Goal: Transaction & Acquisition: Purchase product/service

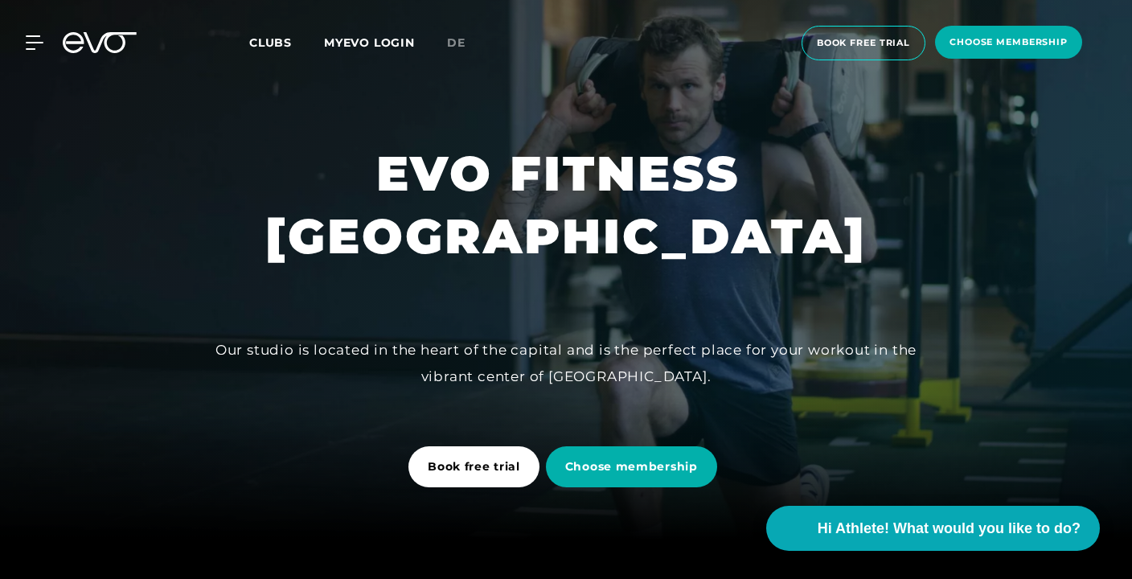
scroll to position [43, 0]
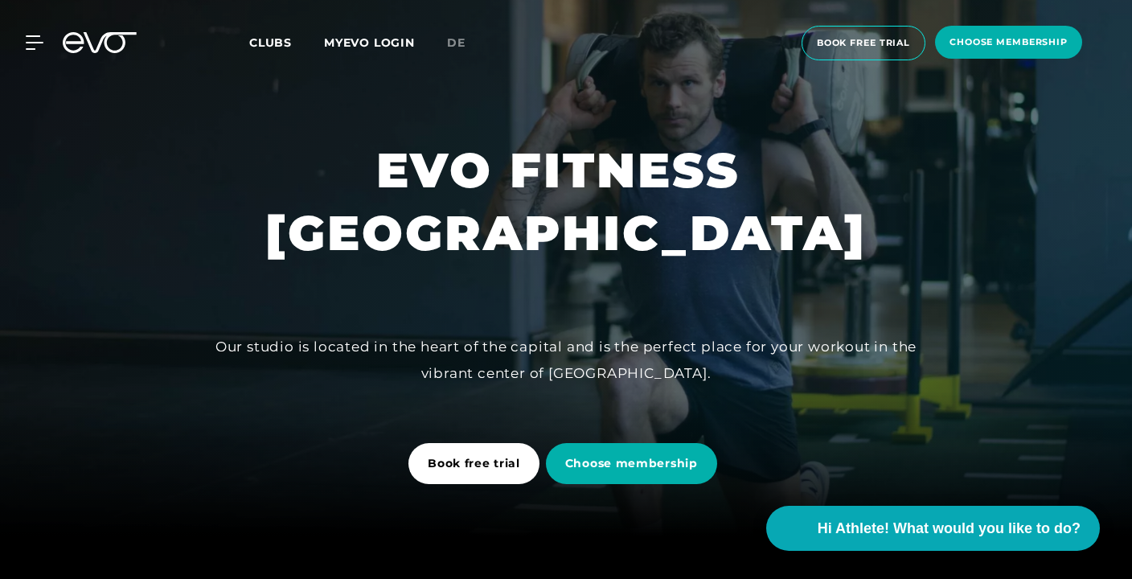
click at [257, 47] on span "Clubs" at bounding box center [270, 42] width 43 height 14
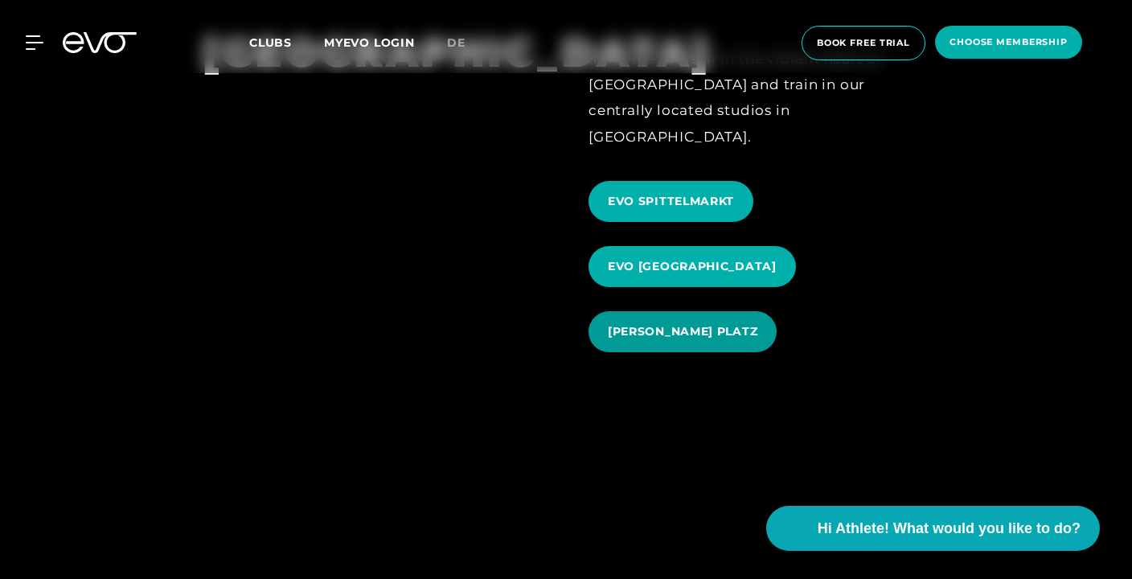
scroll to position [1696, 0]
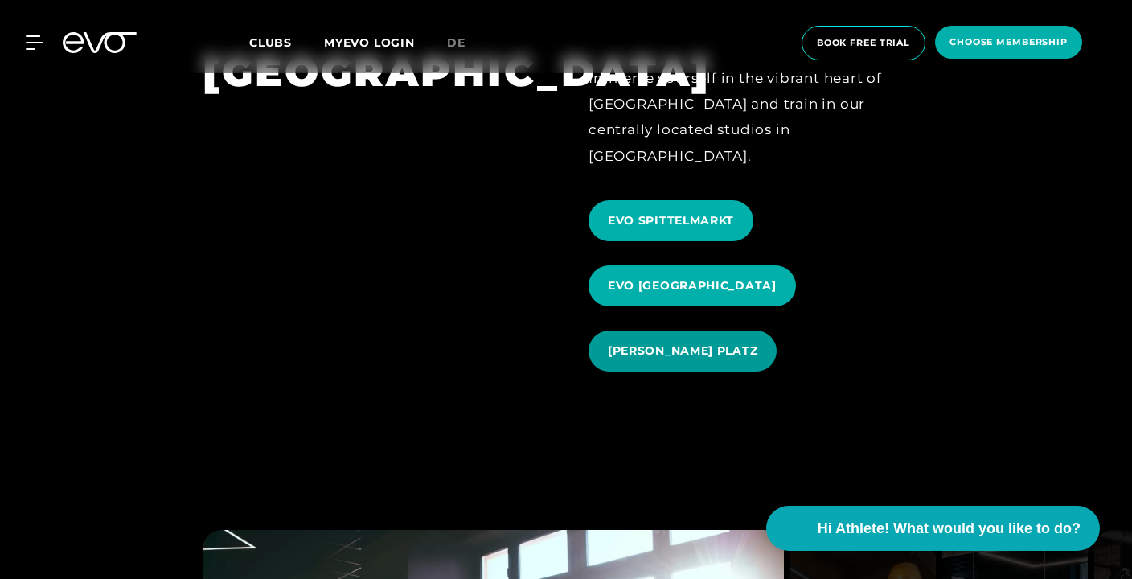
click at [715, 343] on span "EVO ROSENTHALER PLATZ" at bounding box center [683, 351] width 150 height 17
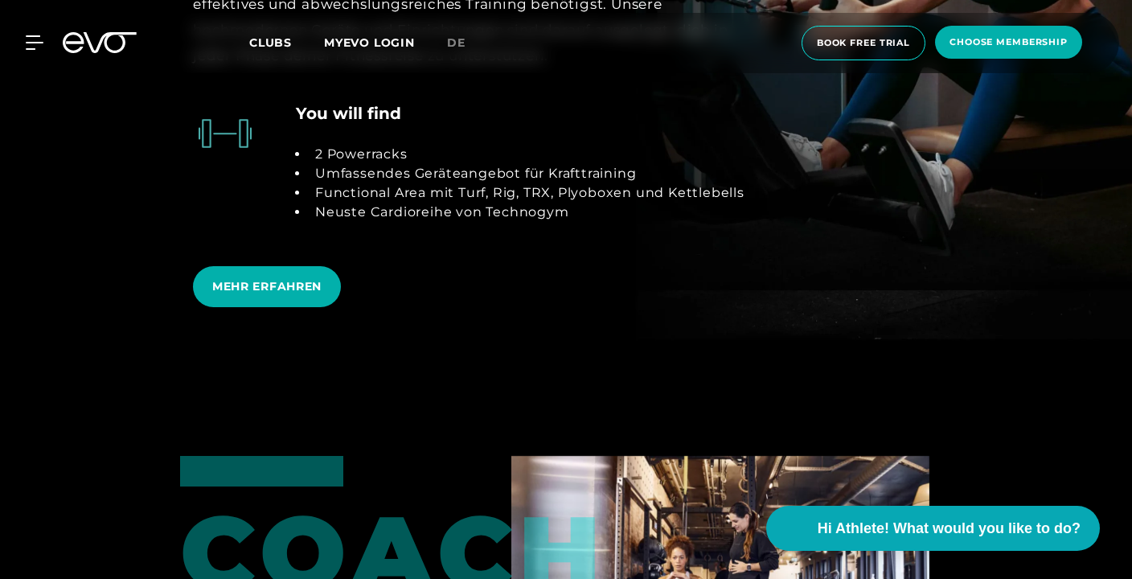
scroll to position [3151, 0]
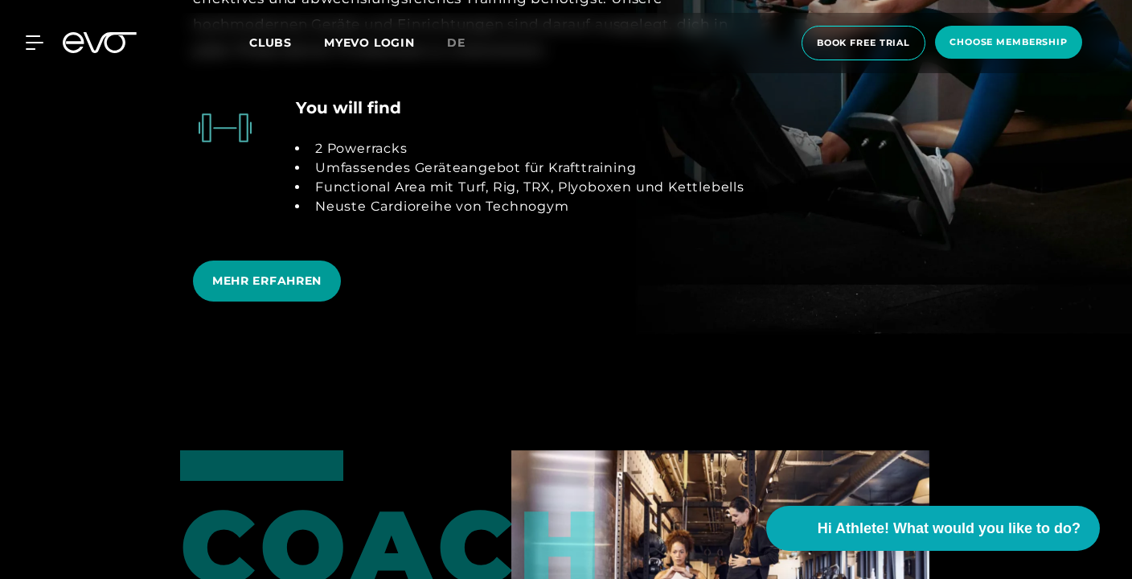
click at [265, 273] on span "MEHR ERFAHREN" at bounding box center [266, 281] width 109 height 17
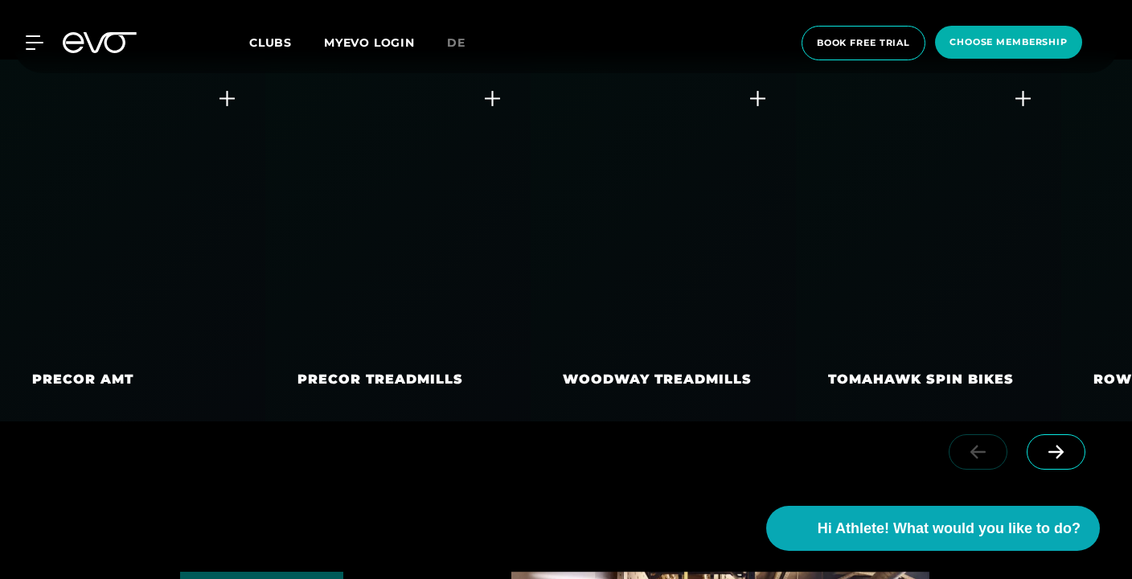
scroll to position [3006, 0]
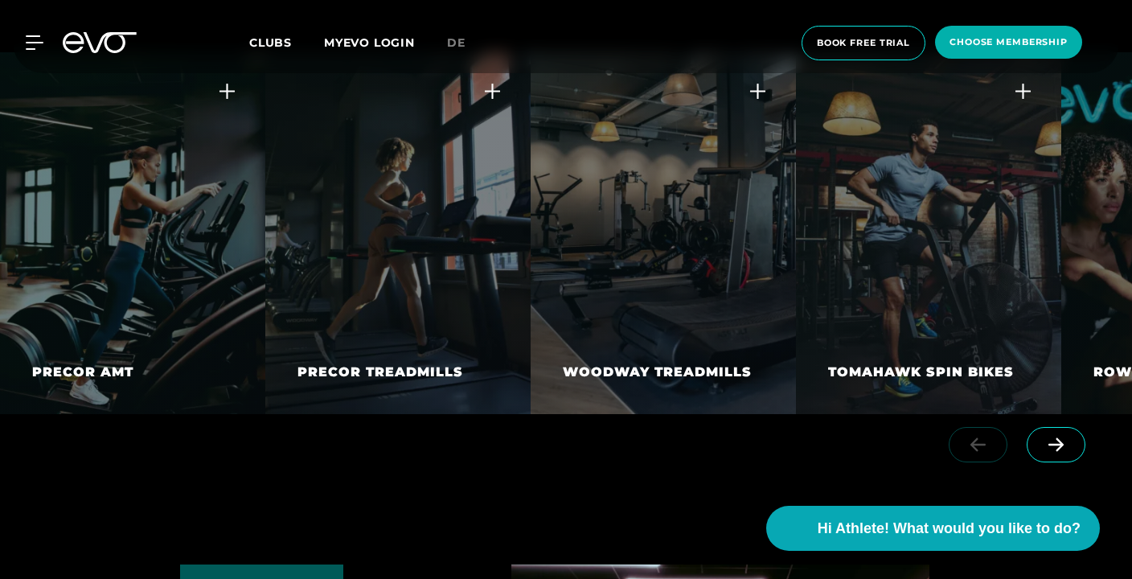
click at [1055, 452] on icon at bounding box center [1056, 444] width 28 height 14
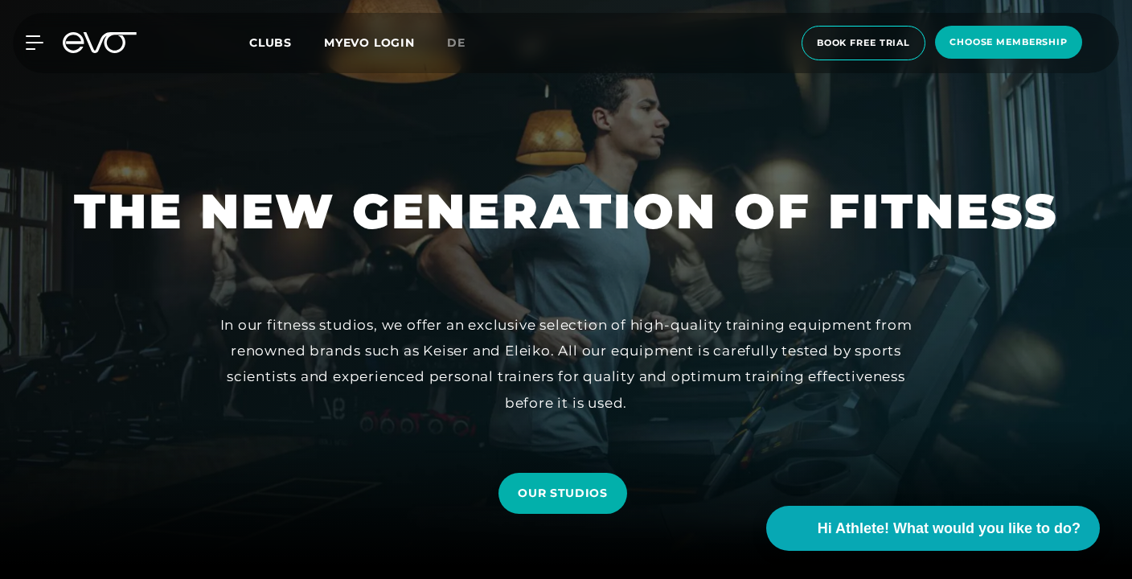
scroll to position [0, 0]
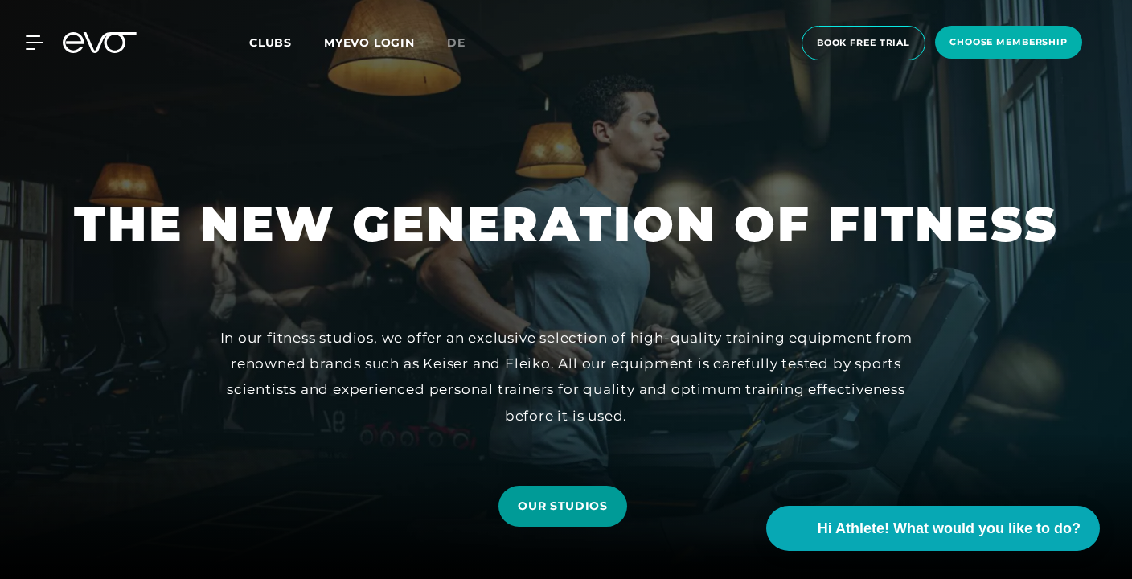
click at [551, 507] on span "OUR STUDIOS" at bounding box center [563, 506] width 90 height 17
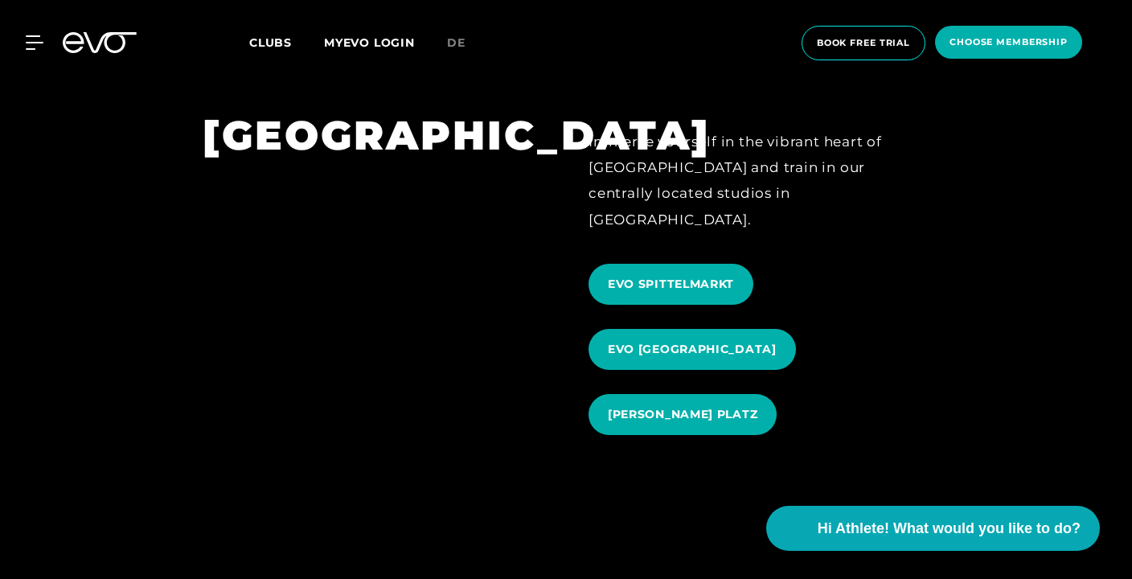
scroll to position [1636, 0]
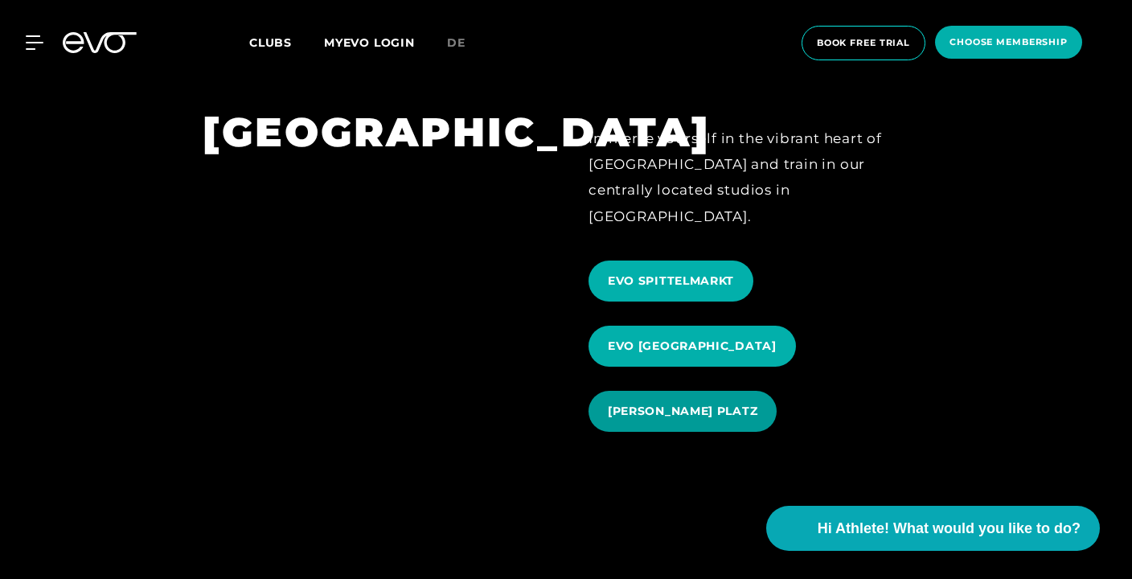
click at [652, 403] on span "EVO ROSENTHALER PLATZ" at bounding box center [683, 411] width 150 height 17
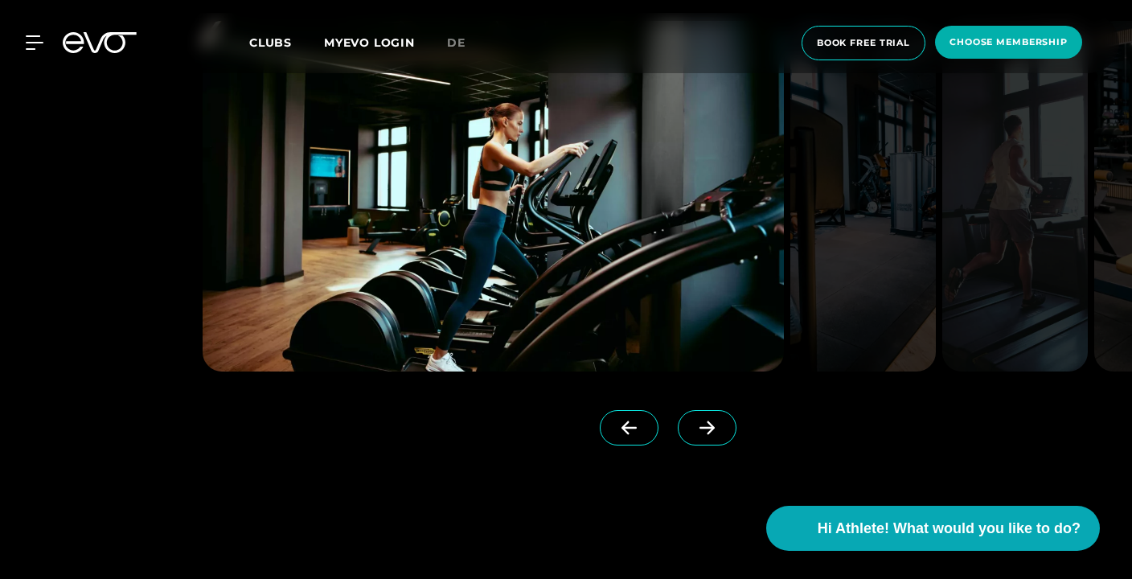
scroll to position [1340, 0]
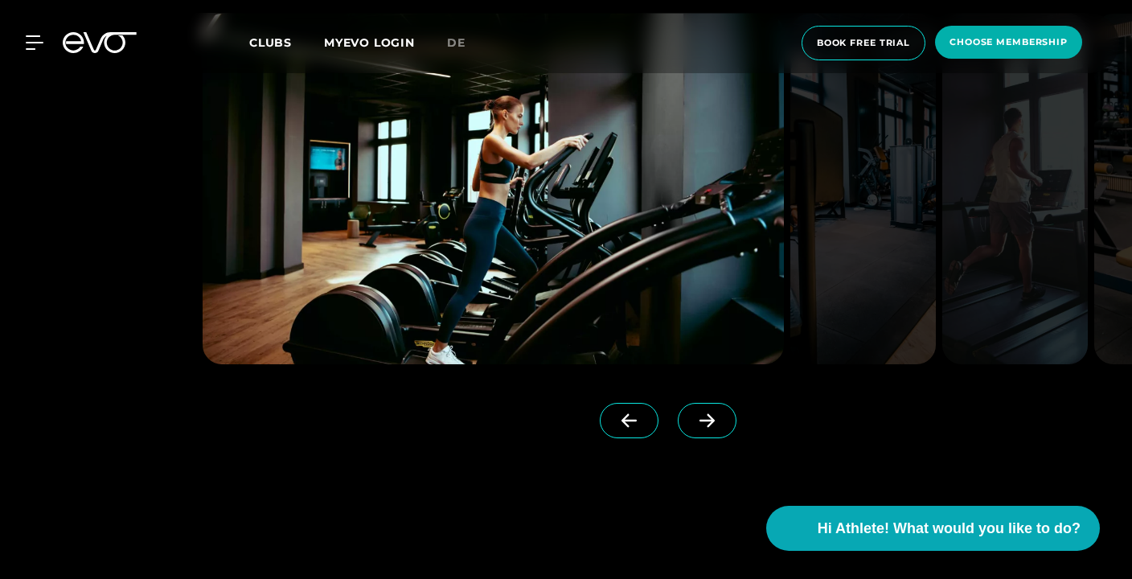
click at [693, 424] on icon at bounding box center [707, 420] width 28 height 14
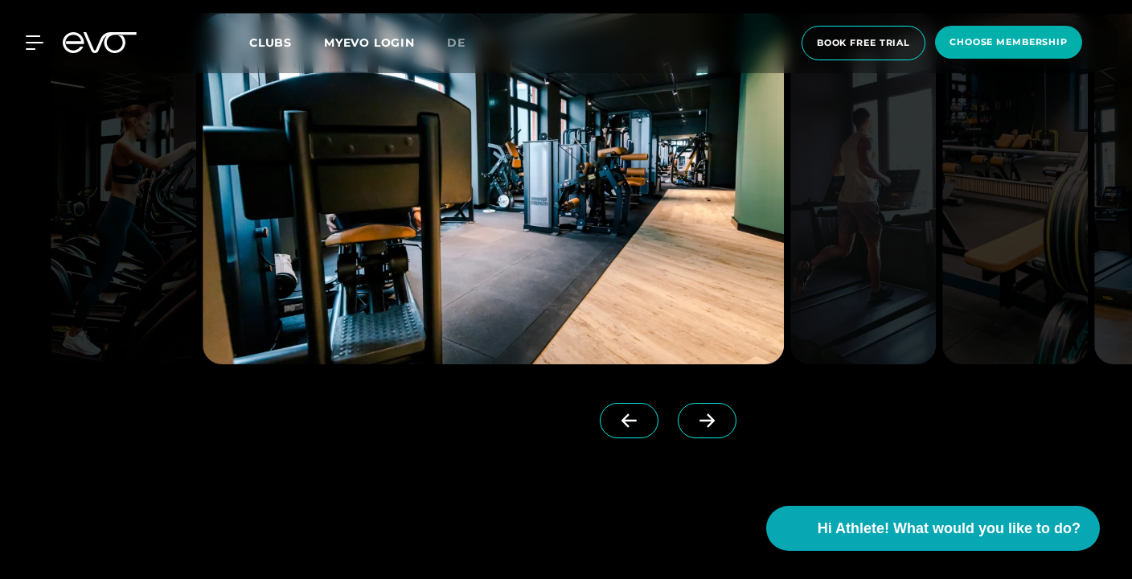
click at [693, 424] on icon at bounding box center [707, 420] width 28 height 14
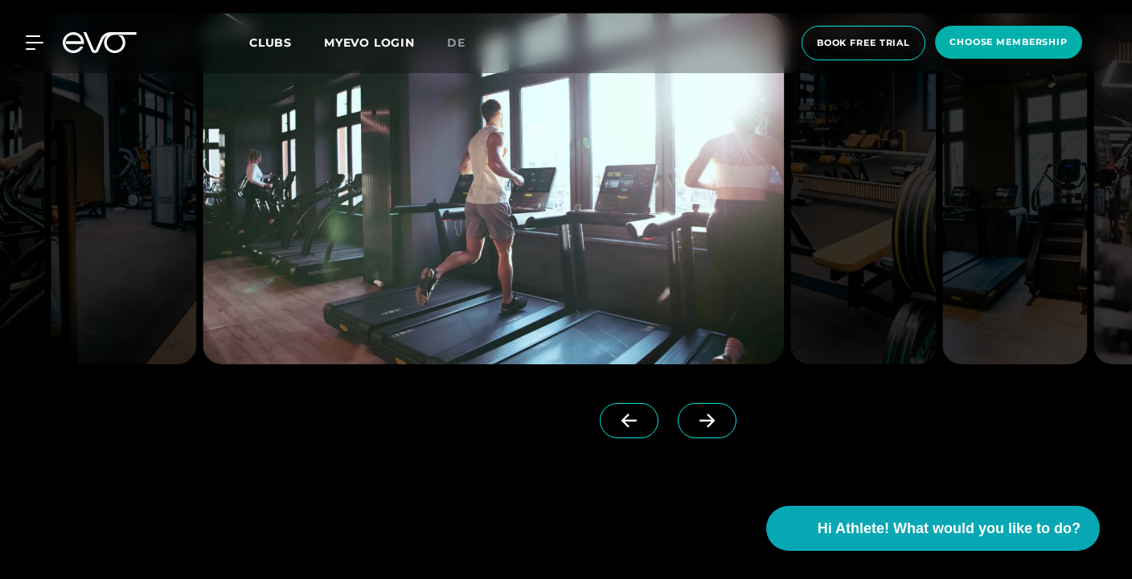
click at [693, 424] on icon at bounding box center [707, 420] width 28 height 14
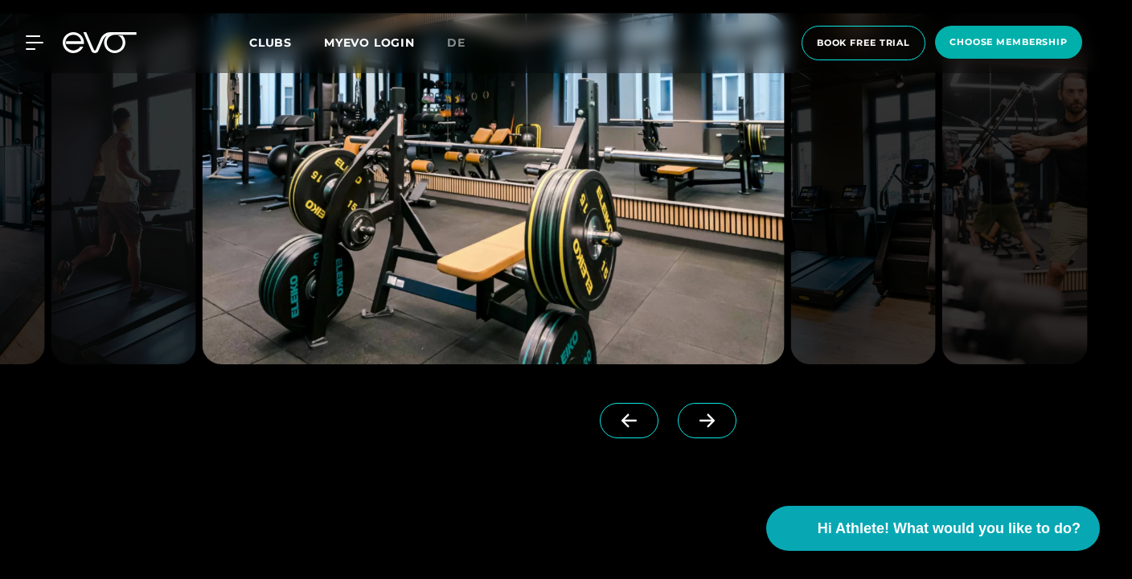
click at [693, 424] on icon at bounding box center [707, 420] width 28 height 14
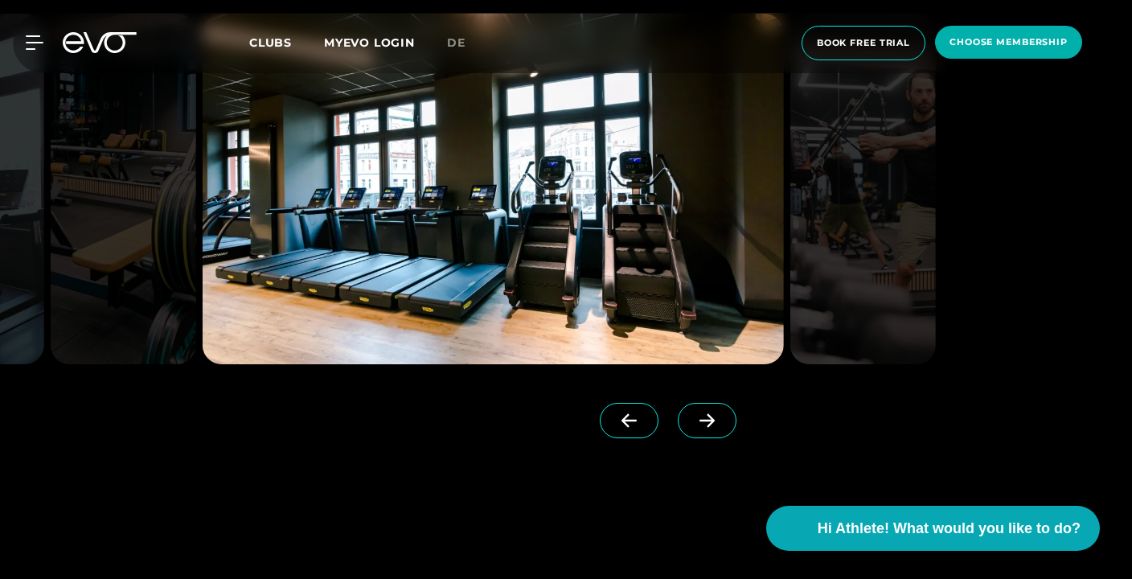
click at [693, 424] on icon at bounding box center [707, 420] width 28 height 14
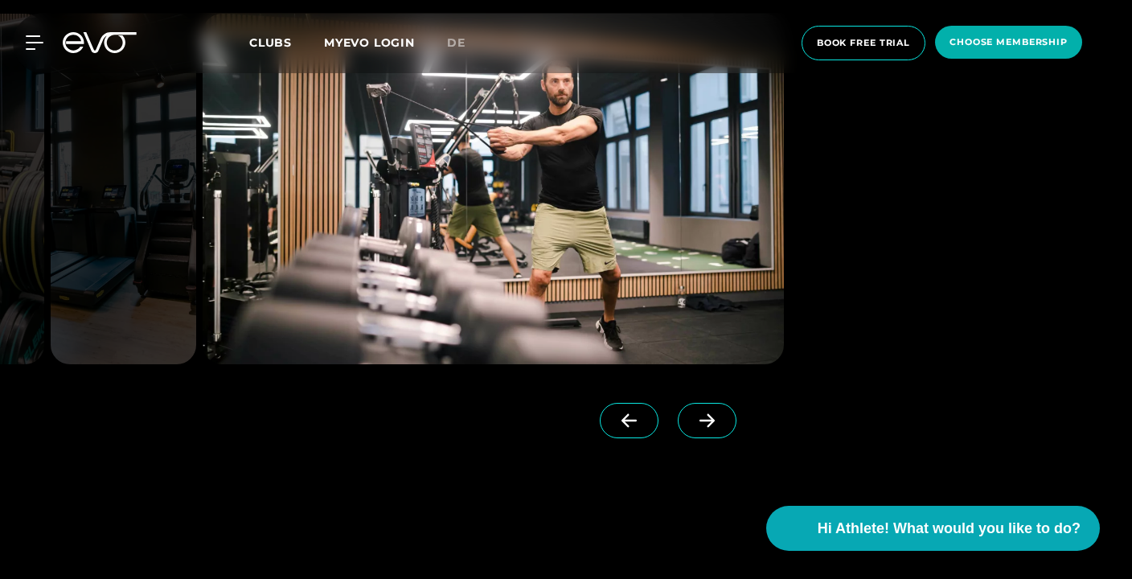
click at [693, 424] on icon at bounding box center [707, 420] width 28 height 14
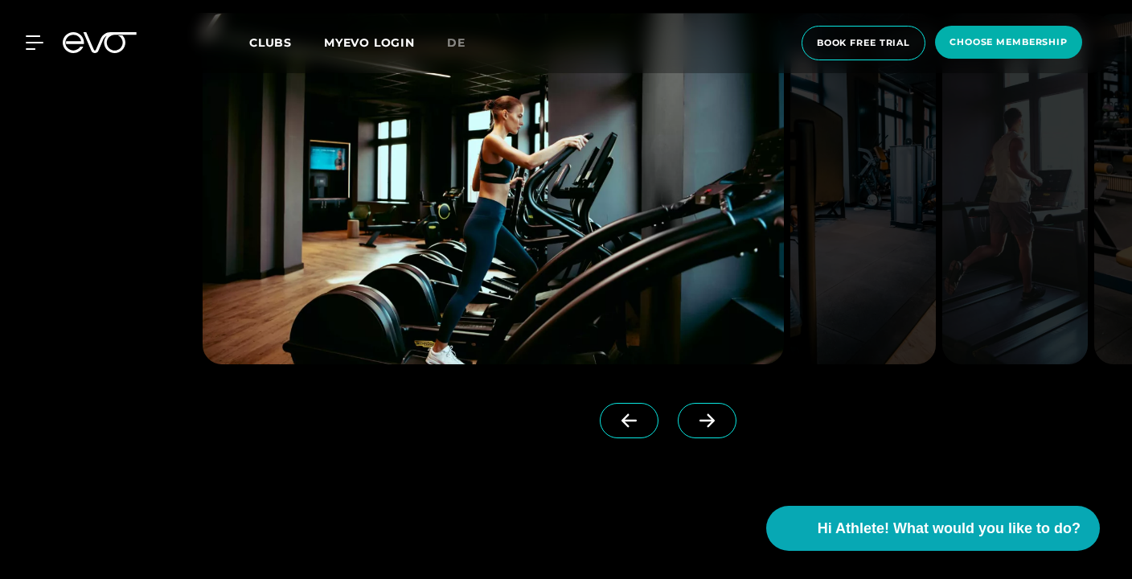
click at [693, 424] on icon at bounding box center [707, 420] width 28 height 14
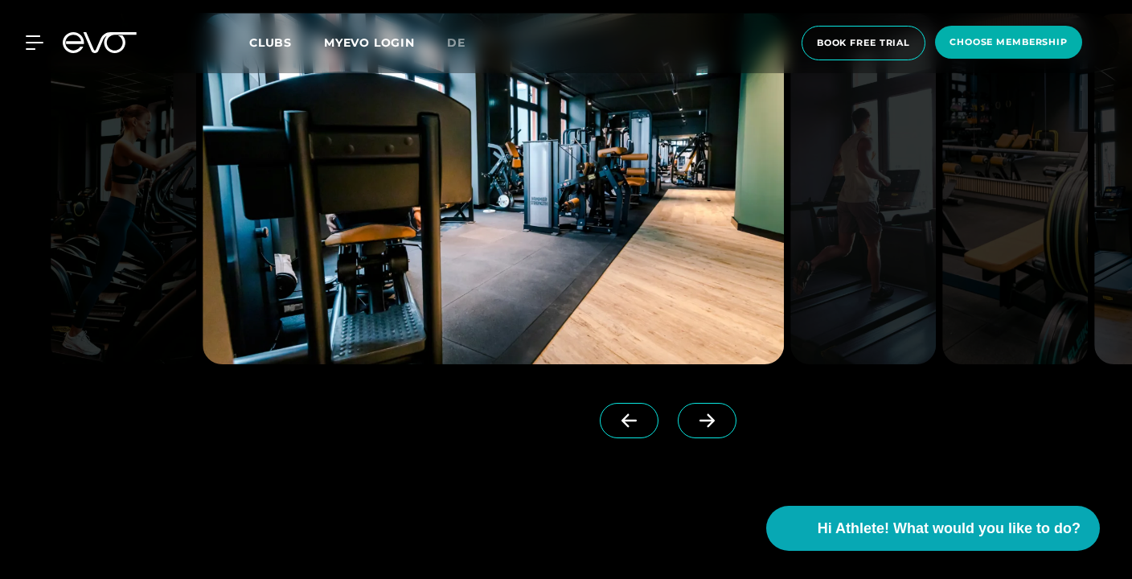
click at [693, 424] on icon at bounding box center [707, 420] width 28 height 14
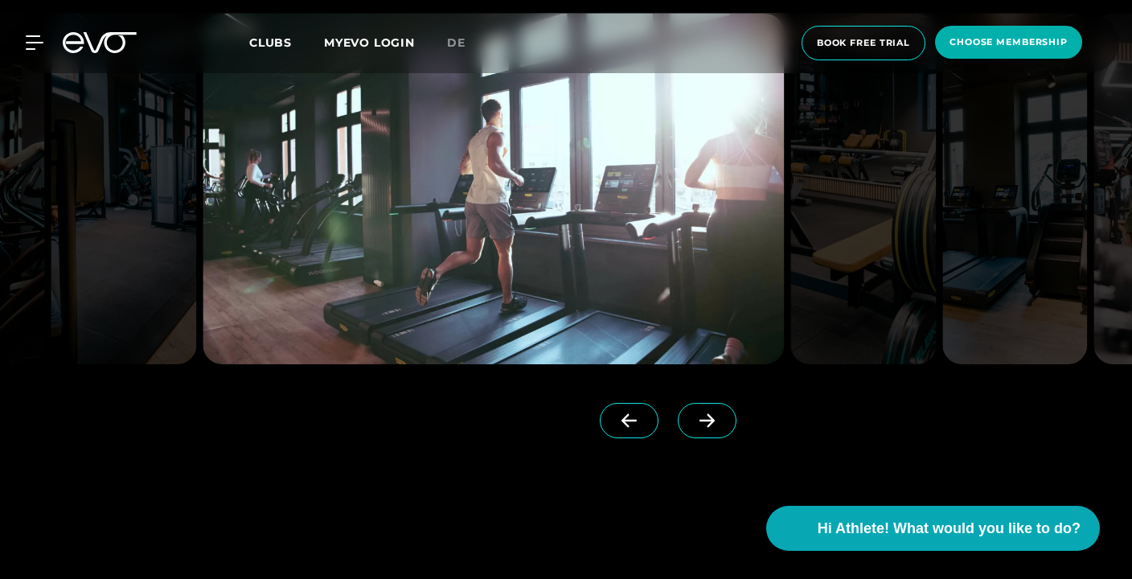
click at [693, 424] on icon at bounding box center [707, 420] width 28 height 14
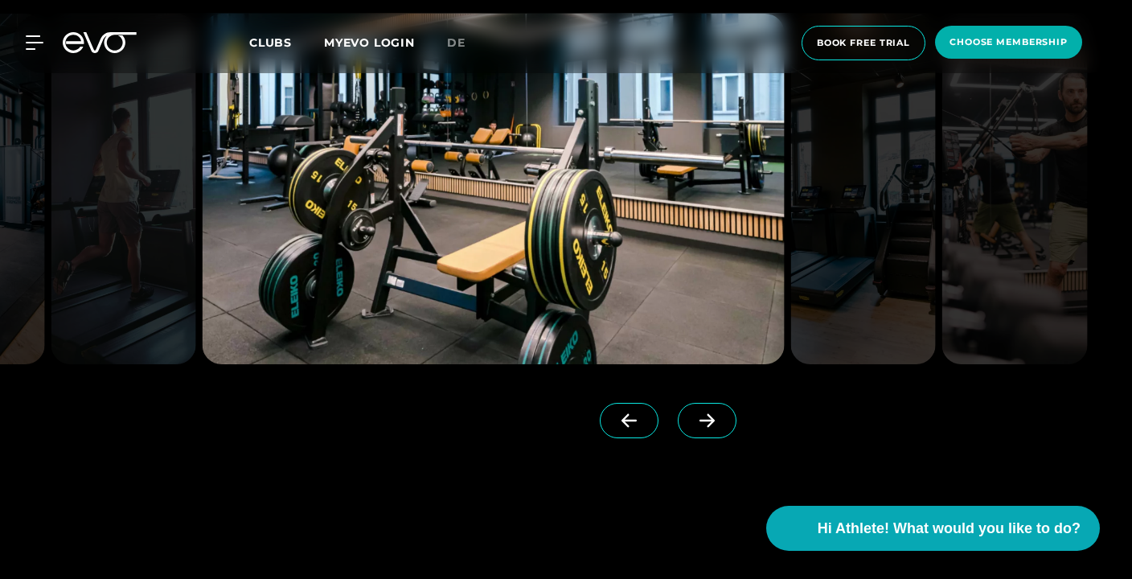
click at [693, 424] on icon at bounding box center [707, 420] width 28 height 14
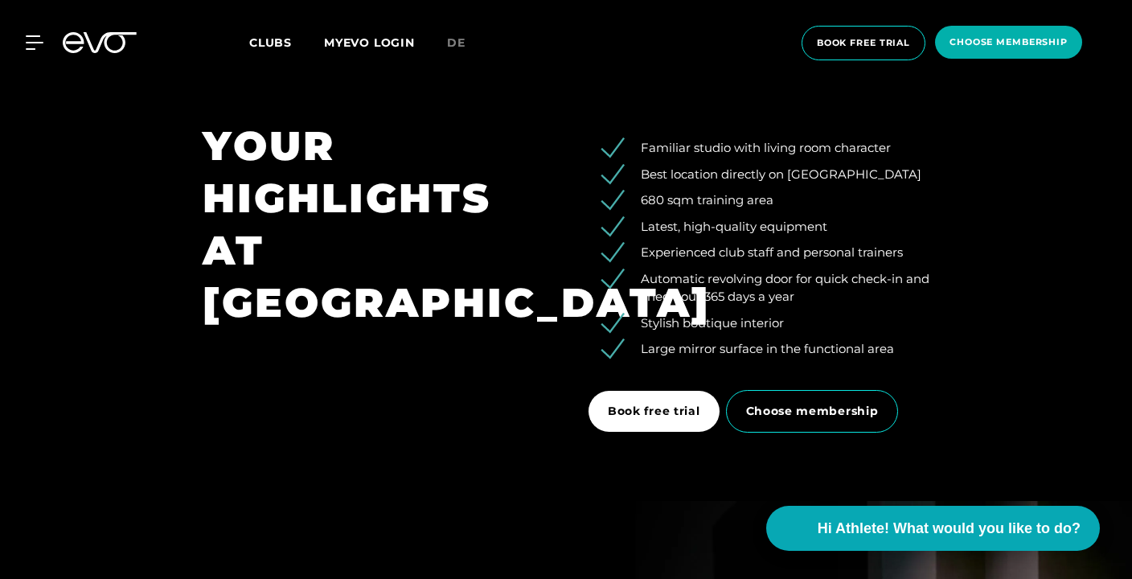
scroll to position [2273, 0]
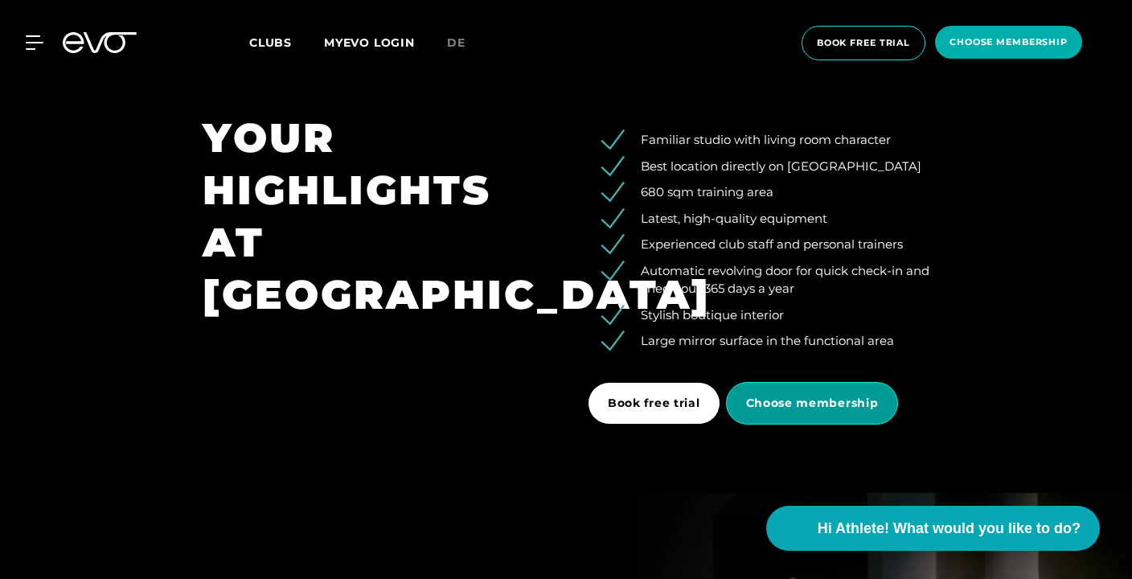
click at [777, 394] on span "Choose membership" at bounding box center [812, 403] width 173 height 43
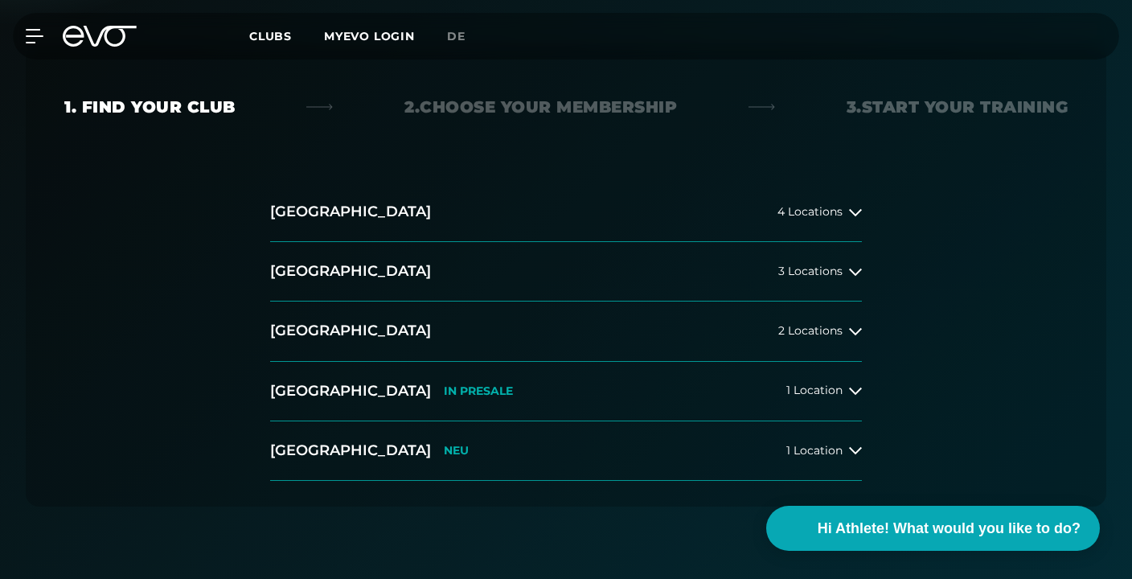
scroll to position [313, 0]
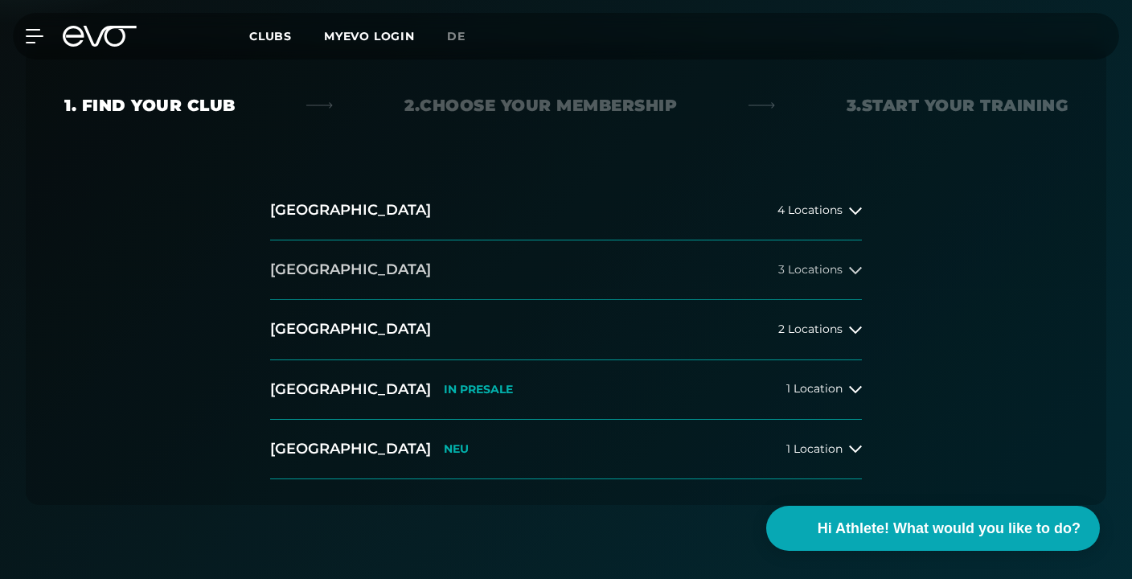
click at [833, 268] on span "3 Locations" at bounding box center [810, 270] width 64 height 12
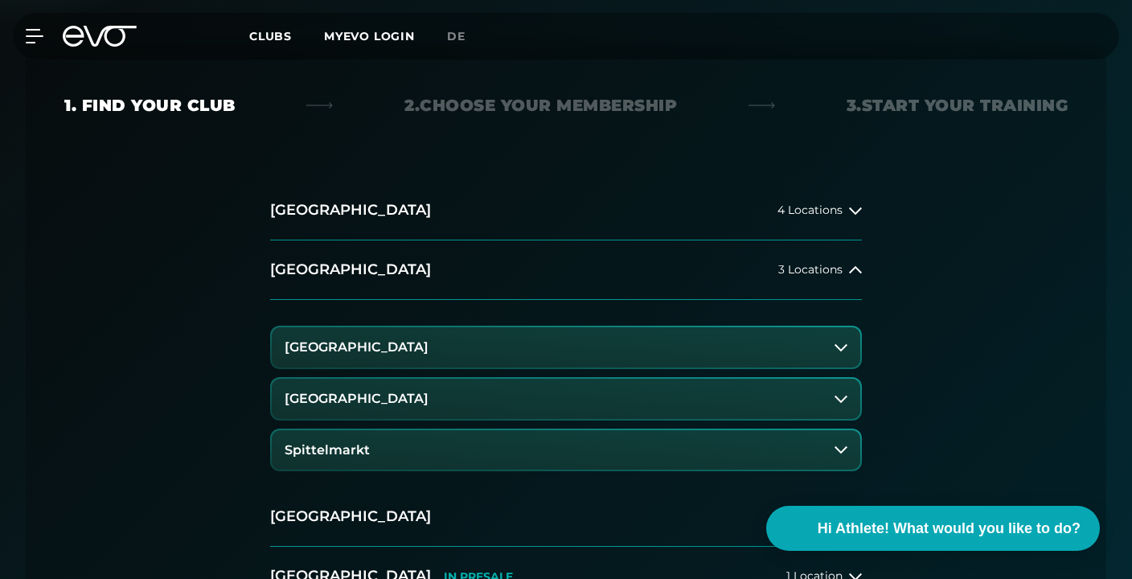
click at [429, 400] on h3 "[GEOGRAPHIC_DATA]" at bounding box center [357, 399] width 144 height 14
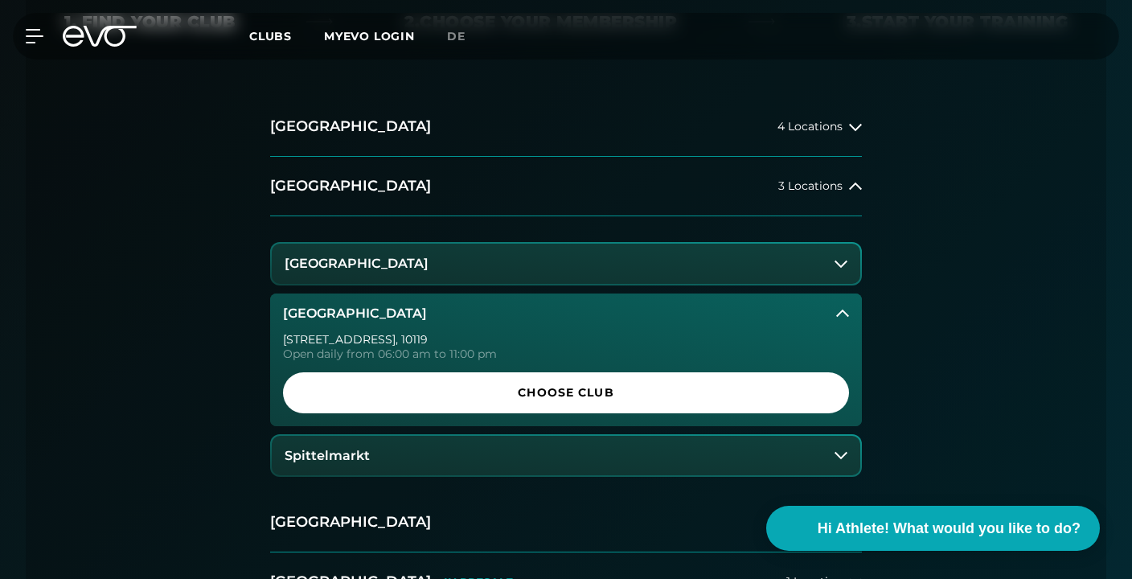
scroll to position [400, 0]
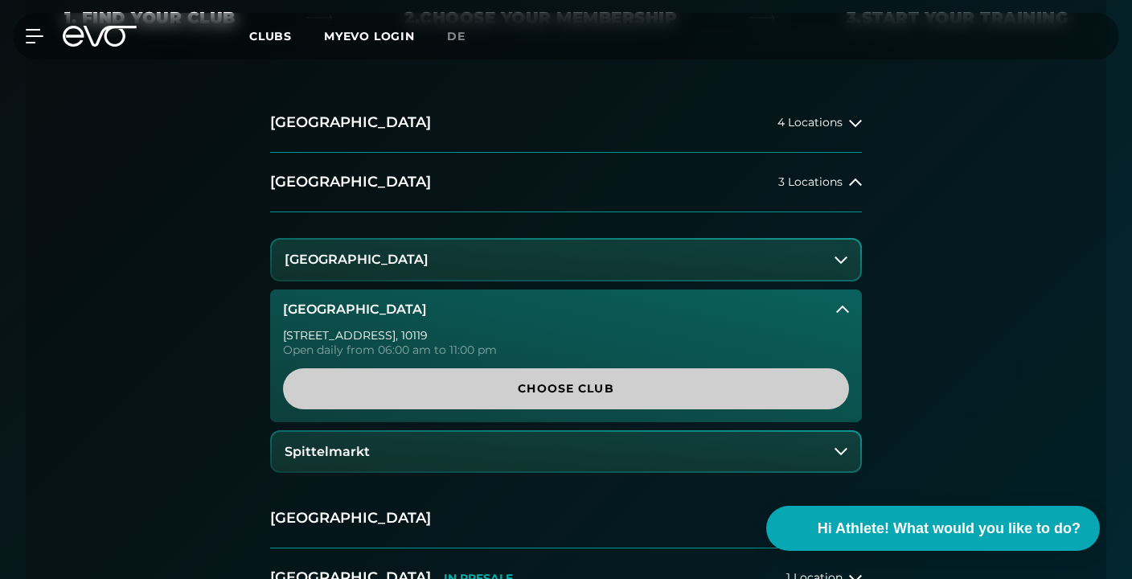
click at [362, 396] on span "Choose Club" at bounding box center [565, 388] width 527 height 17
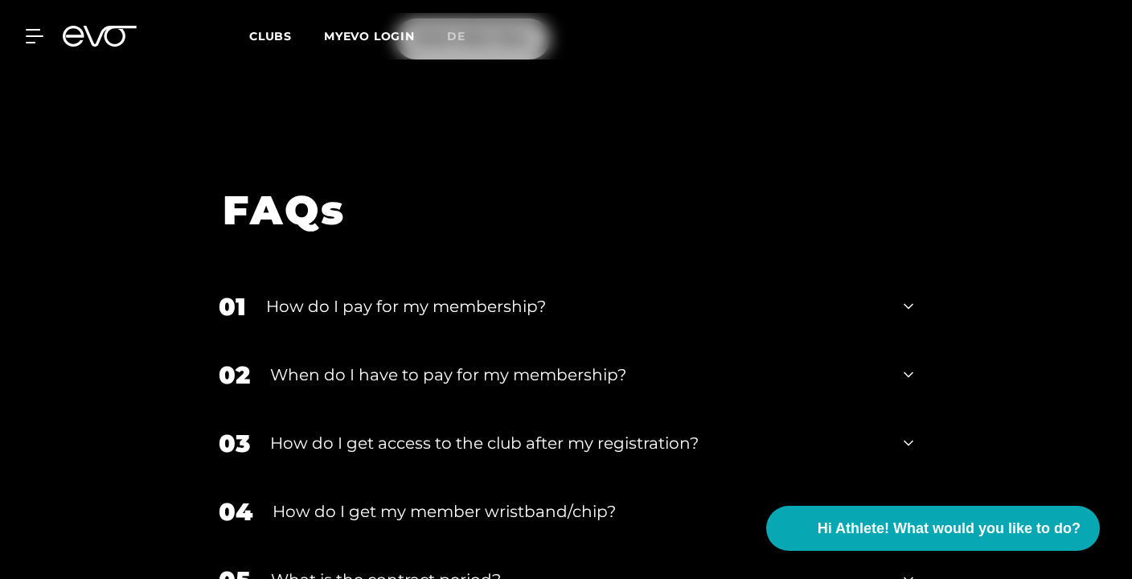
scroll to position [2373, 0]
click at [473, 545] on div "05 What is the contract period?" at bounding box center [566, 579] width 727 height 68
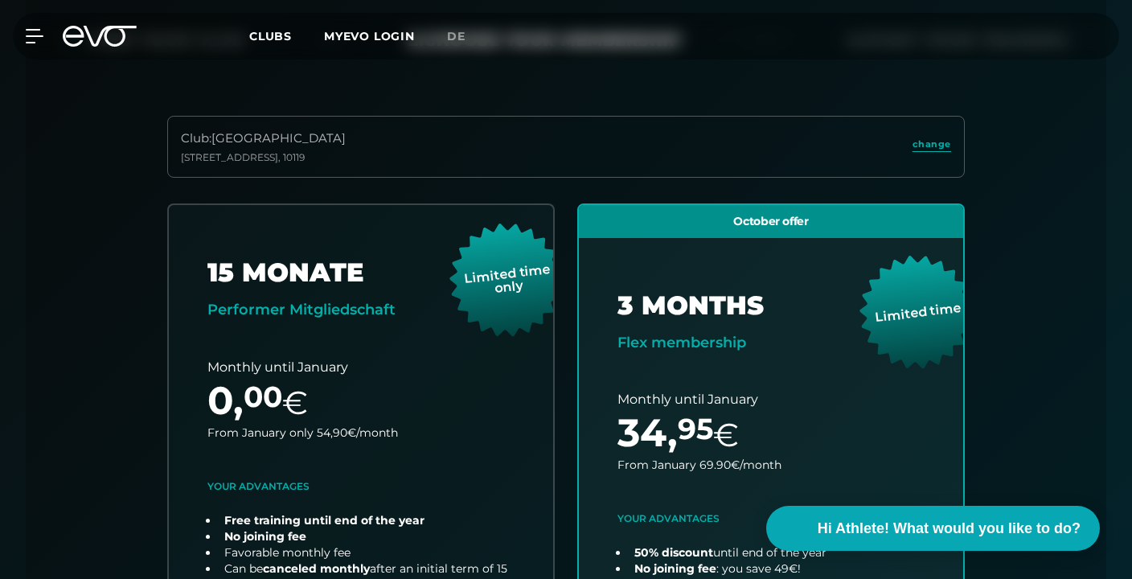
scroll to position [0, 0]
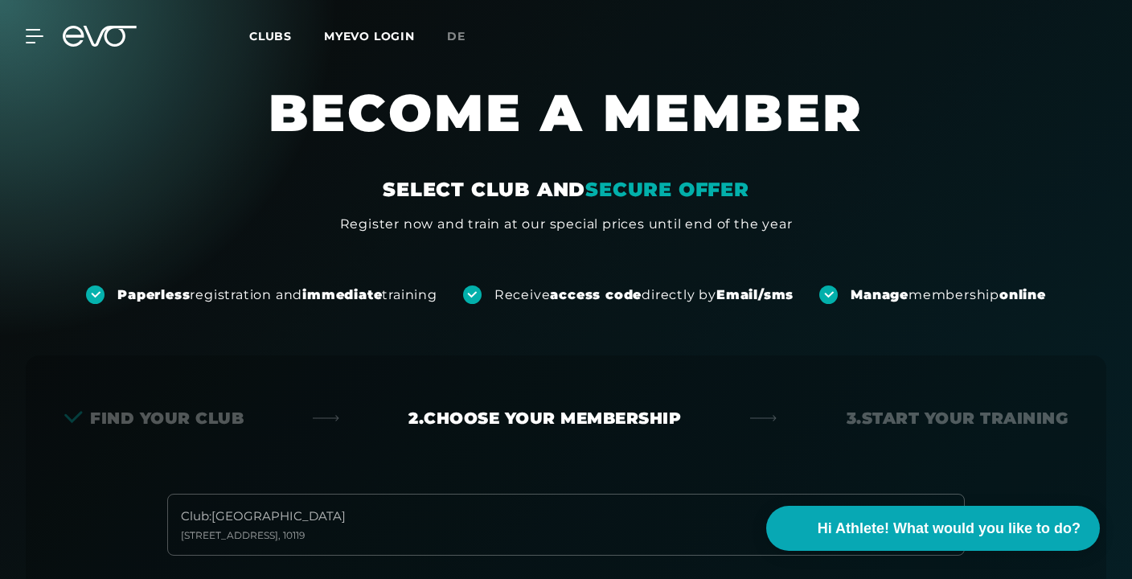
click at [25, 28] on div "MyEVO Login About Memberships free trial DAYPASS EVO Studios Düsseldorf Berlin …" at bounding box center [566, 36] width 1126 height 47
click at [32, 33] on icon at bounding box center [37, 36] width 23 height 14
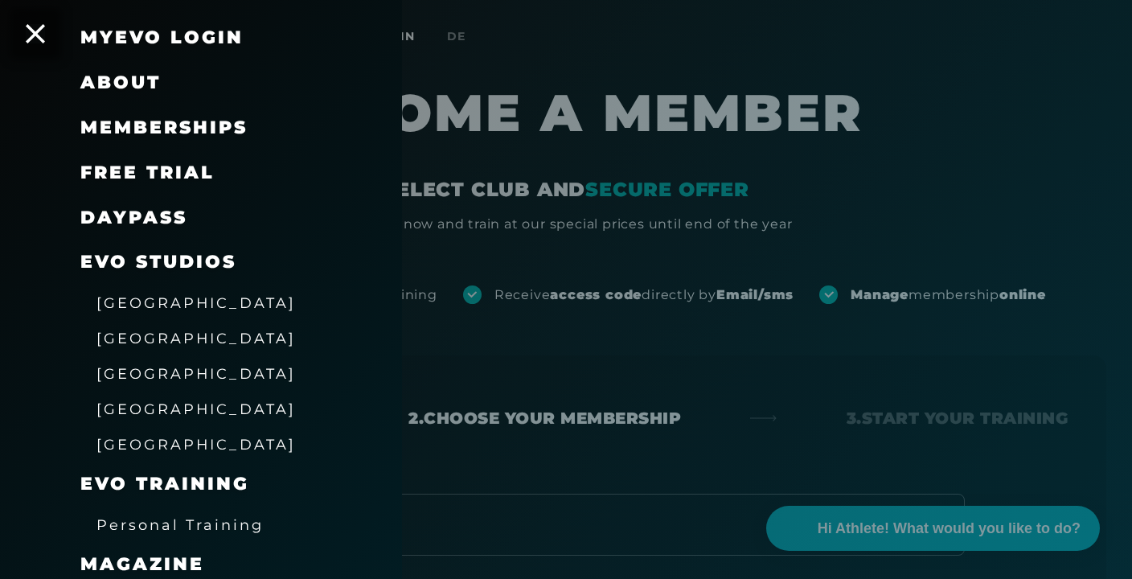
scroll to position [64, 0]
click at [146, 224] on link "DAYPASS" at bounding box center [133, 218] width 107 height 22
click at [187, 128] on span "Memberships" at bounding box center [163, 128] width 167 height 22
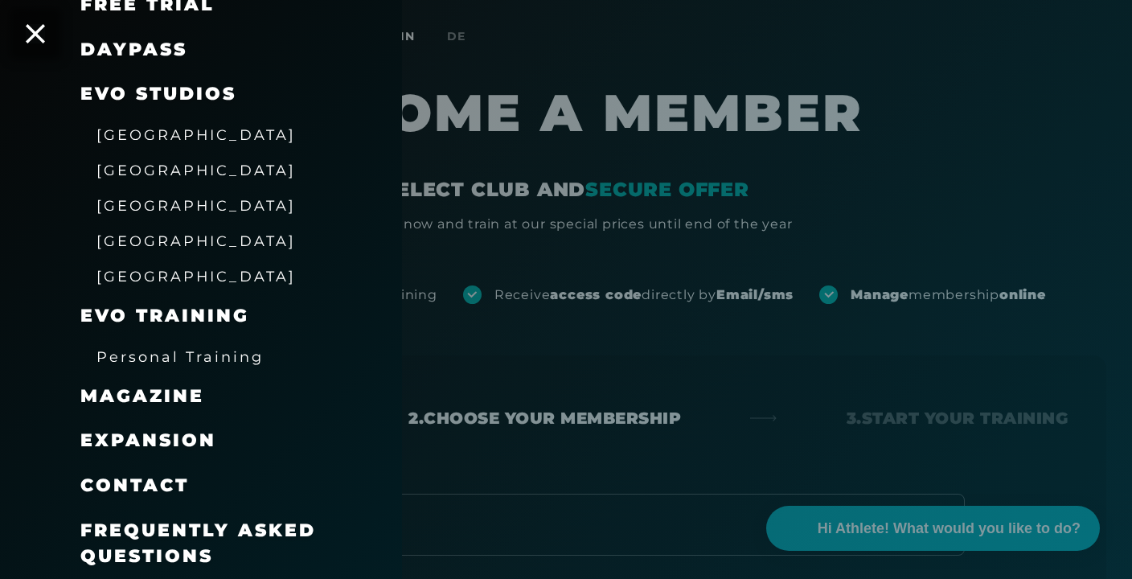
scroll to position [0, 0]
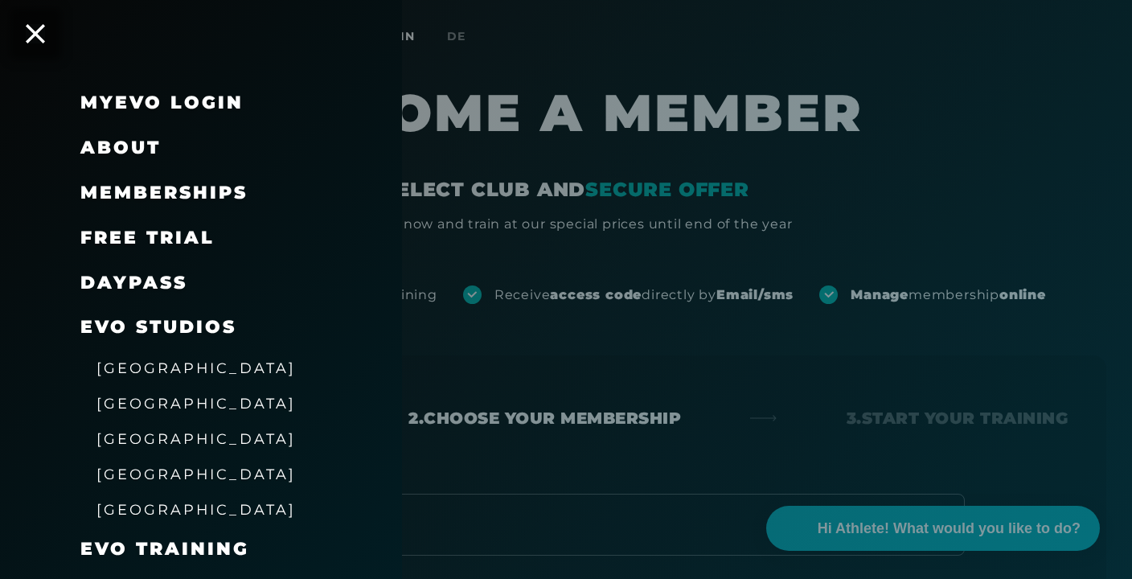
click at [172, 194] on span "Memberships" at bounding box center [163, 193] width 167 height 22
click at [580, 145] on div at bounding box center [566, 289] width 1132 height 579
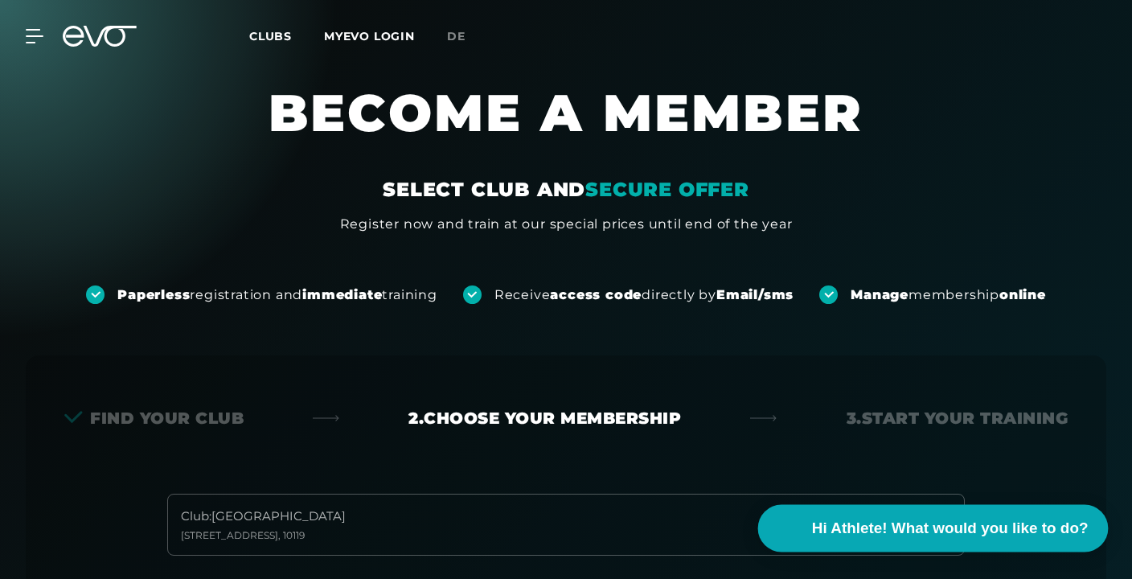
click at [853, 528] on span "Hi Athlete! What would you like to do?" at bounding box center [949, 528] width 277 height 23
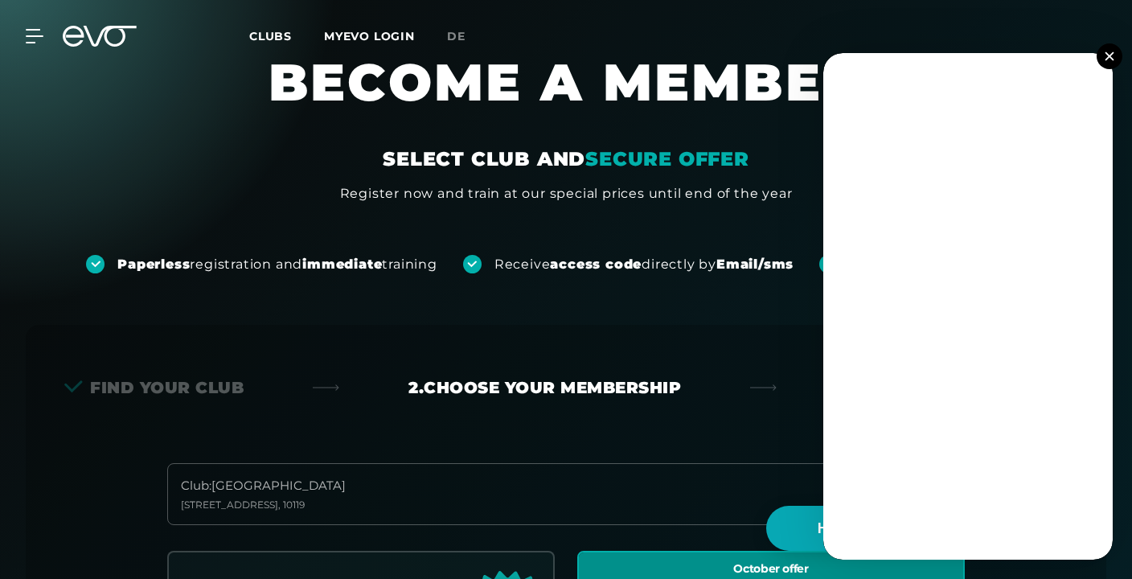
scroll to position [17, 0]
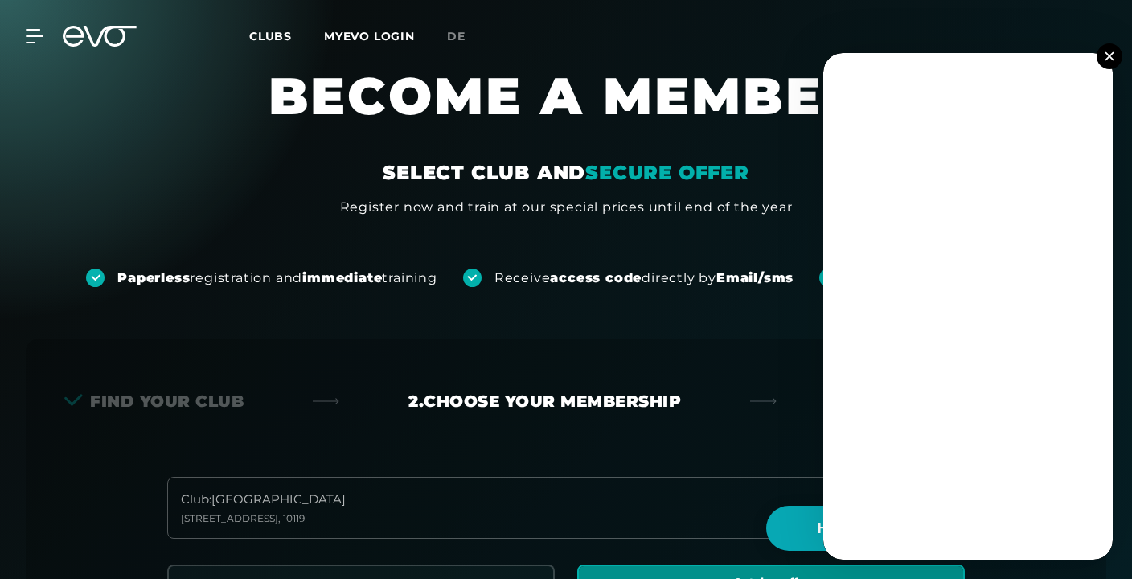
click at [1113, 59] on img at bounding box center [1109, 55] width 9 height 9
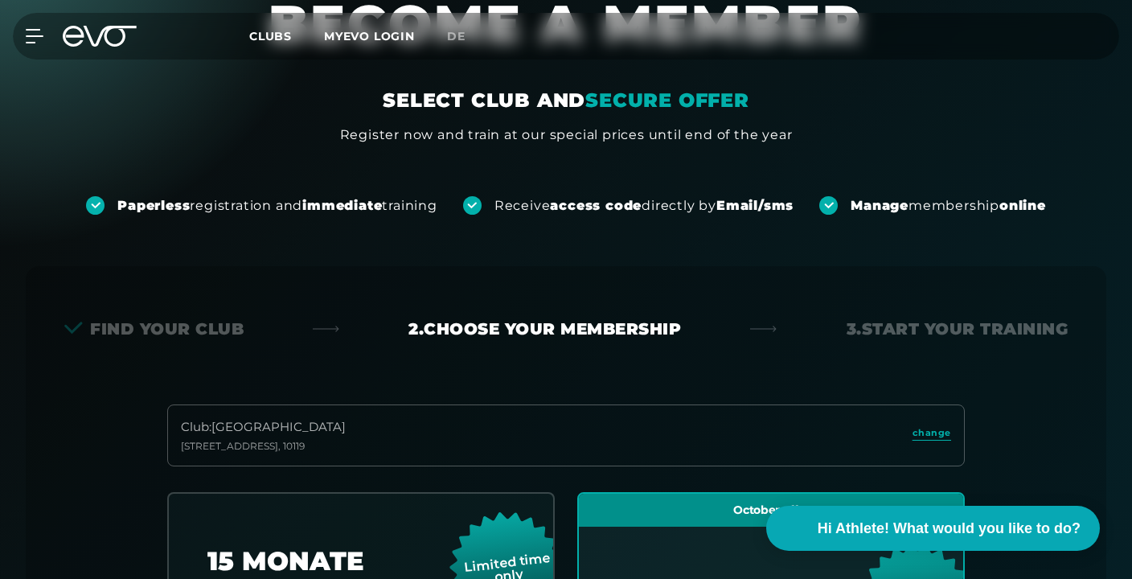
scroll to position [0, 0]
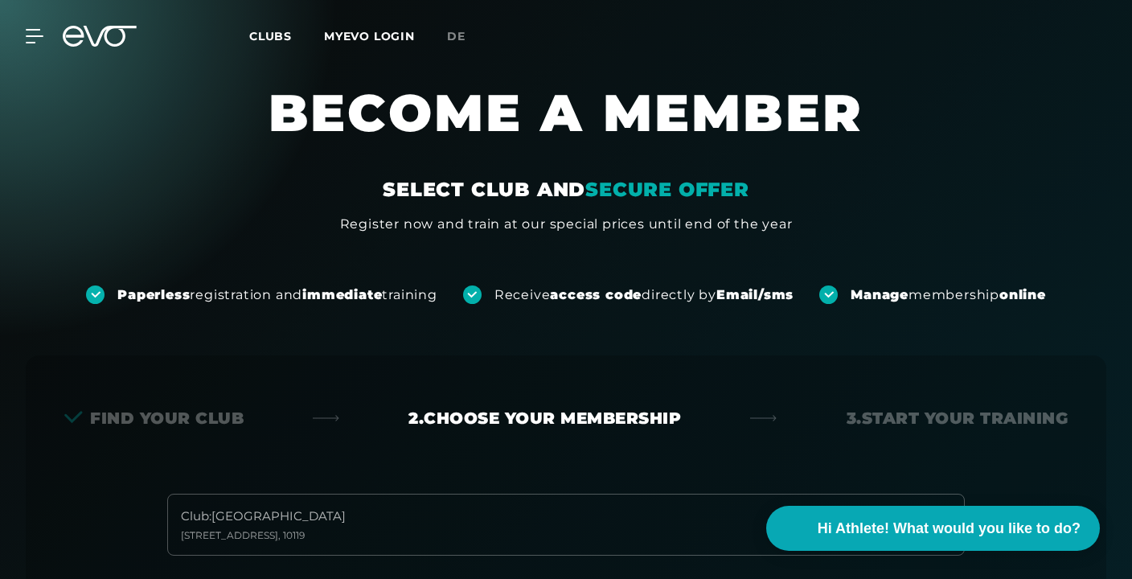
click at [269, 39] on span "Clubs" at bounding box center [270, 36] width 43 height 14
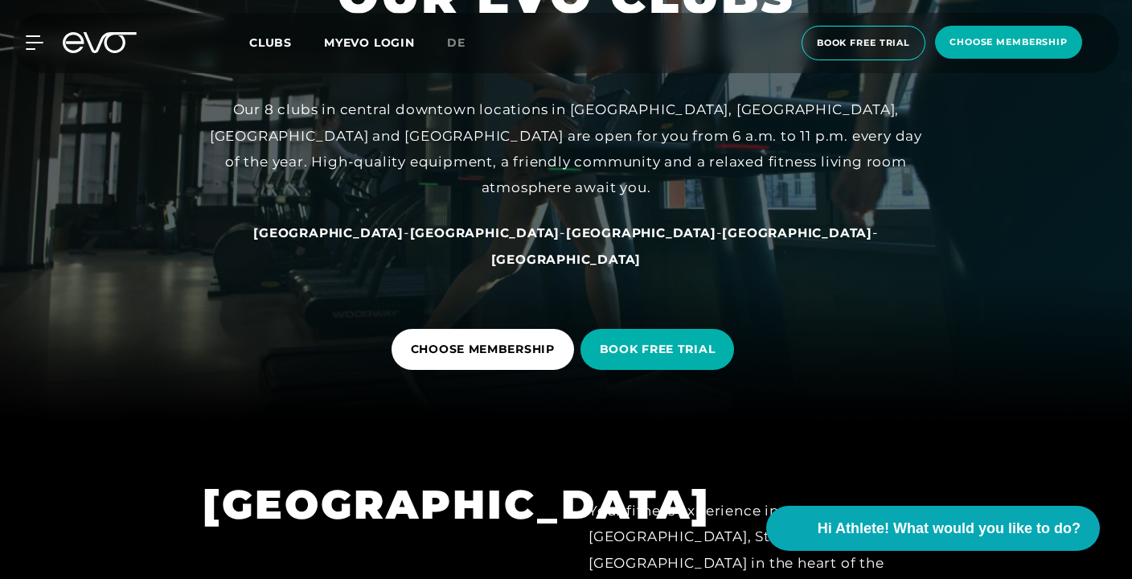
scroll to position [158, 0]
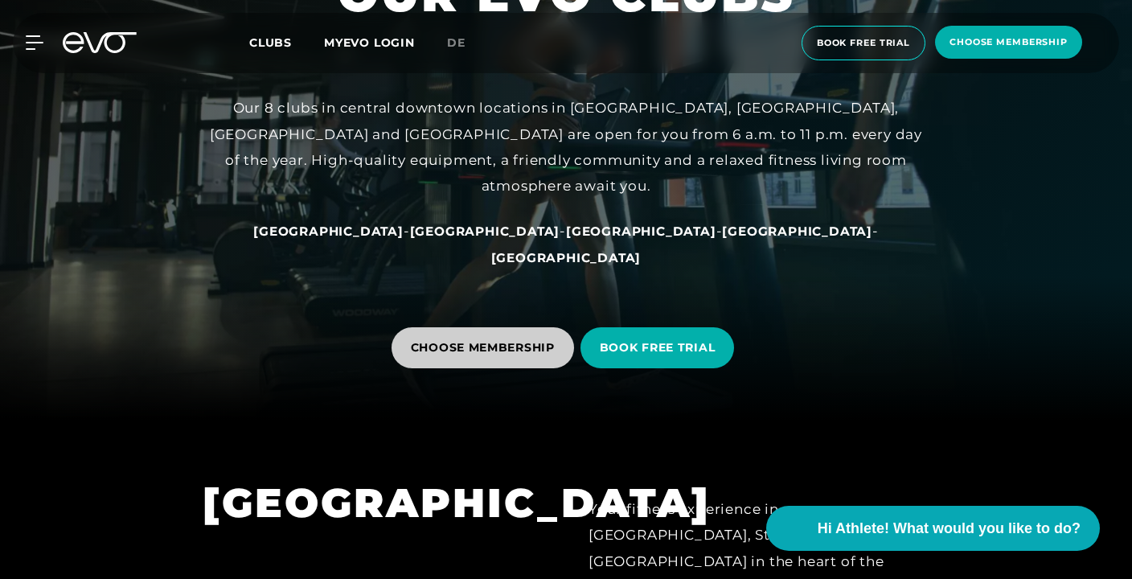
click at [494, 362] on span "CHOOSE MEMBERSHIP" at bounding box center [483, 347] width 183 height 41
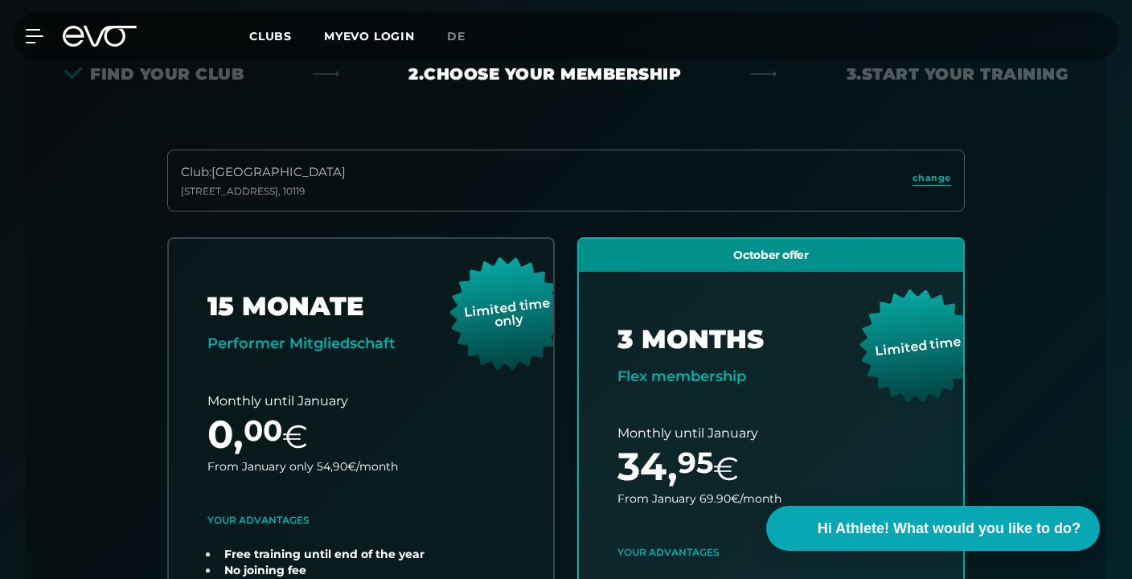
scroll to position [343, 0]
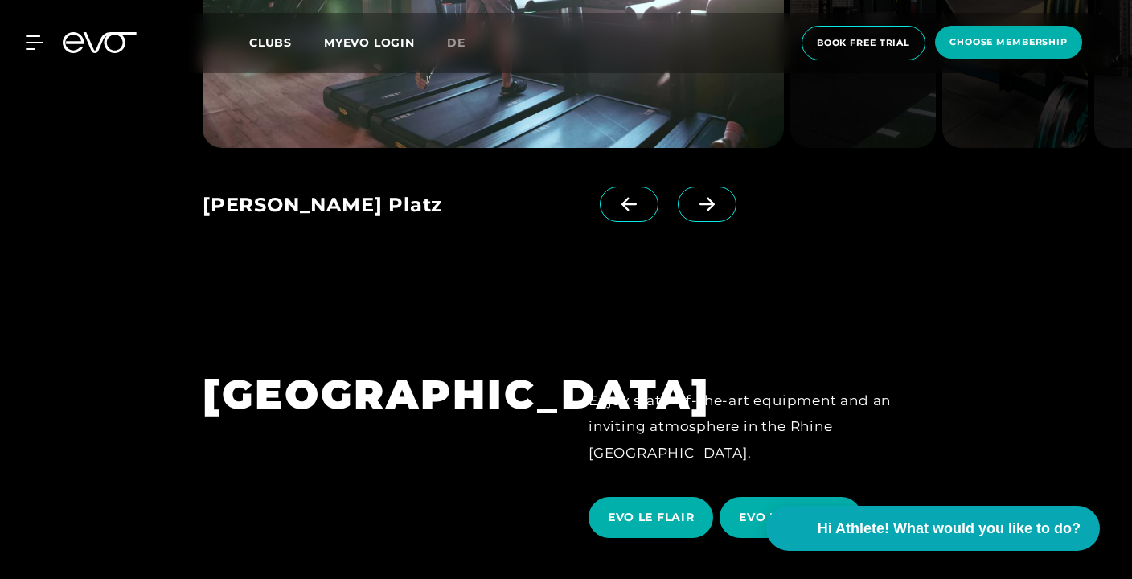
scroll to position [2425, 0]
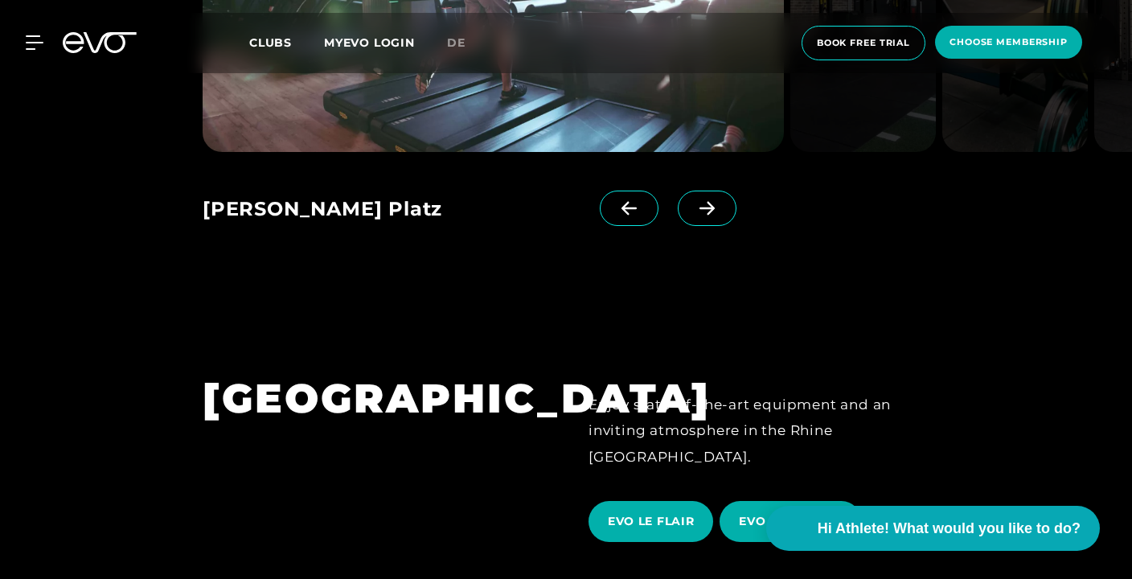
click at [693, 201] on icon at bounding box center [707, 208] width 28 height 14
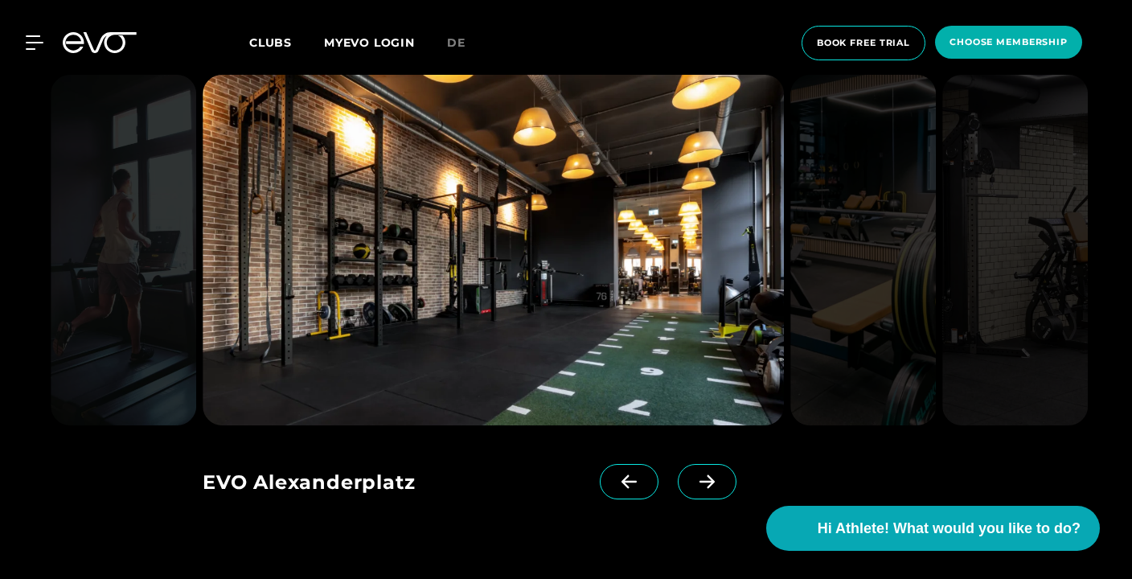
scroll to position [2153, 0]
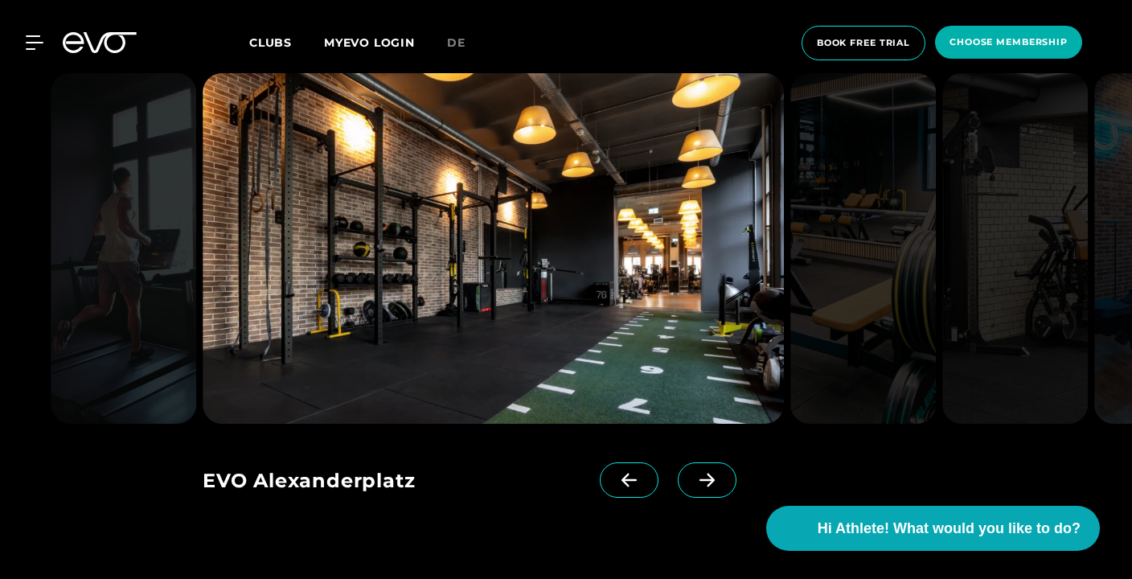
click at [693, 473] on icon at bounding box center [707, 480] width 28 height 14
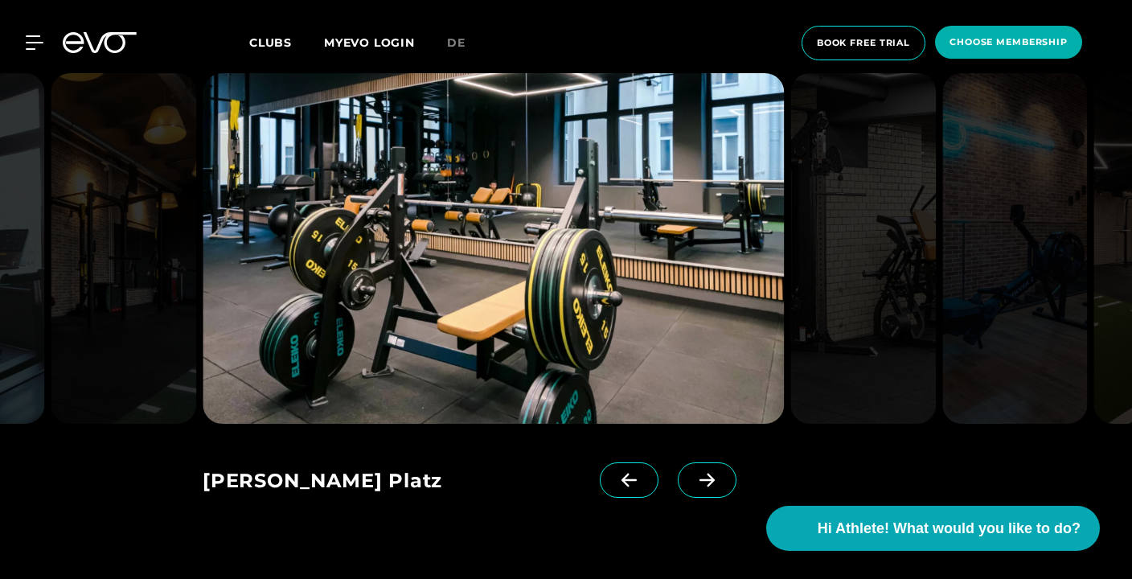
click at [693, 473] on icon at bounding box center [707, 480] width 28 height 14
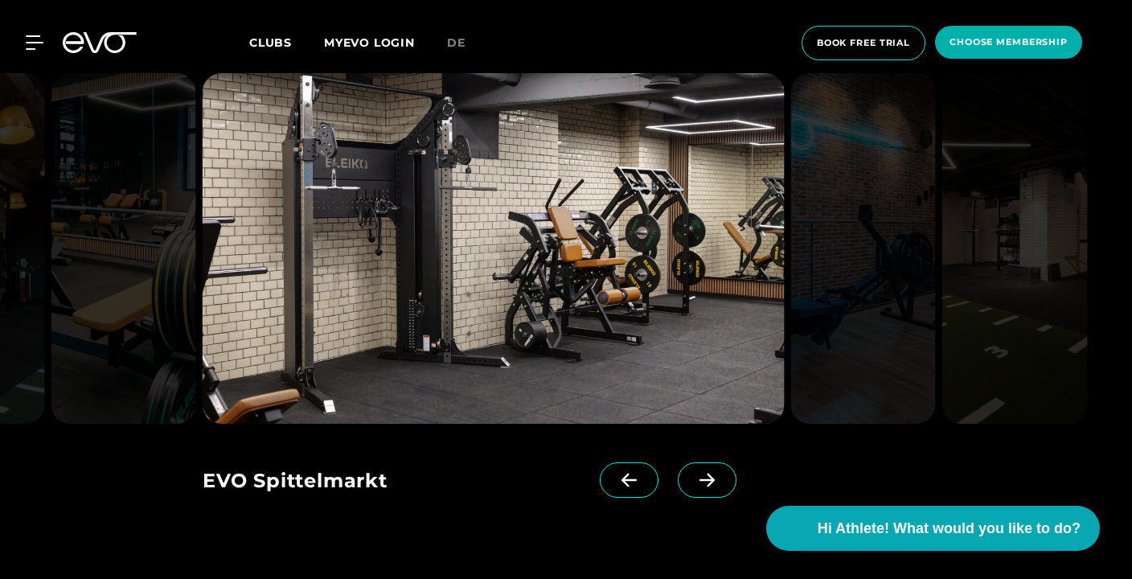
click at [693, 473] on icon at bounding box center [707, 480] width 28 height 14
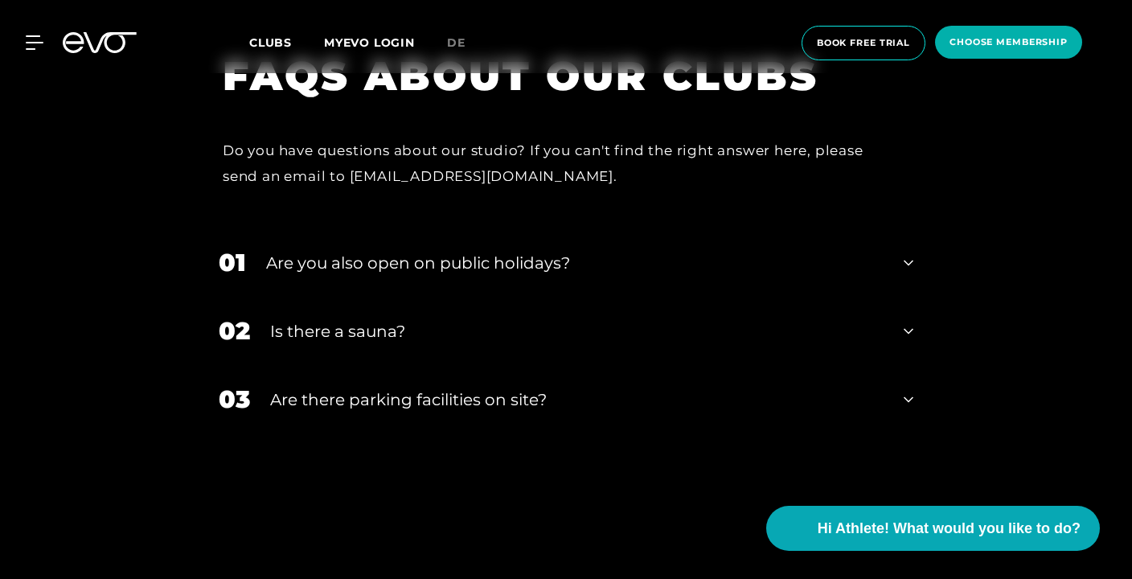
scroll to position [6227, 0]
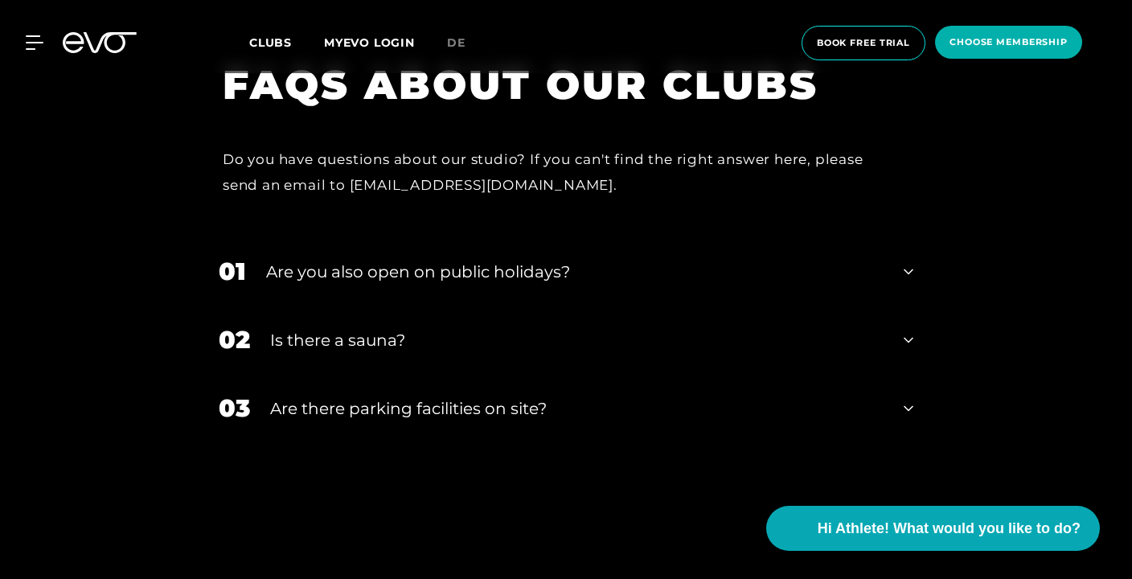
click at [905, 330] on icon at bounding box center [909, 339] width 10 height 19
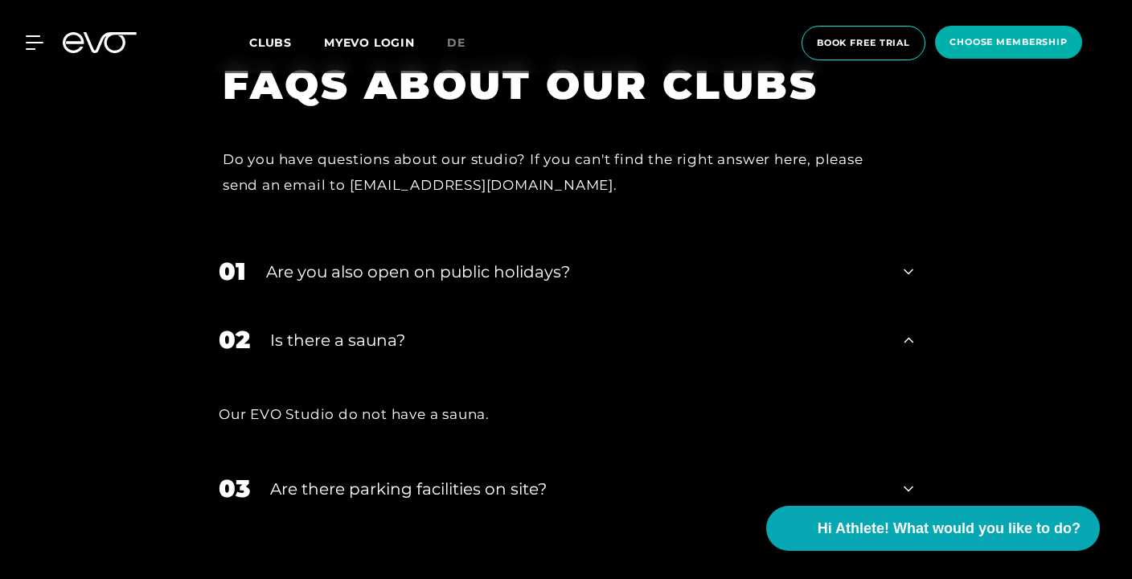
click at [906, 262] on icon at bounding box center [909, 271] width 10 height 19
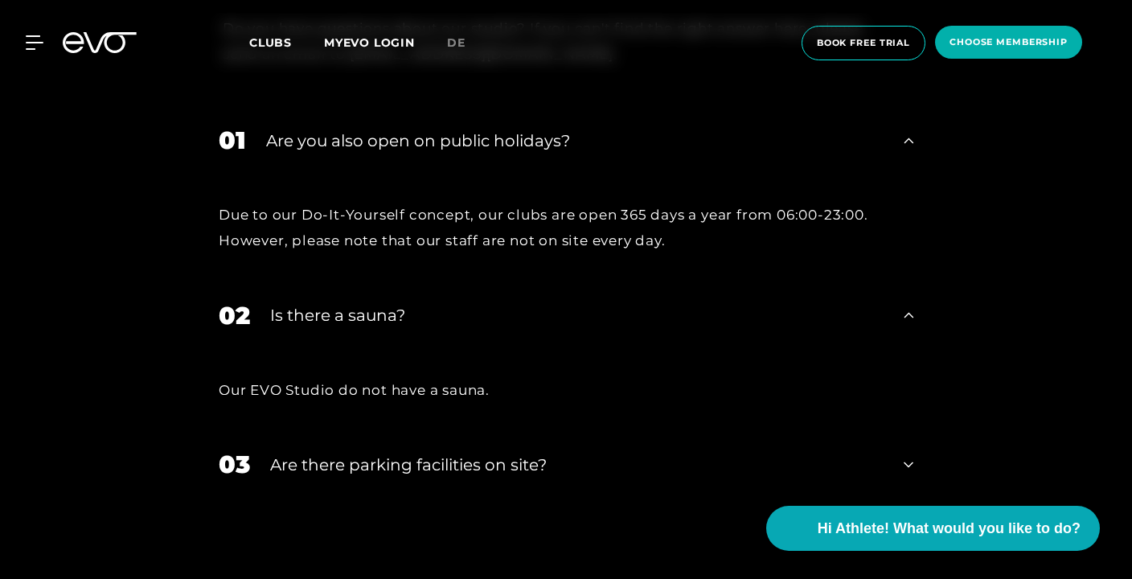
scroll to position [6372, 0]
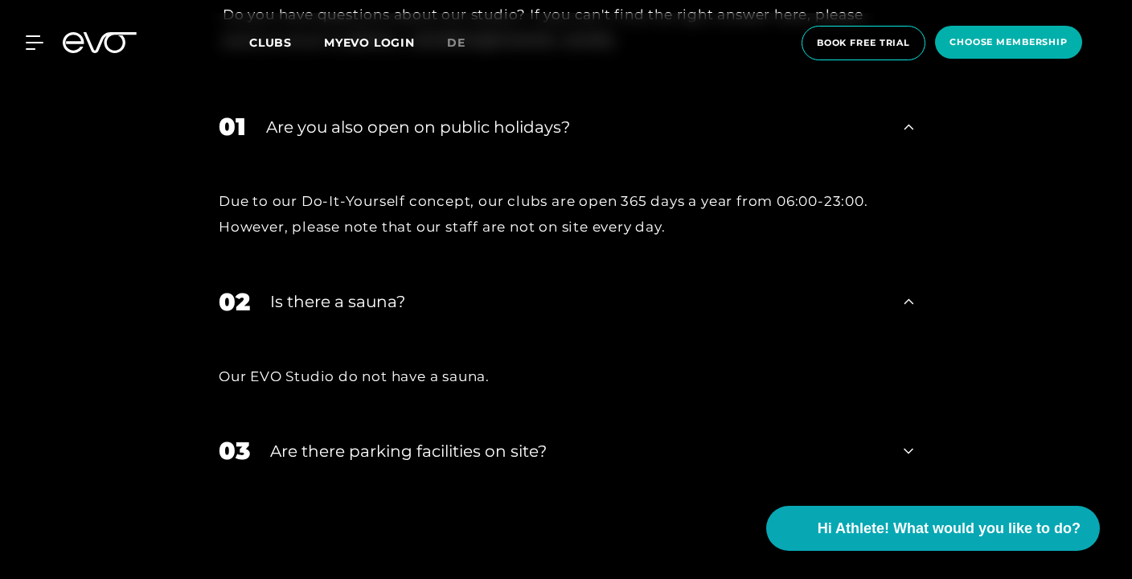
click at [911, 416] on div "03 Are there parking facilities on site?" at bounding box center [566, 450] width 727 height 68
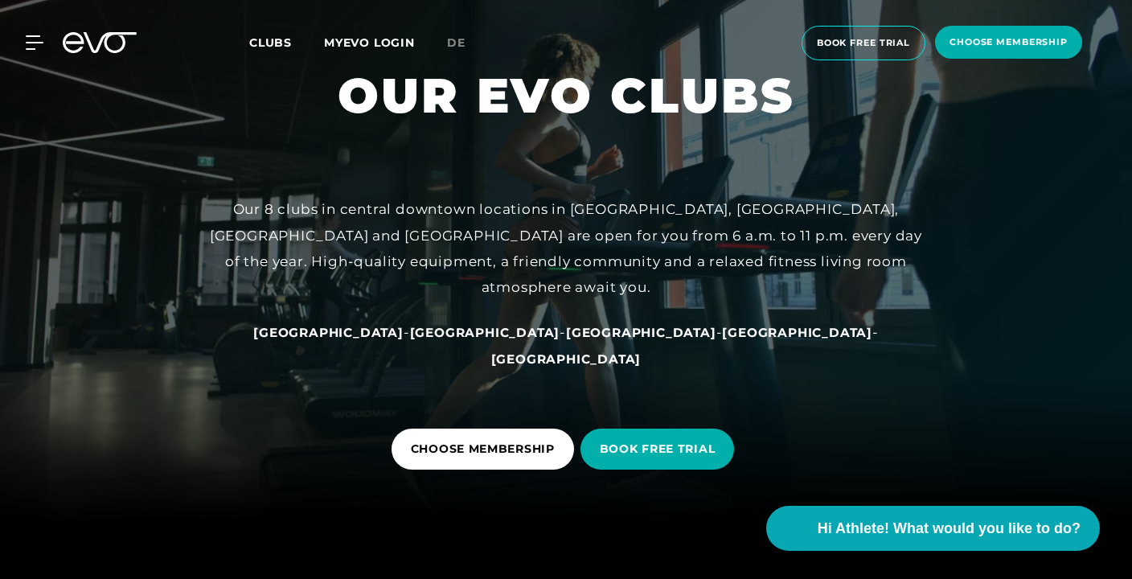
scroll to position [0, 0]
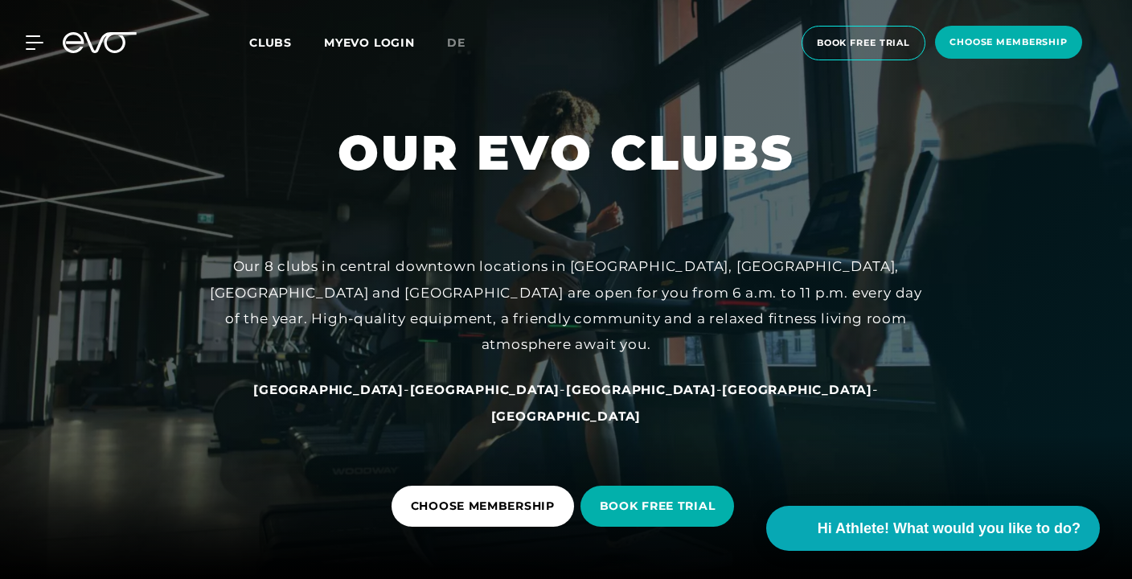
click at [470, 397] on span "[GEOGRAPHIC_DATA]" at bounding box center [485, 389] width 150 height 15
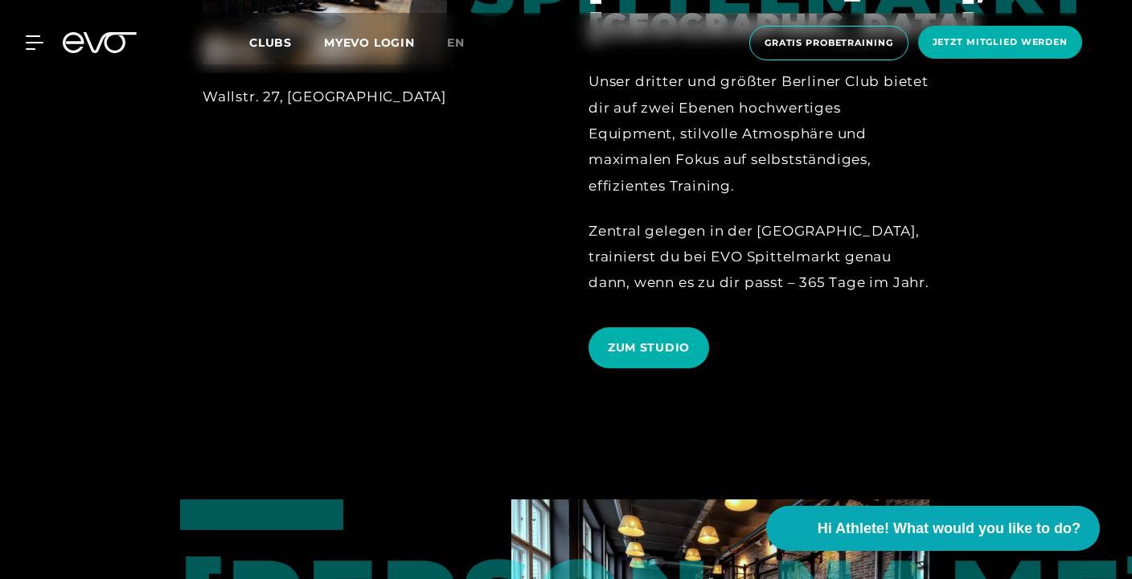
scroll to position [718, 0]
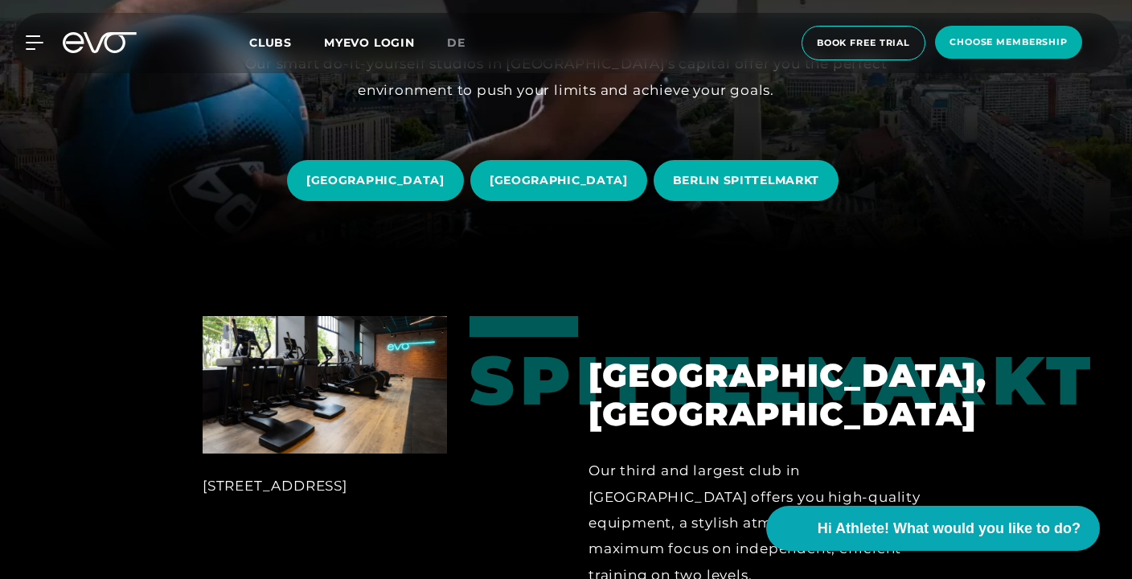
scroll to position [325, 0]
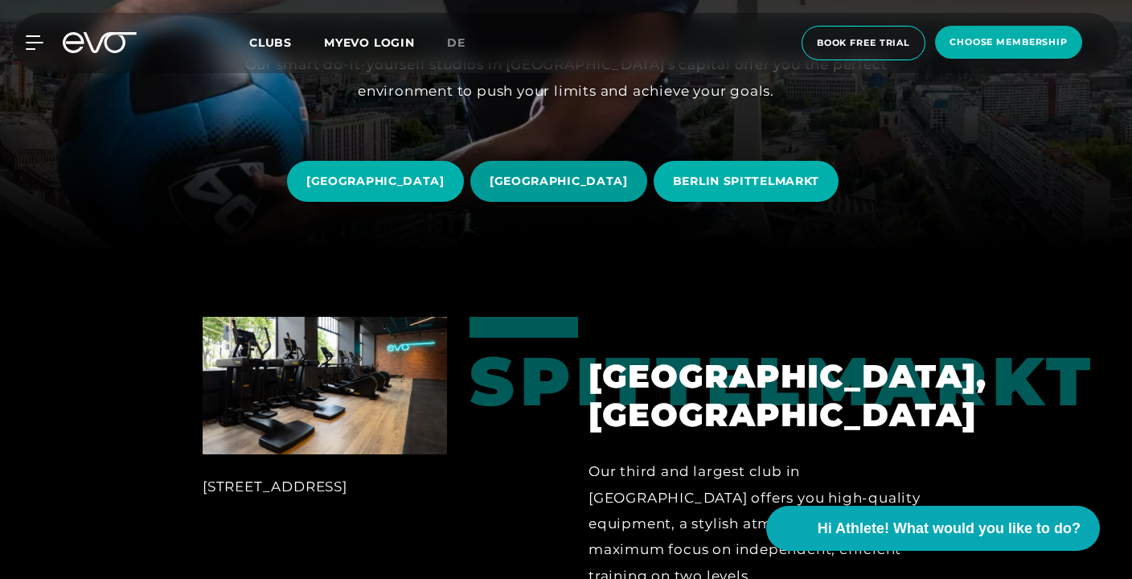
click at [577, 175] on span "Berlin ALEXANDERPLATZ" at bounding box center [559, 181] width 138 height 17
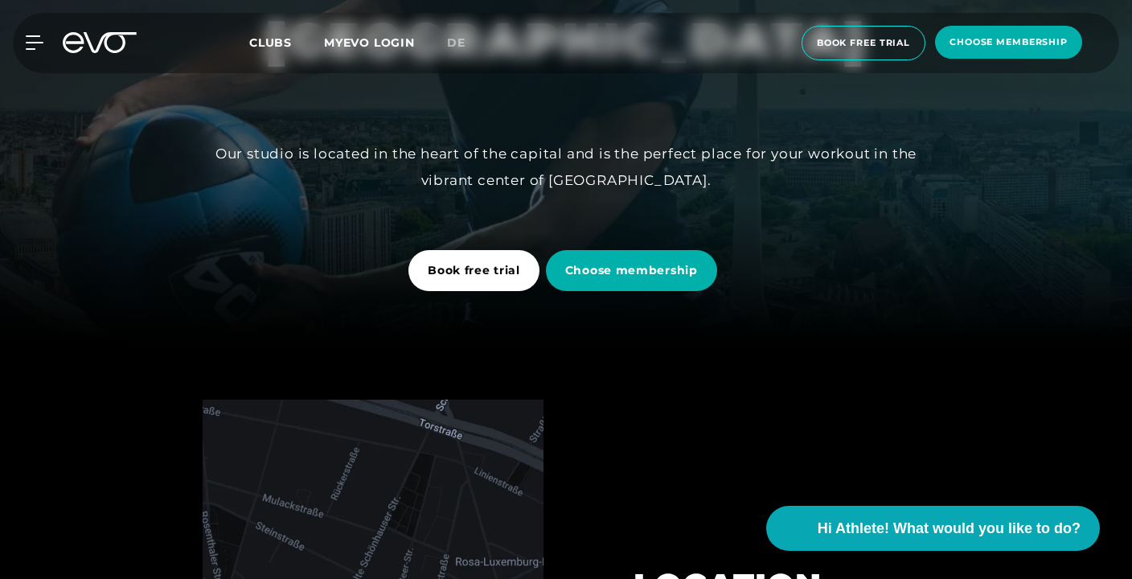
scroll to position [261, 0]
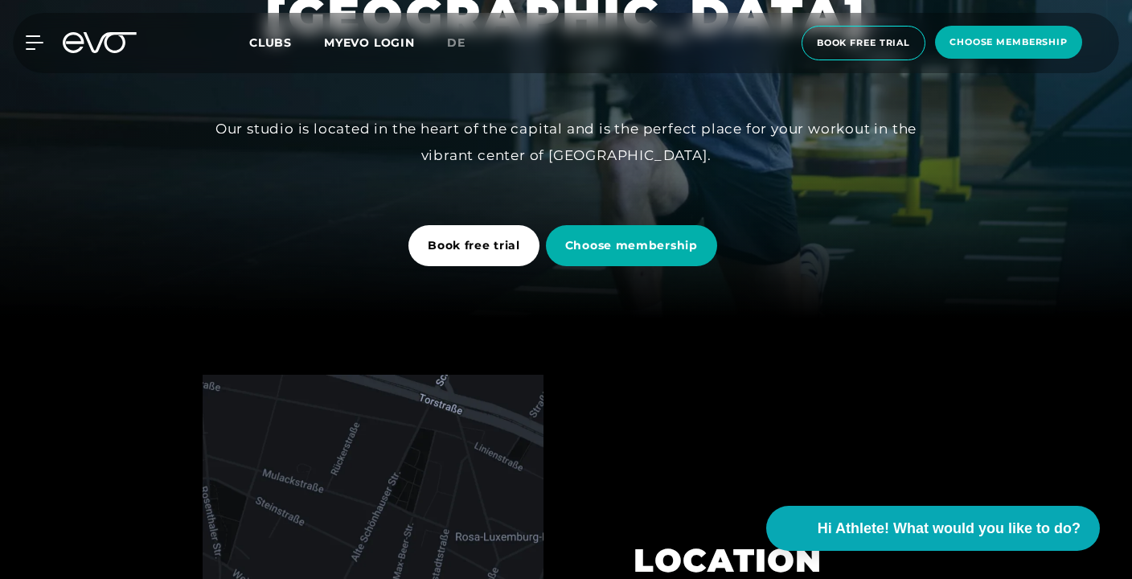
click at [655, 269] on link "Choose membership" at bounding box center [635, 245] width 178 height 65
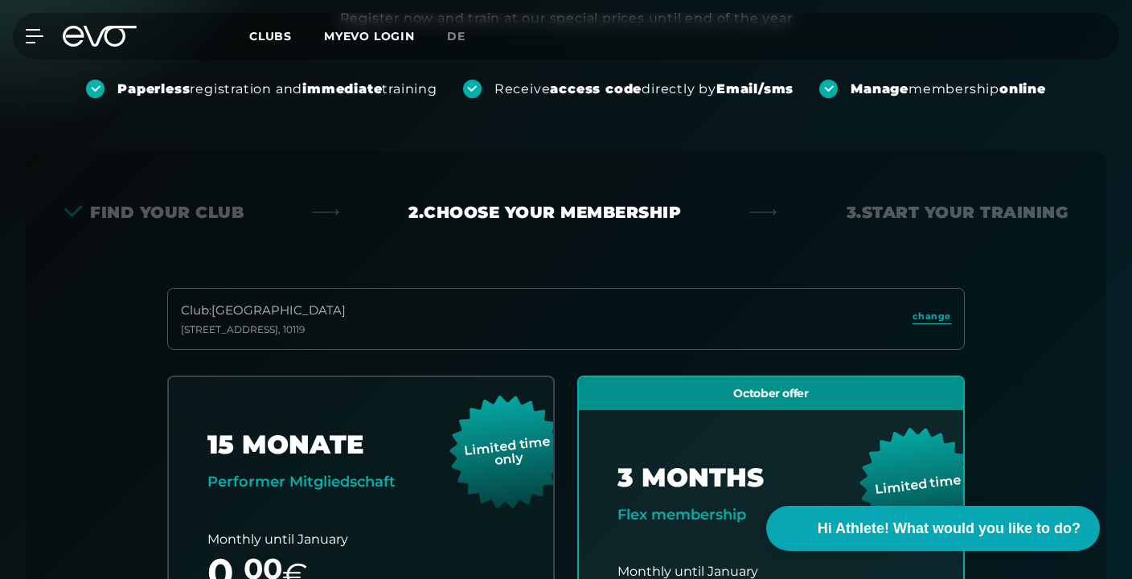
scroll to position [209, 0]
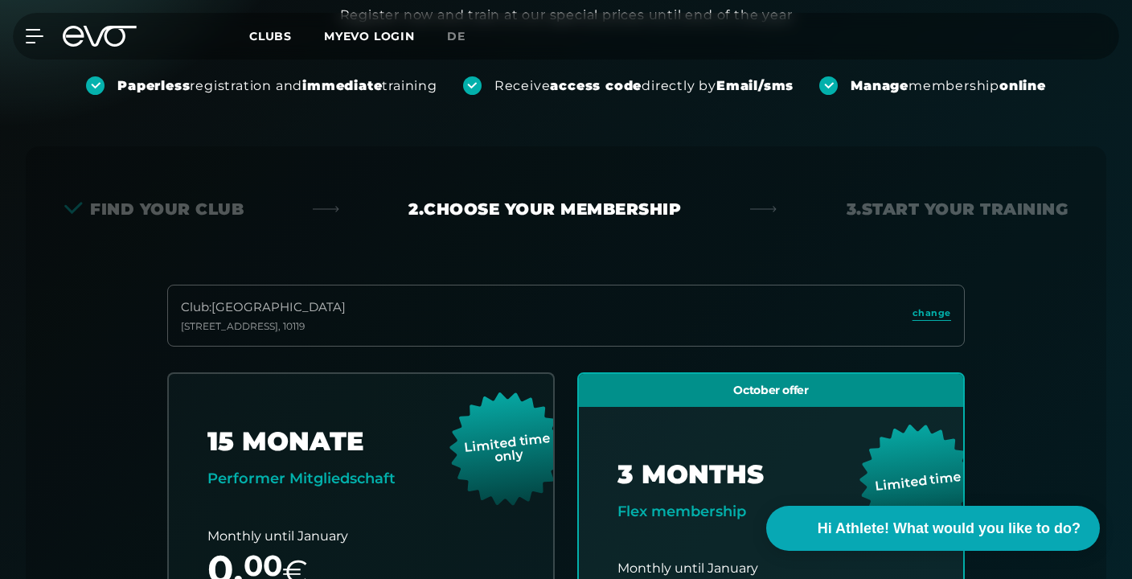
click at [941, 321] on link "change" at bounding box center [932, 315] width 39 height 18
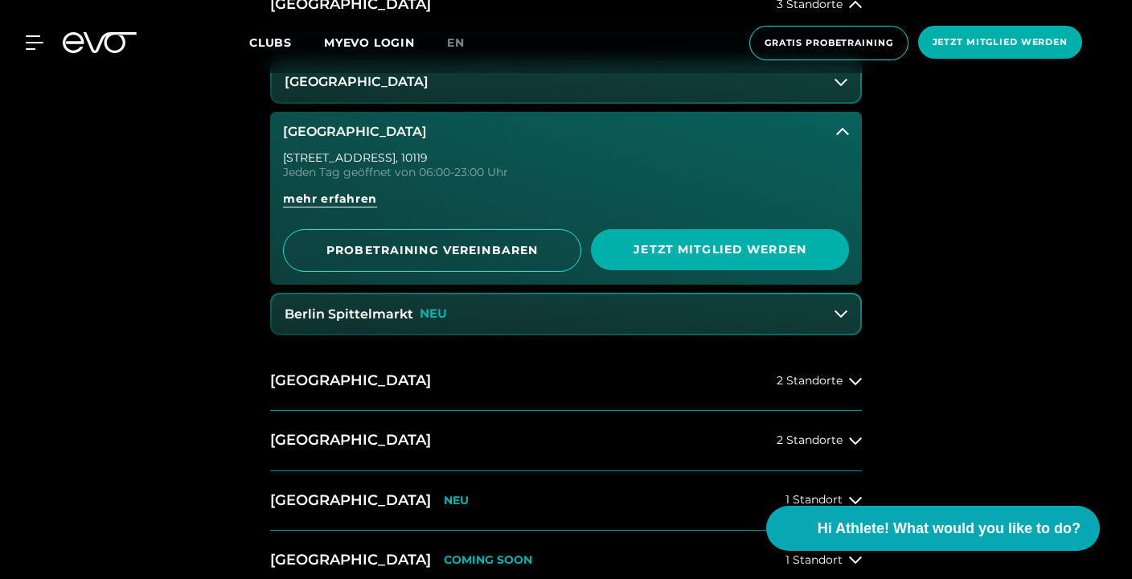
scroll to position [816, 0]
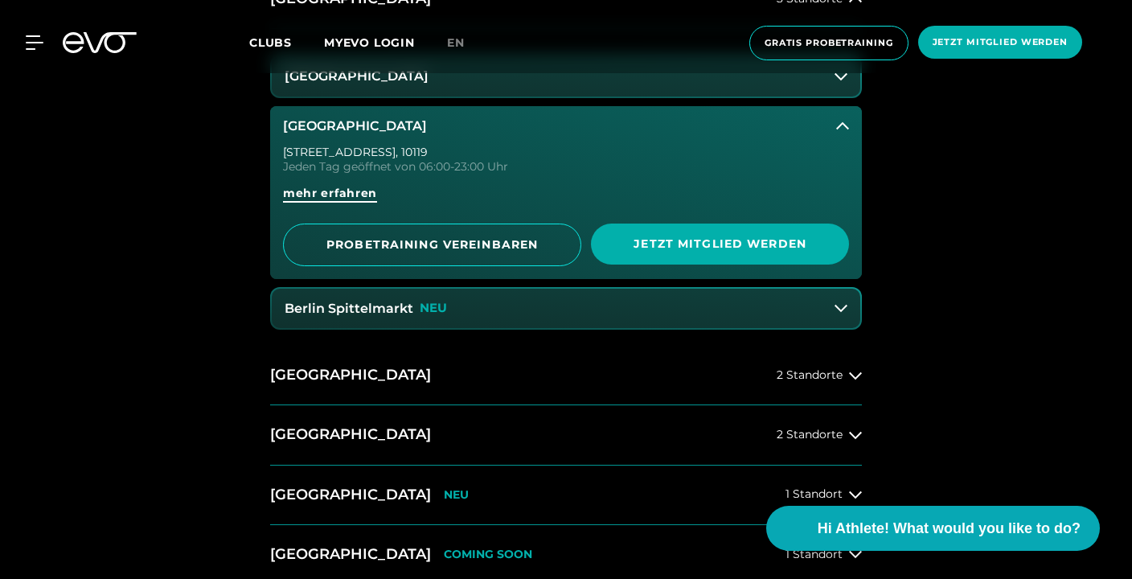
click at [349, 197] on span "mehr erfahren" at bounding box center [330, 193] width 94 height 17
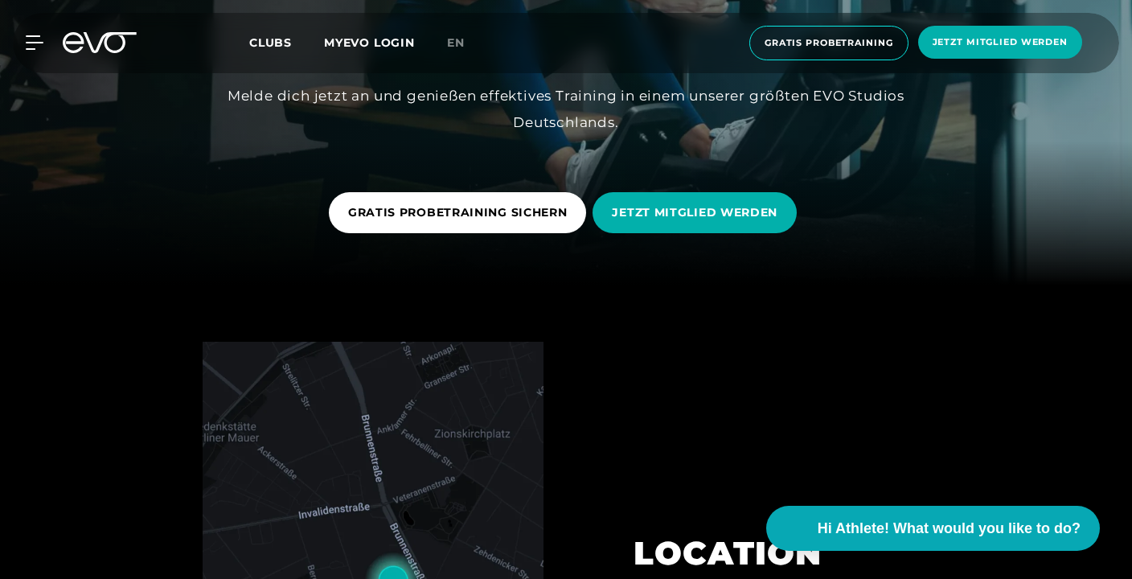
scroll to position [308, 0]
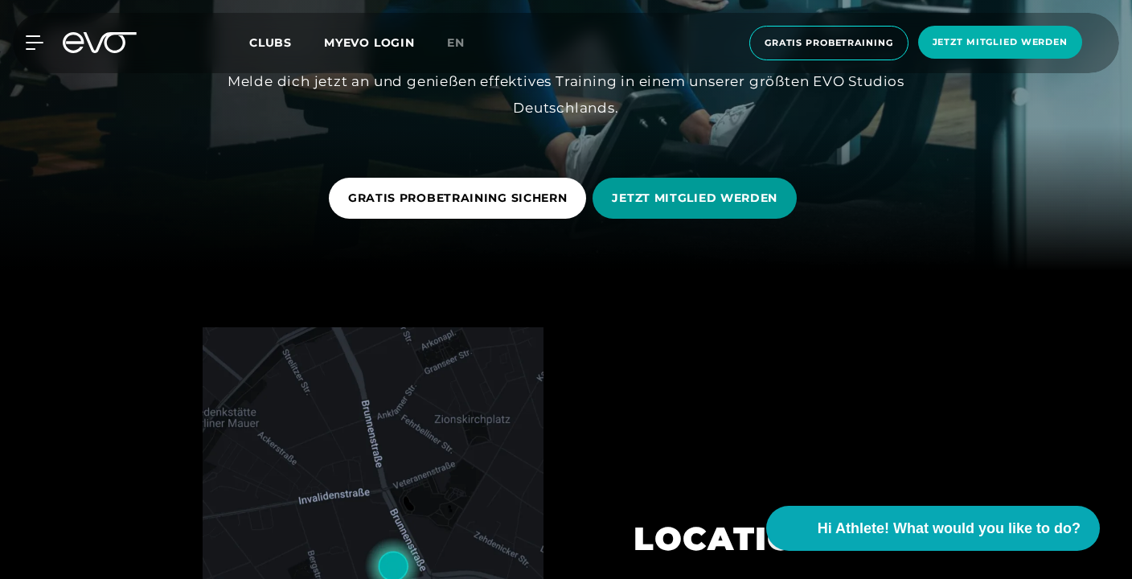
click at [731, 190] on span "JETZT MITGLIED WERDEN" at bounding box center [695, 198] width 166 height 17
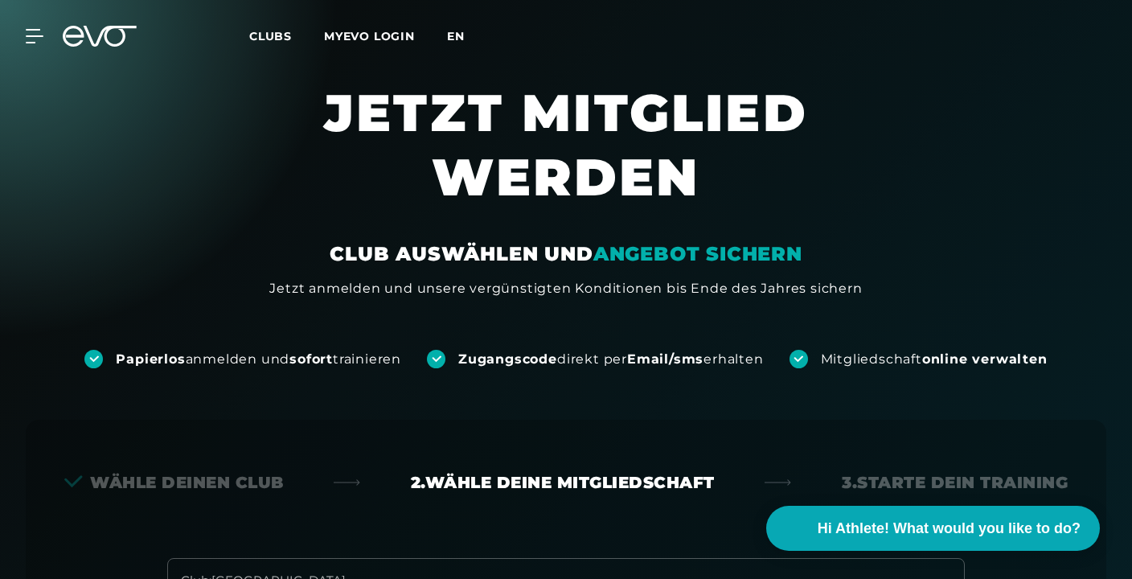
click at [450, 33] on span "en" at bounding box center [456, 36] width 18 height 14
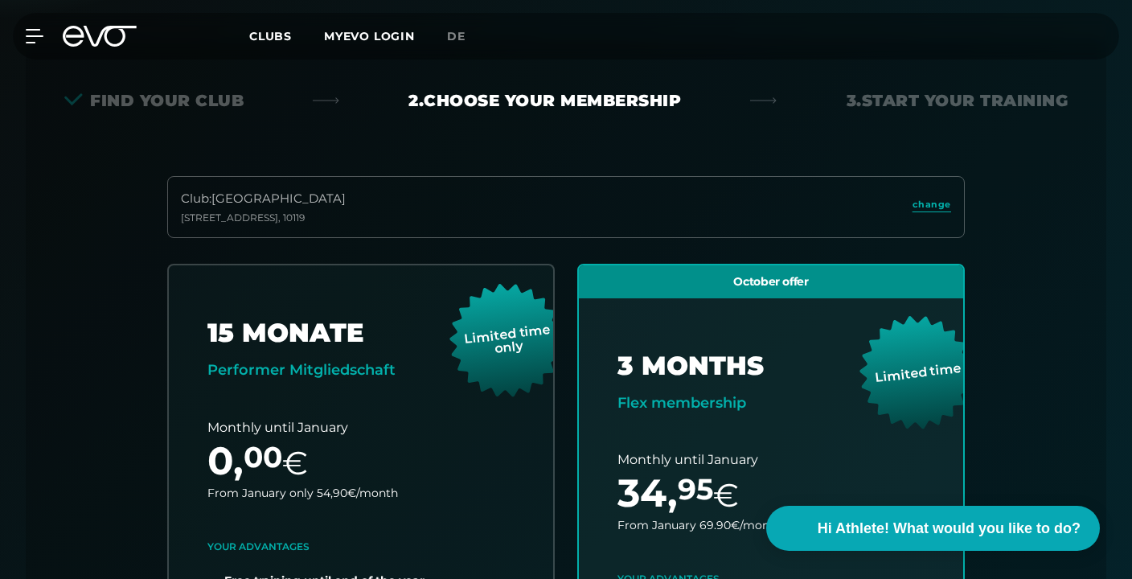
scroll to position [355, 0]
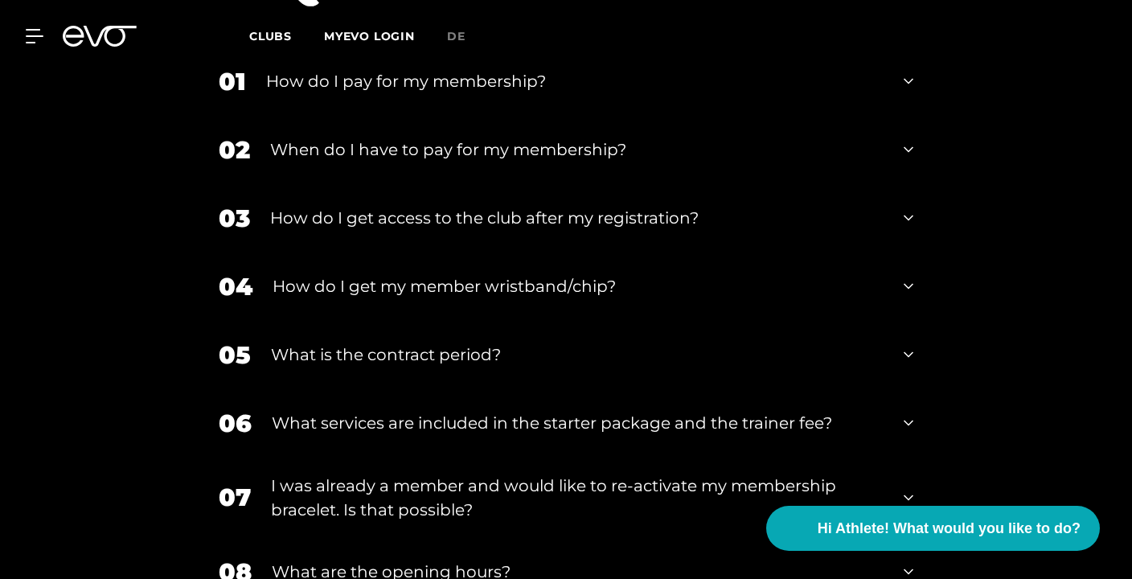
scroll to position [2599, 0]
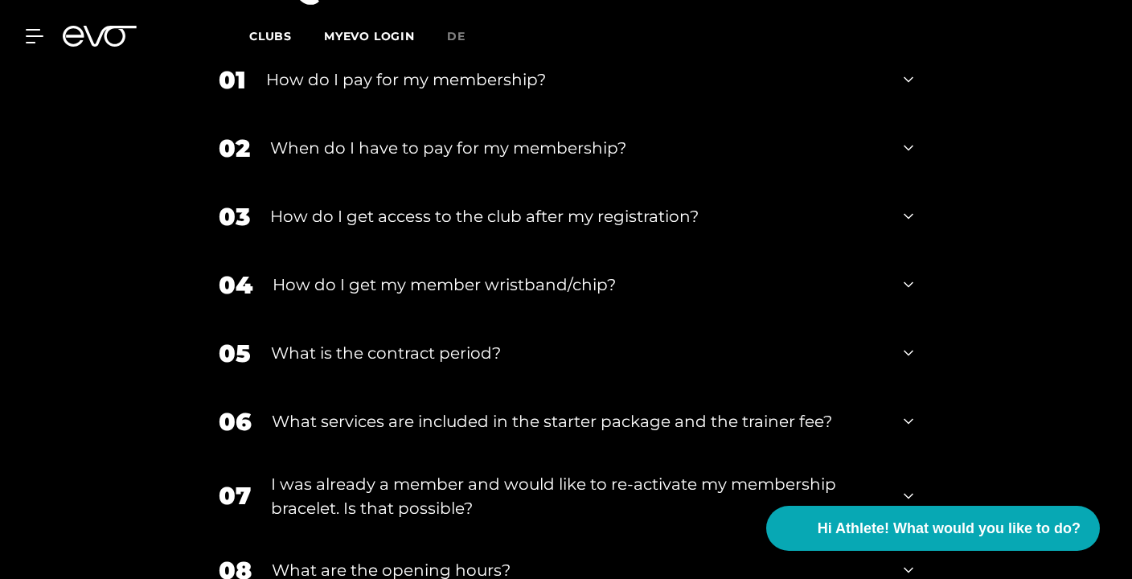
click at [908, 138] on icon at bounding box center [909, 147] width 10 height 19
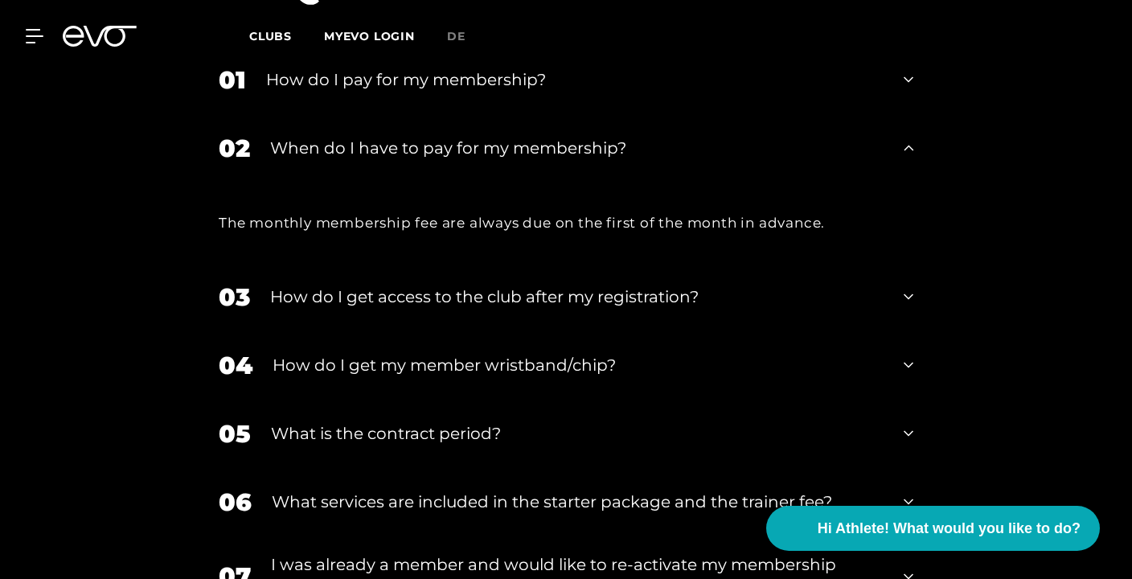
click at [900, 263] on div "03 How do I get access to the club after my registration?" at bounding box center [566, 297] width 727 height 68
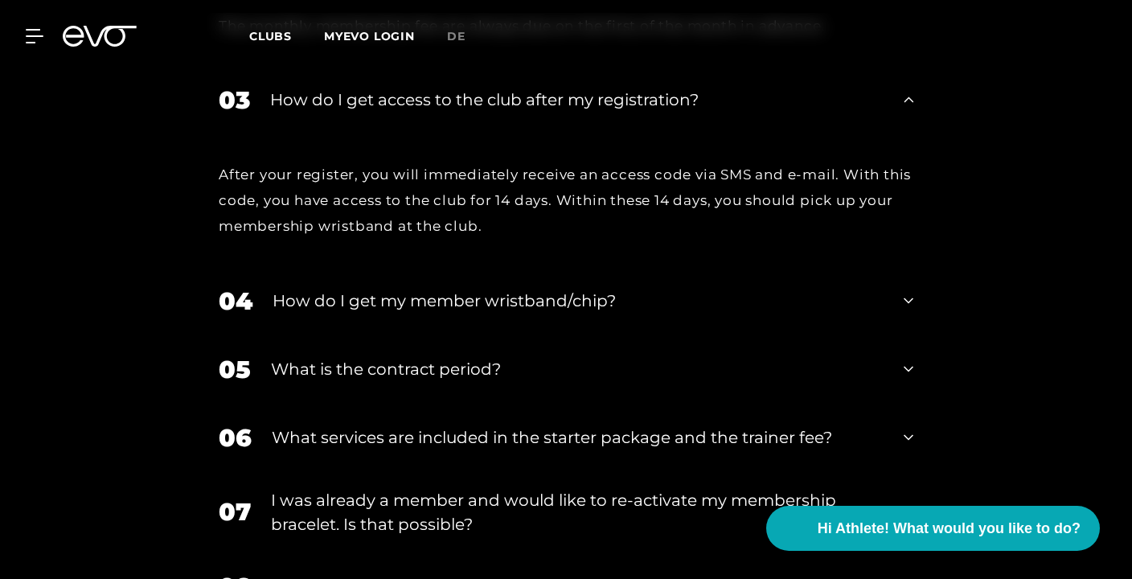
scroll to position [2796, 0]
click at [900, 403] on div "06 What services are included in the starter package and the trainer fee?" at bounding box center [566, 437] width 727 height 68
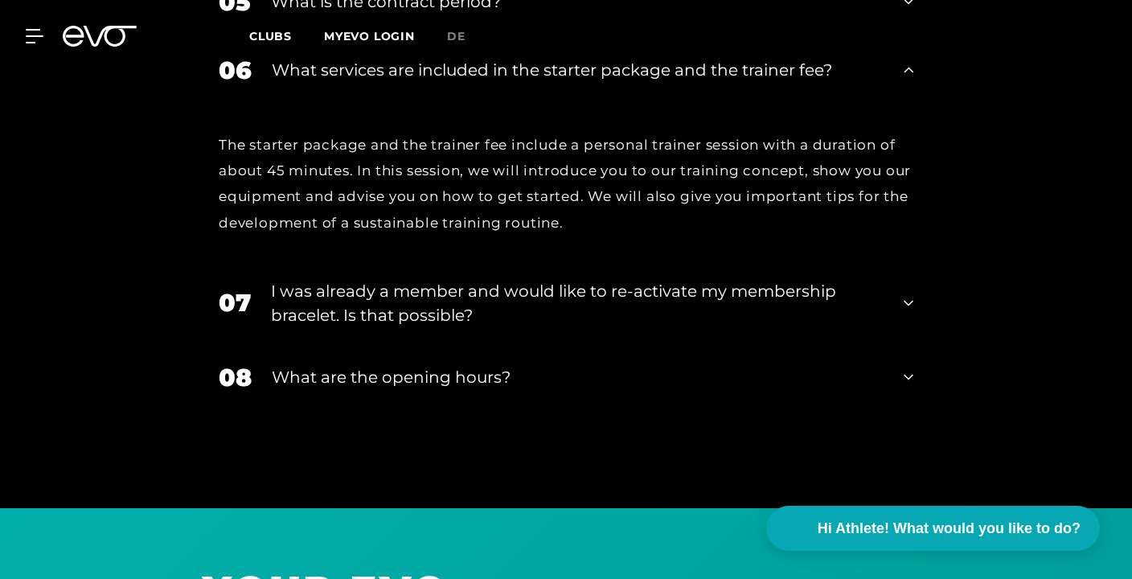
scroll to position [3166, 0]
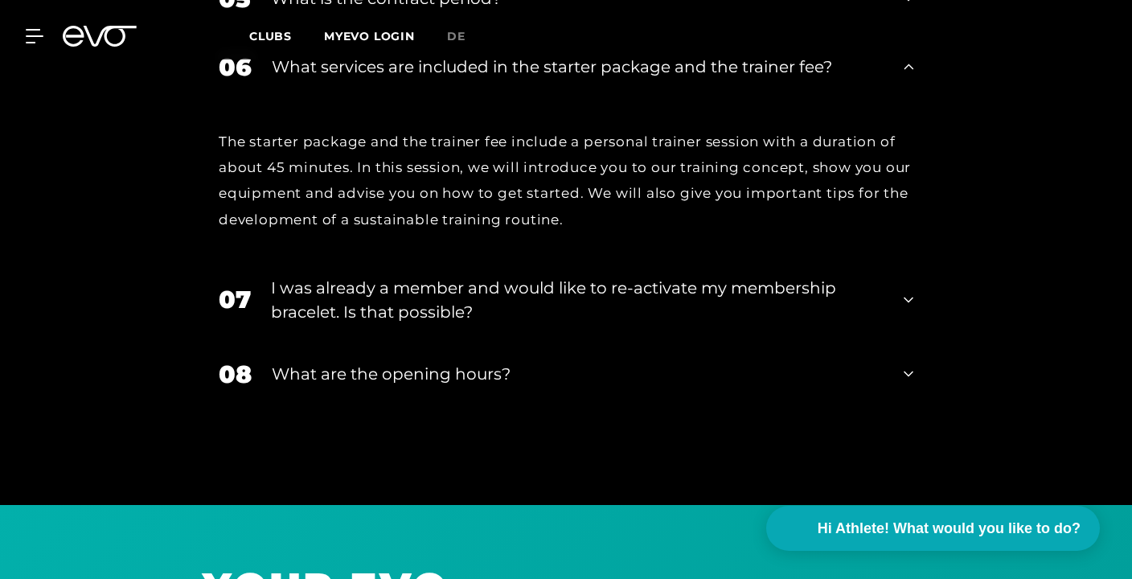
click at [561, 276] on div "I was already a member and would like to re-activate my membership bracelet. Is…" at bounding box center [577, 300] width 613 height 48
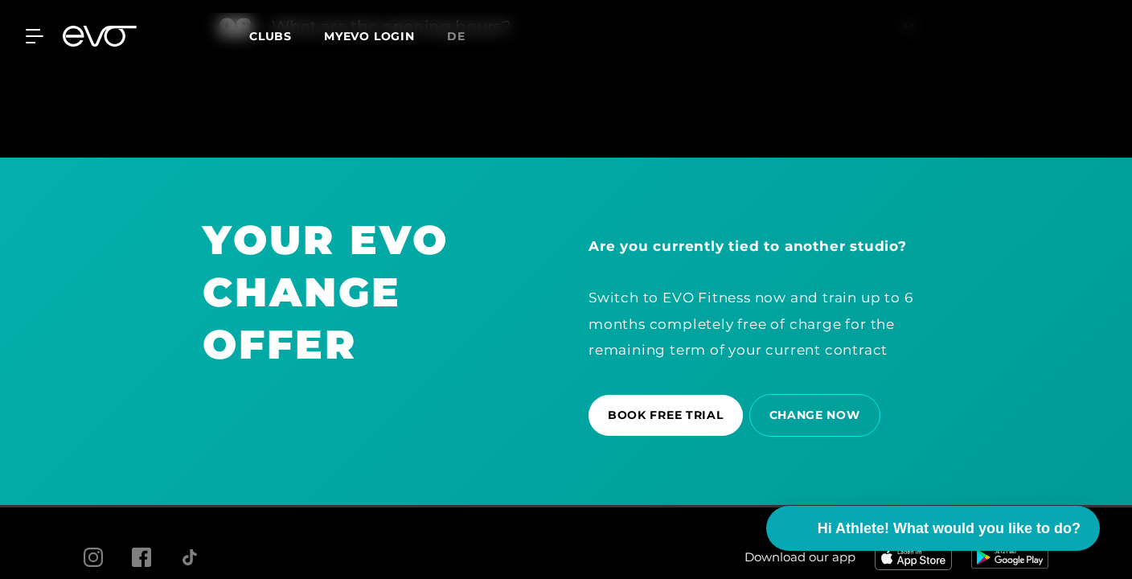
scroll to position [3648, 0]
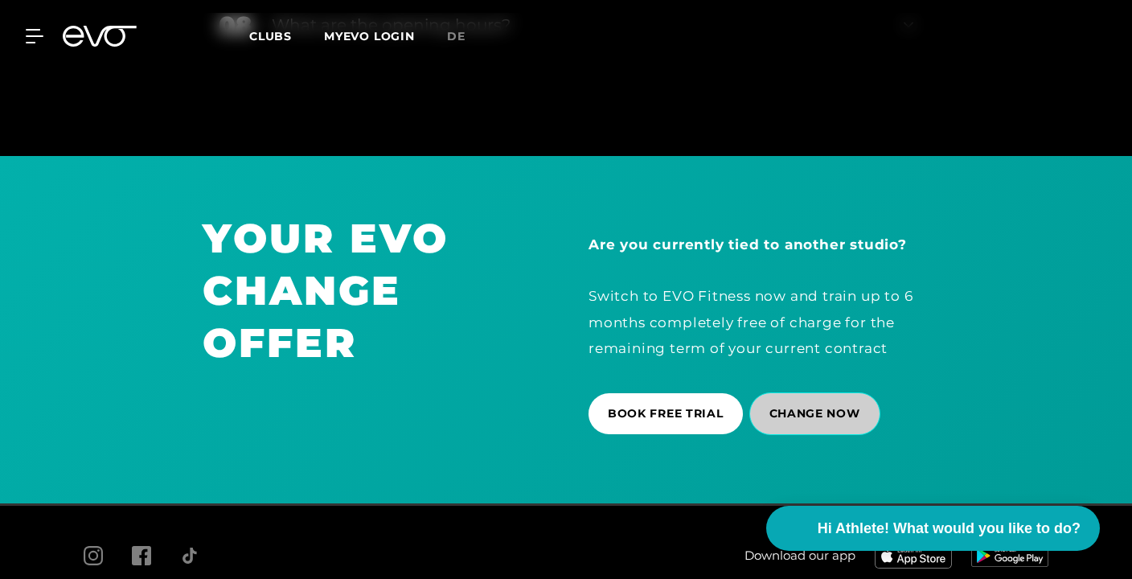
click at [827, 405] on span "CHANGE NOW" at bounding box center [814, 413] width 91 height 17
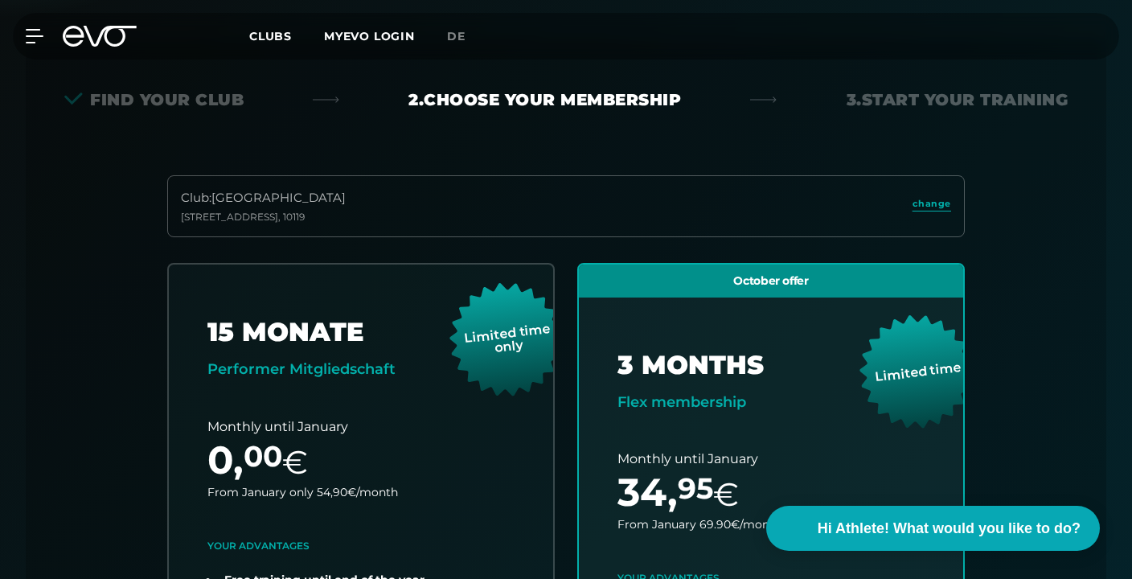
scroll to position [355, 0]
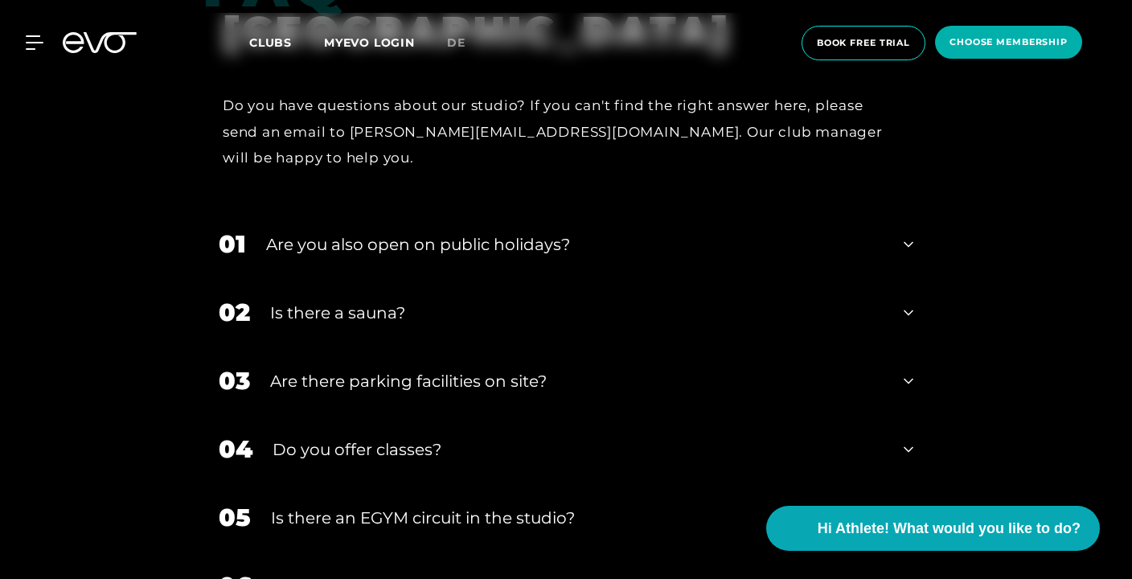
scroll to position [5237, 0]
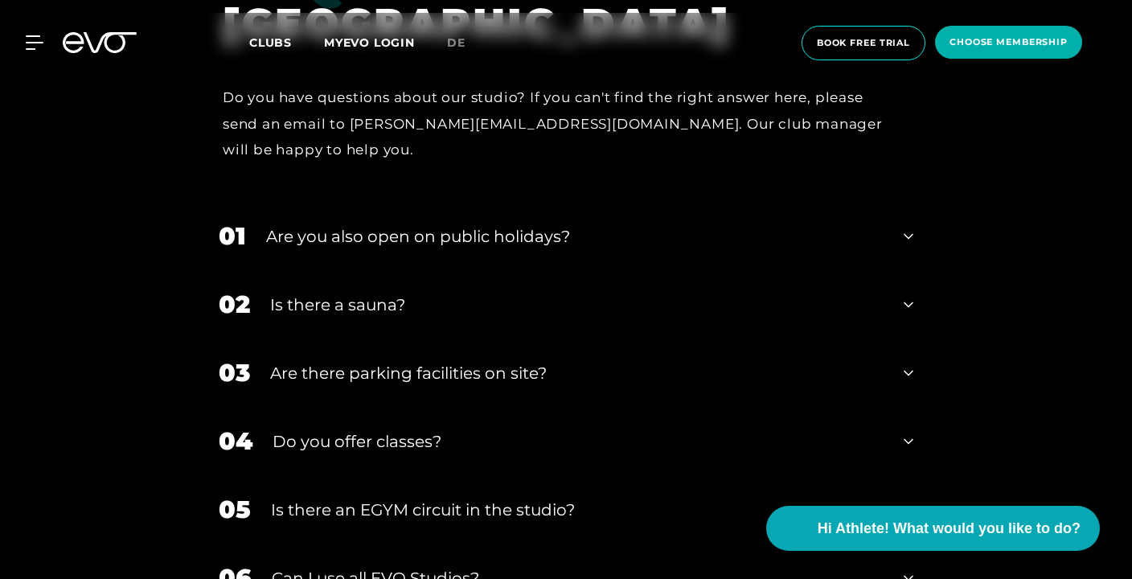
click at [912, 227] on icon at bounding box center [909, 236] width 10 height 19
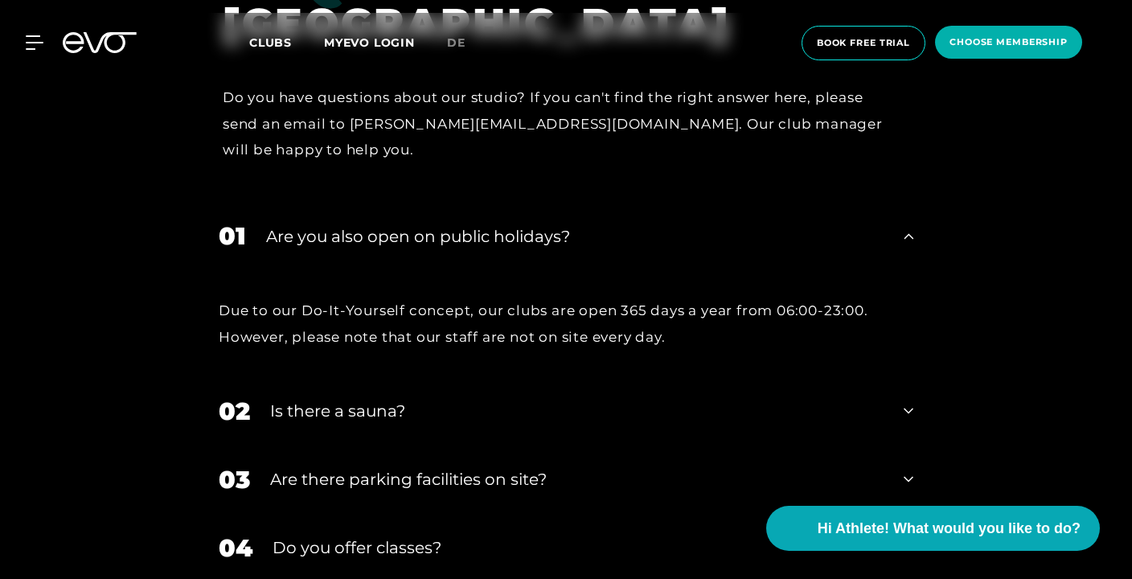
click at [912, 227] on icon at bounding box center [909, 236] width 10 height 19
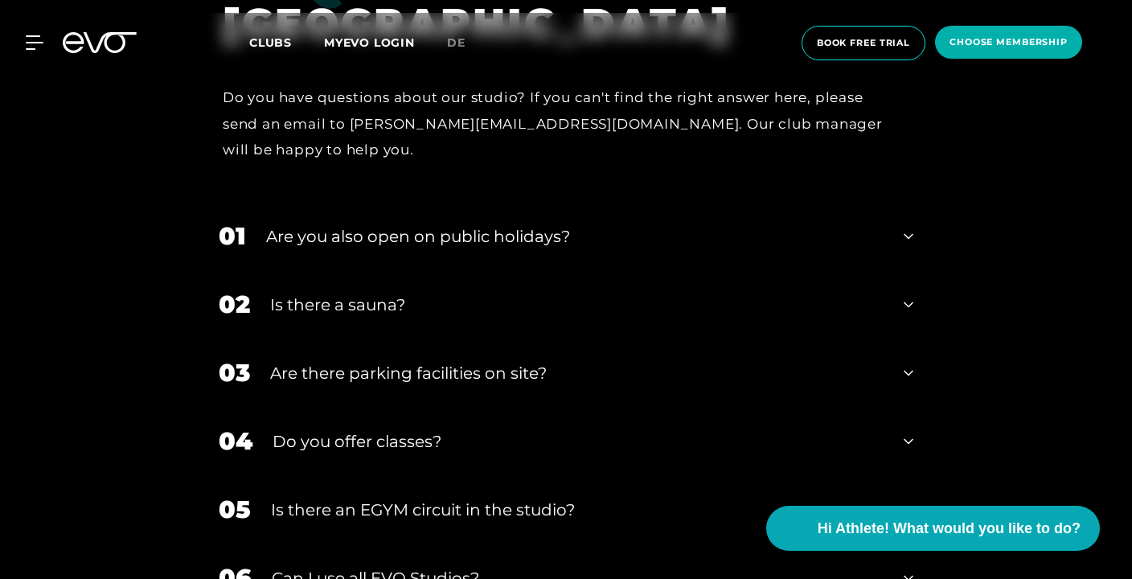
click at [900, 338] on div "03 Are there parking facilities on site?" at bounding box center [566, 372] width 727 height 68
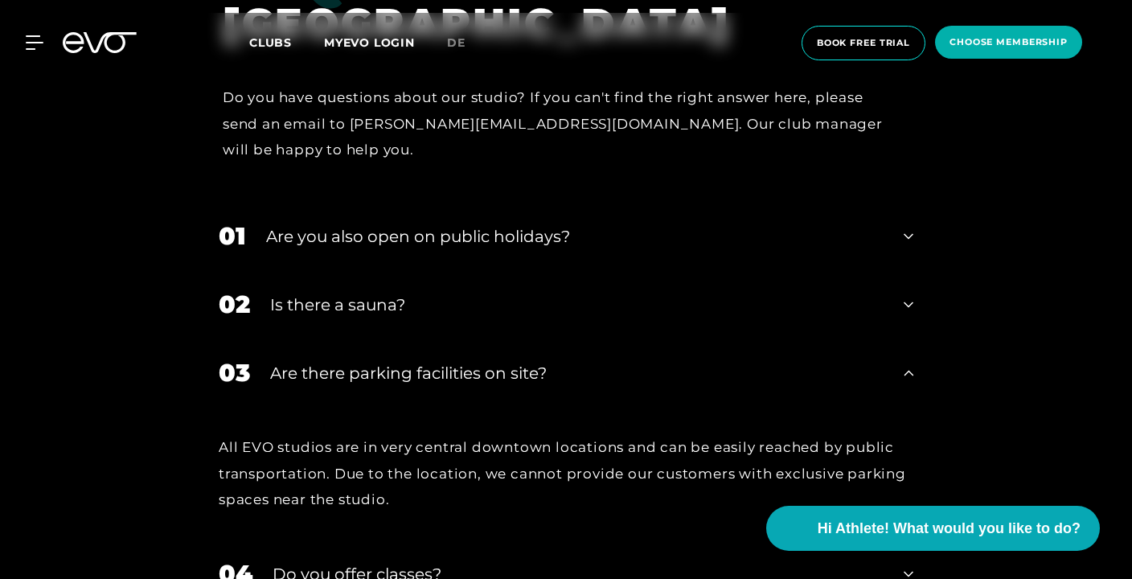
click at [900, 338] on div "03 Are there parking facilities on site?" at bounding box center [566, 372] width 727 height 68
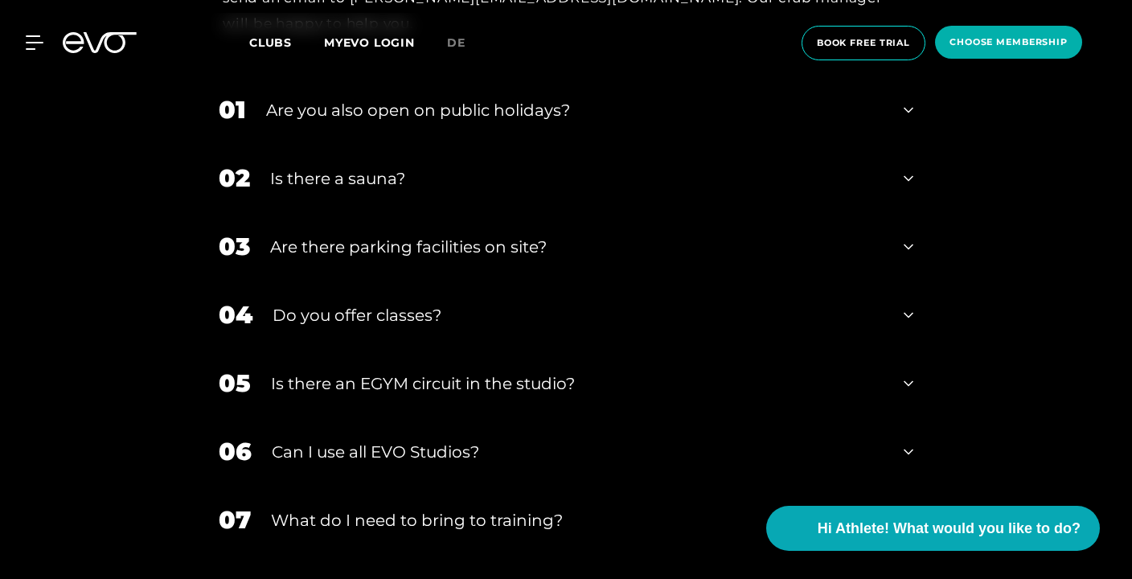
scroll to position [5365, 0]
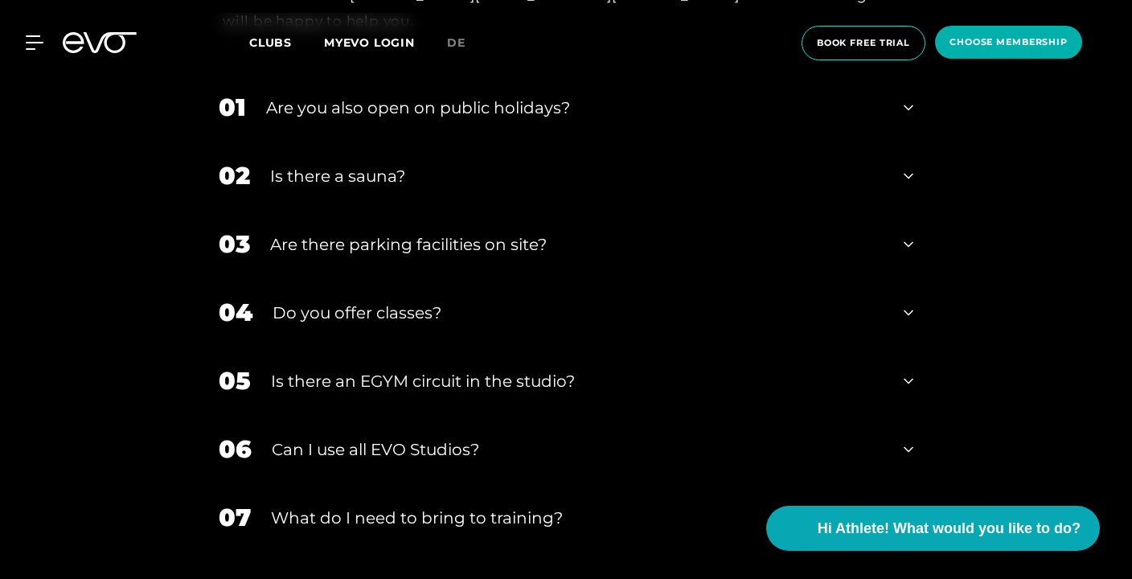
click at [901, 347] on div "05 Is there an EGYM circuit in the studio?" at bounding box center [566, 381] width 727 height 68
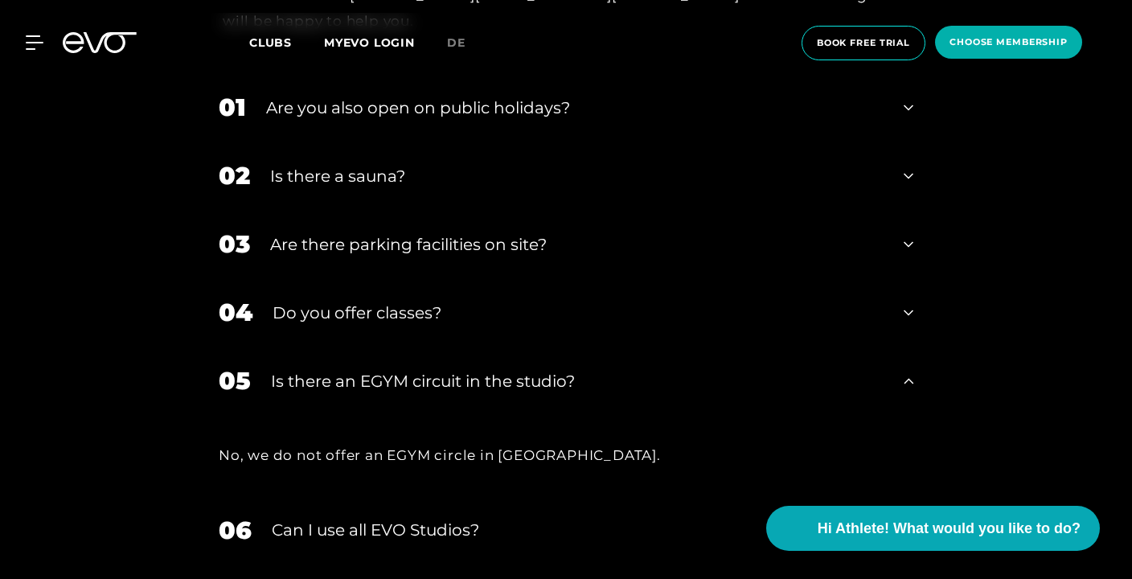
click at [901, 347] on div "05 Is there an EGYM circuit in the studio?" at bounding box center [566, 381] width 727 height 68
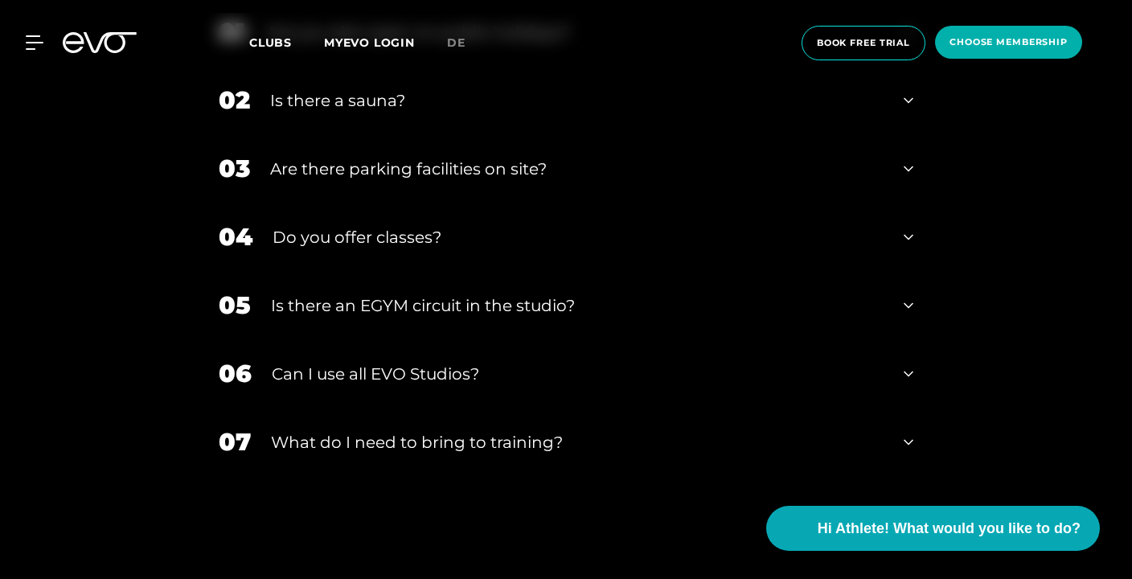
scroll to position [5443, 0]
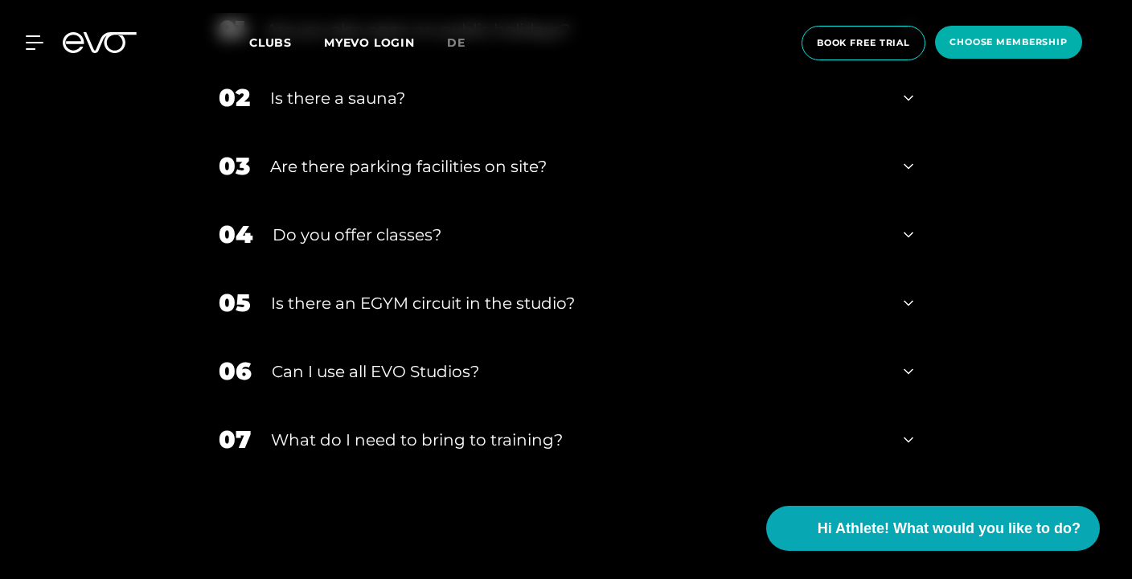
click at [893, 337] on div "06 Can I use all EVO Studios?" at bounding box center [566, 371] width 727 height 68
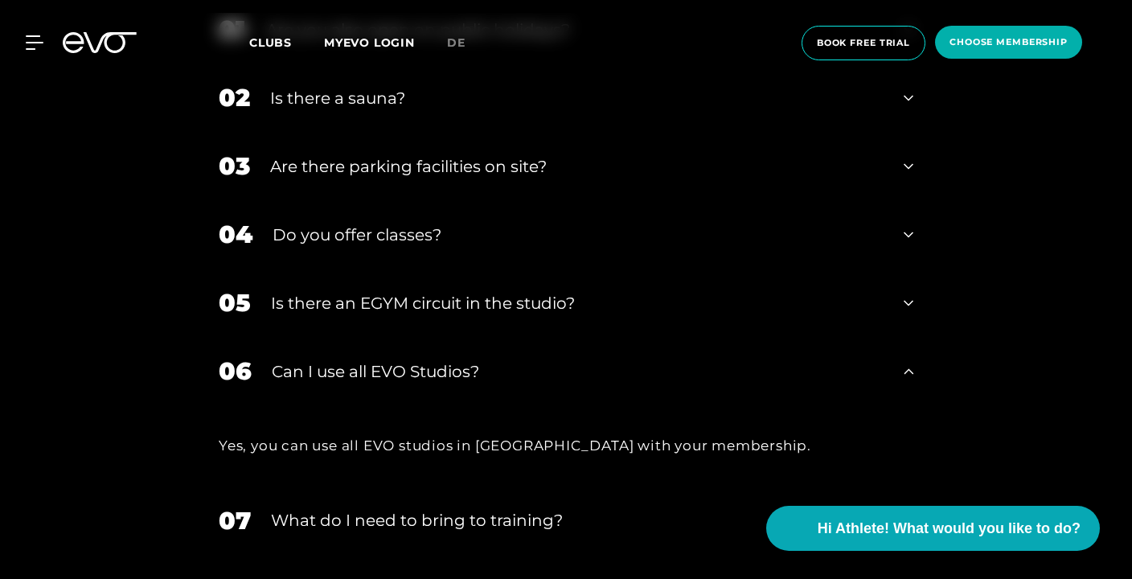
click at [893, 337] on div "06 Can I use all EVO Studios?" at bounding box center [566, 371] width 727 height 68
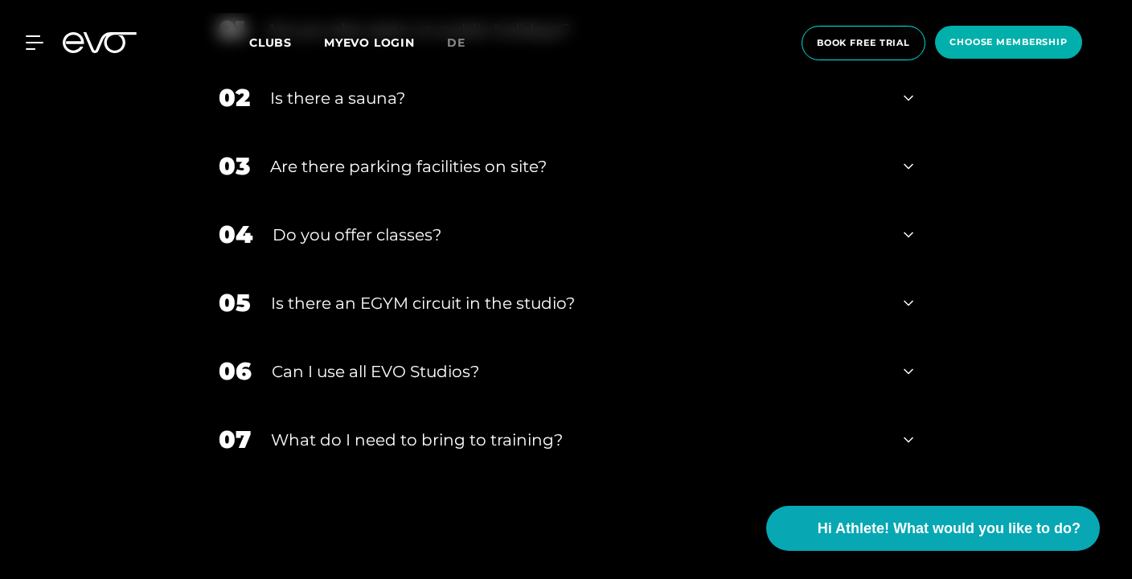
click at [897, 405] on div "07 What do I need to bring to training?" at bounding box center [566, 439] width 727 height 68
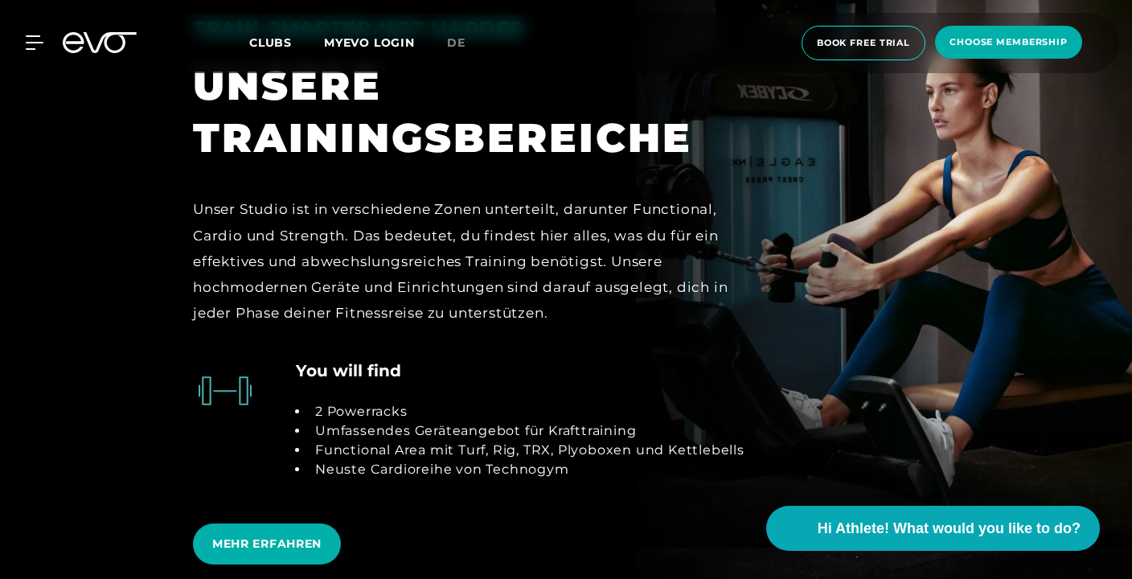
scroll to position [2884, 0]
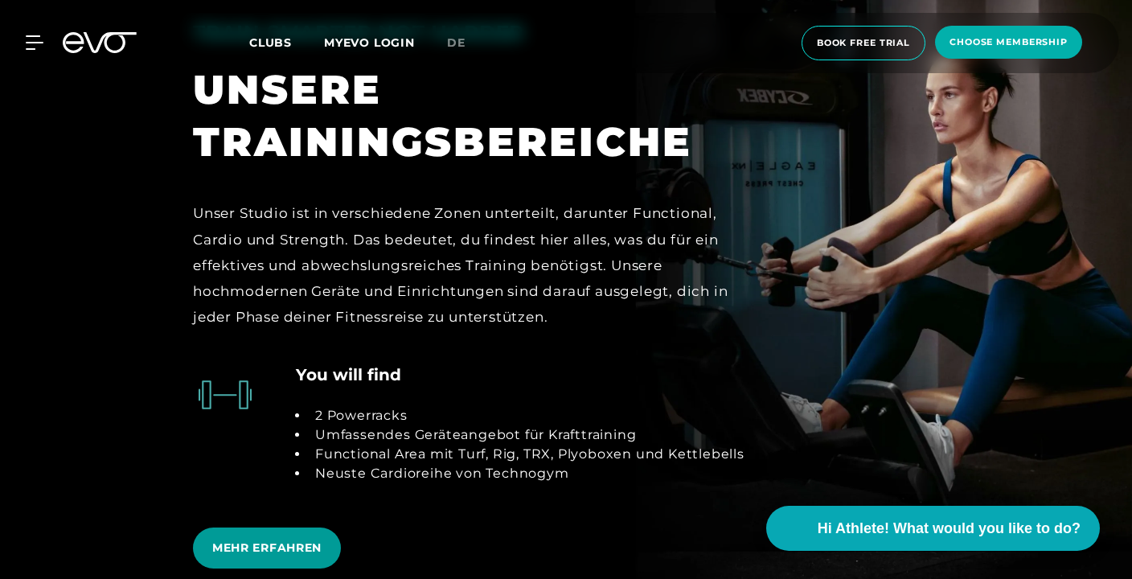
click at [284, 540] on span "MEHR ERFAHREN" at bounding box center [266, 548] width 109 height 17
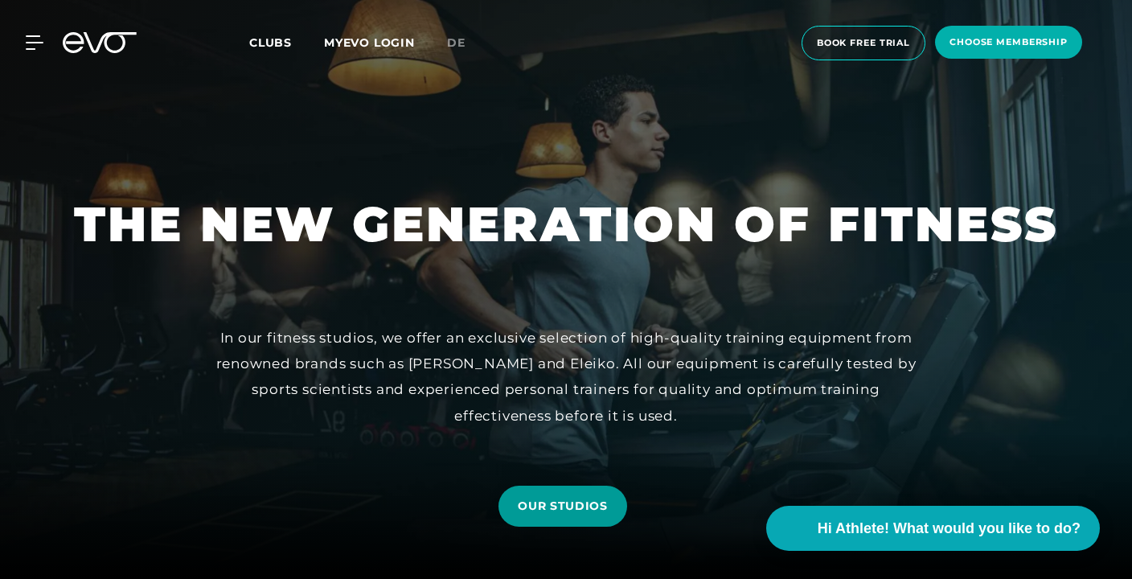
click at [548, 513] on span "OUR STUDIOS" at bounding box center [563, 506] width 90 height 17
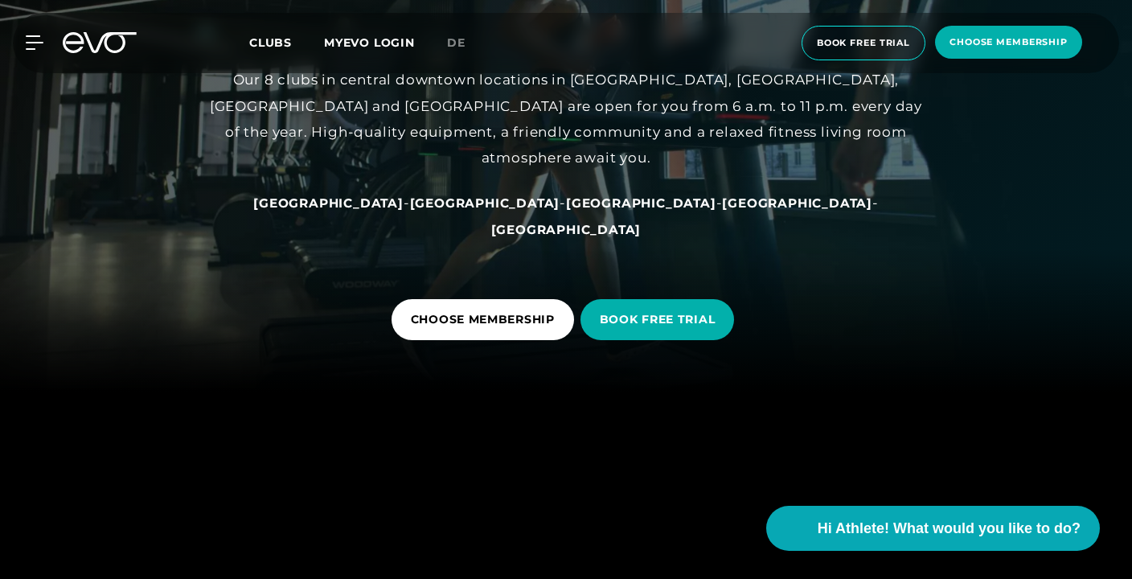
scroll to position [186, 0]
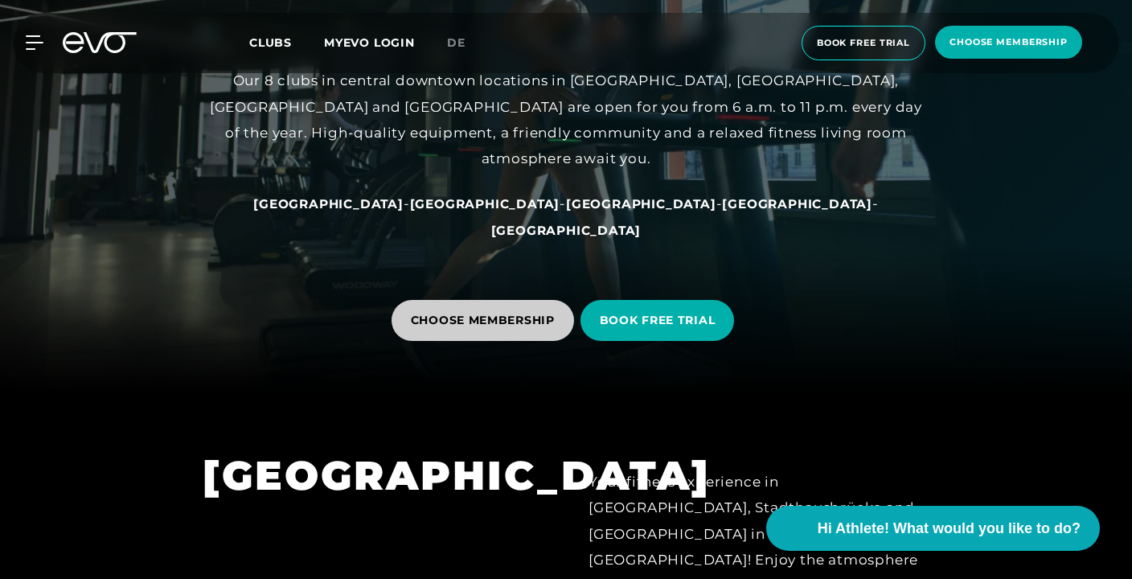
click at [483, 314] on span "CHOOSE MEMBERSHIP" at bounding box center [483, 320] width 144 height 17
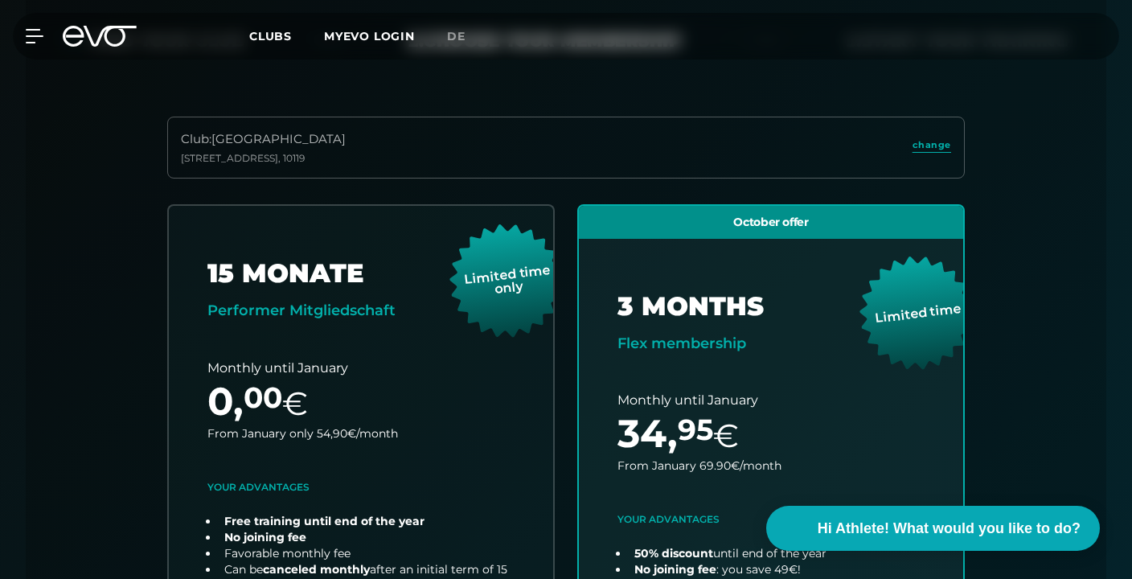
scroll to position [382, 0]
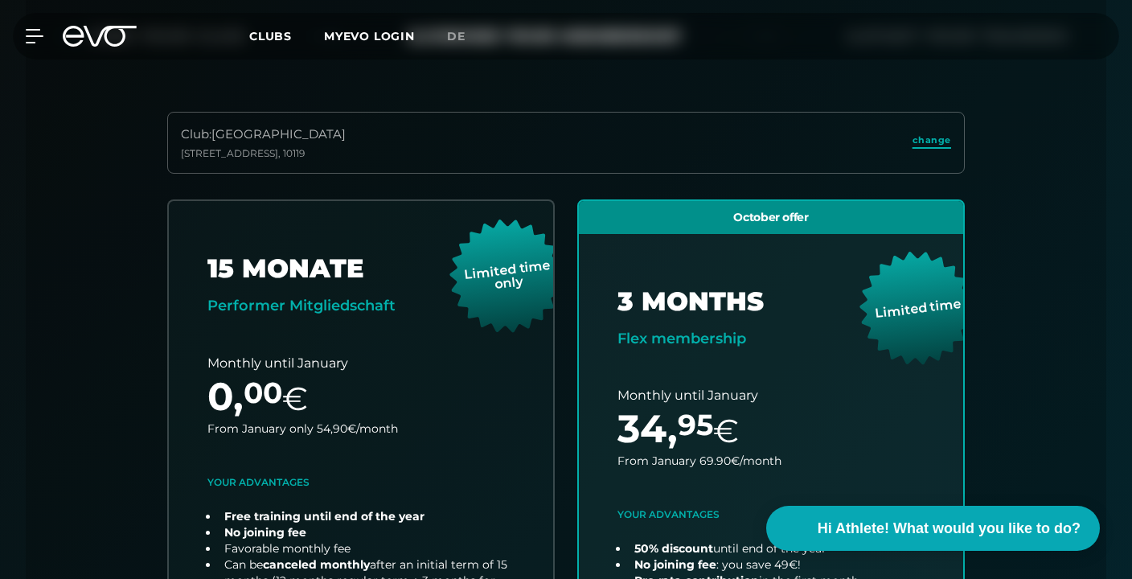
click at [946, 143] on span "change" at bounding box center [932, 140] width 39 height 14
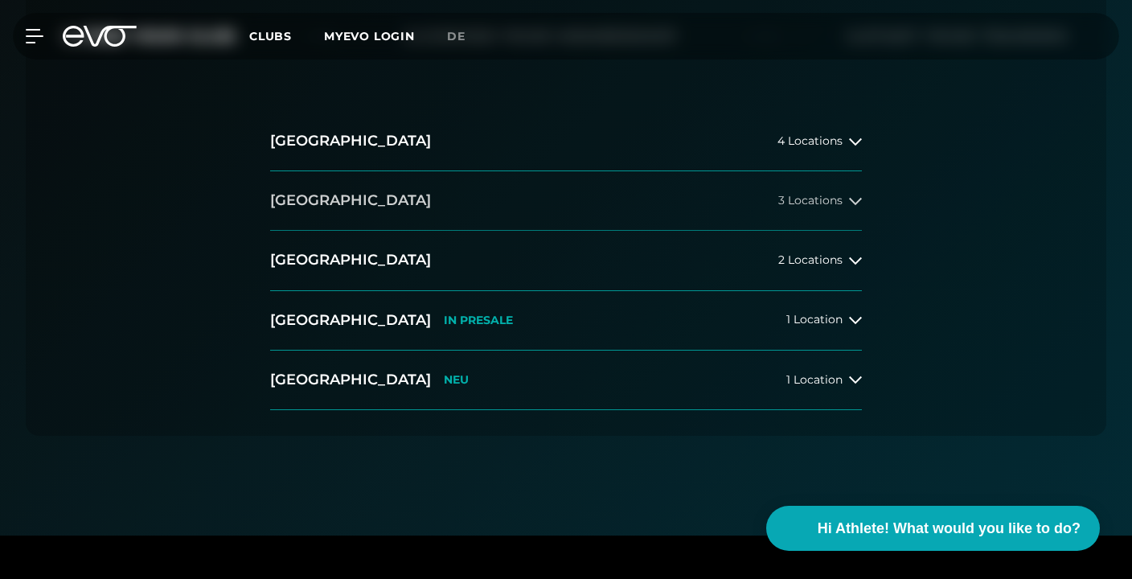
click at [839, 201] on span "3 Locations" at bounding box center [810, 201] width 64 height 12
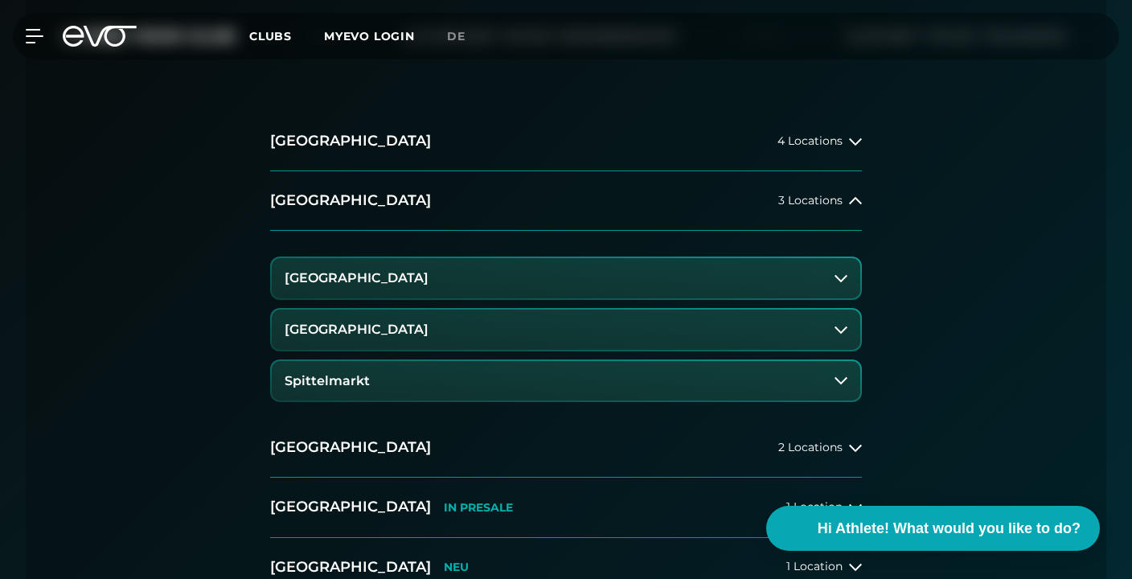
click at [834, 278] on button "Berlin Alexanderplatz" at bounding box center [566, 278] width 589 height 40
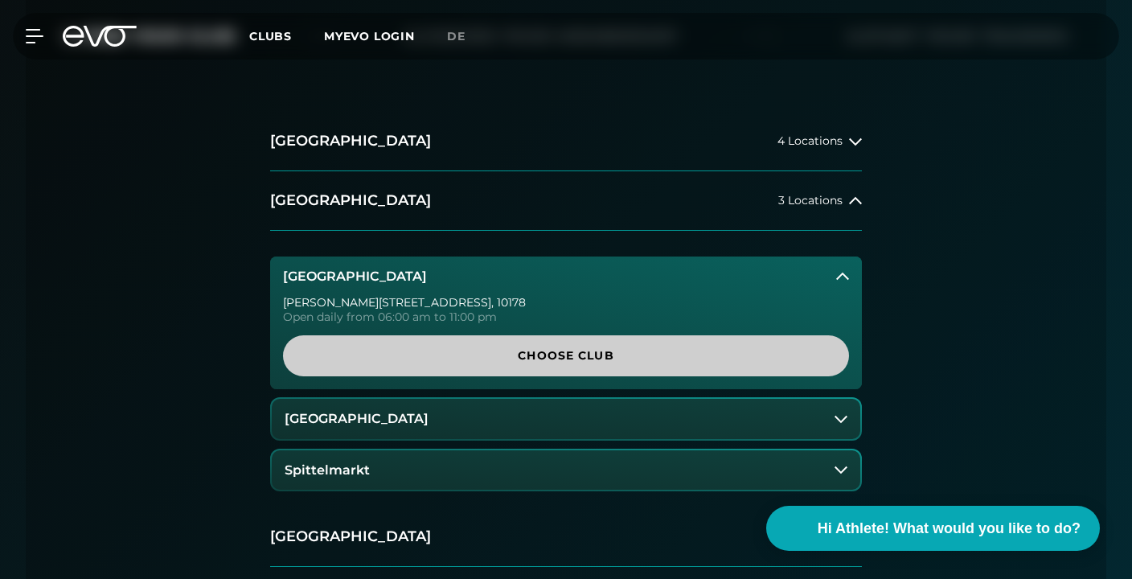
click at [634, 361] on span "Choose Club" at bounding box center [565, 355] width 527 height 17
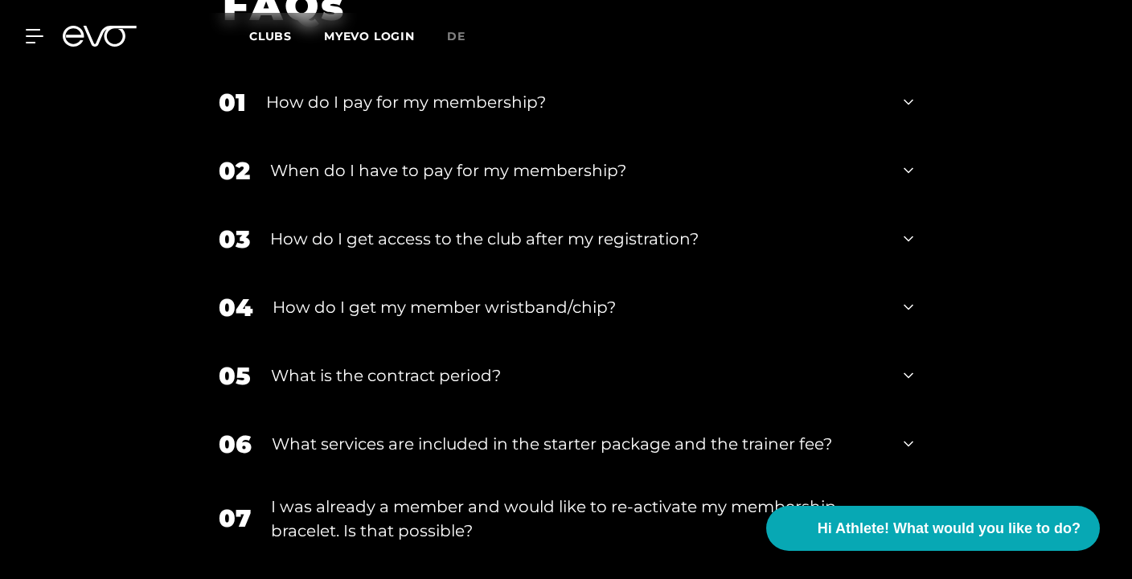
scroll to position [2572, 0]
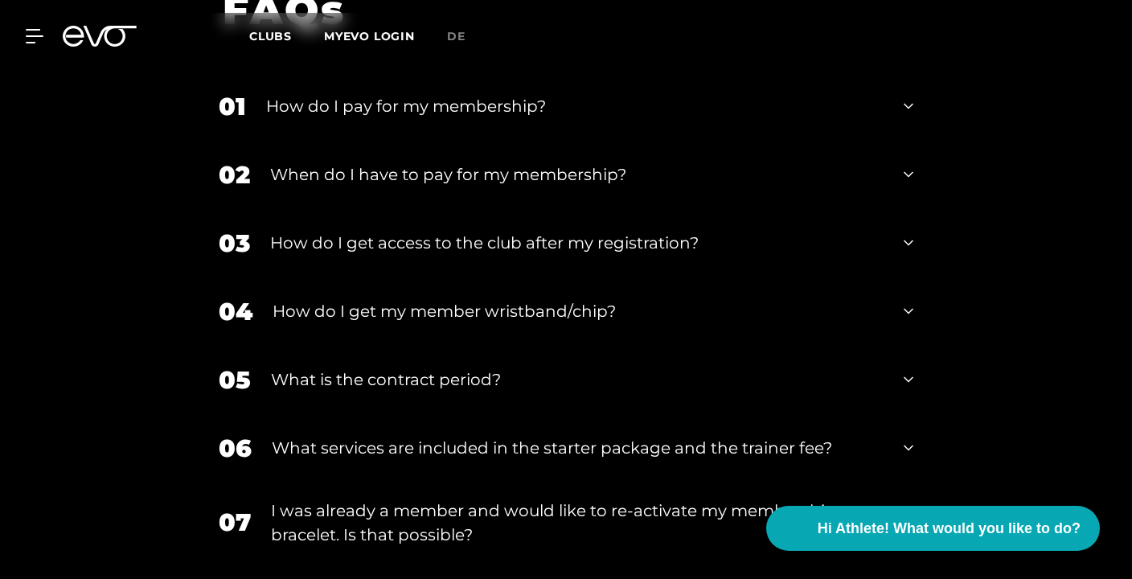
click at [490, 367] on div "What is the contract period?" at bounding box center [577, 379] width 613 height 24
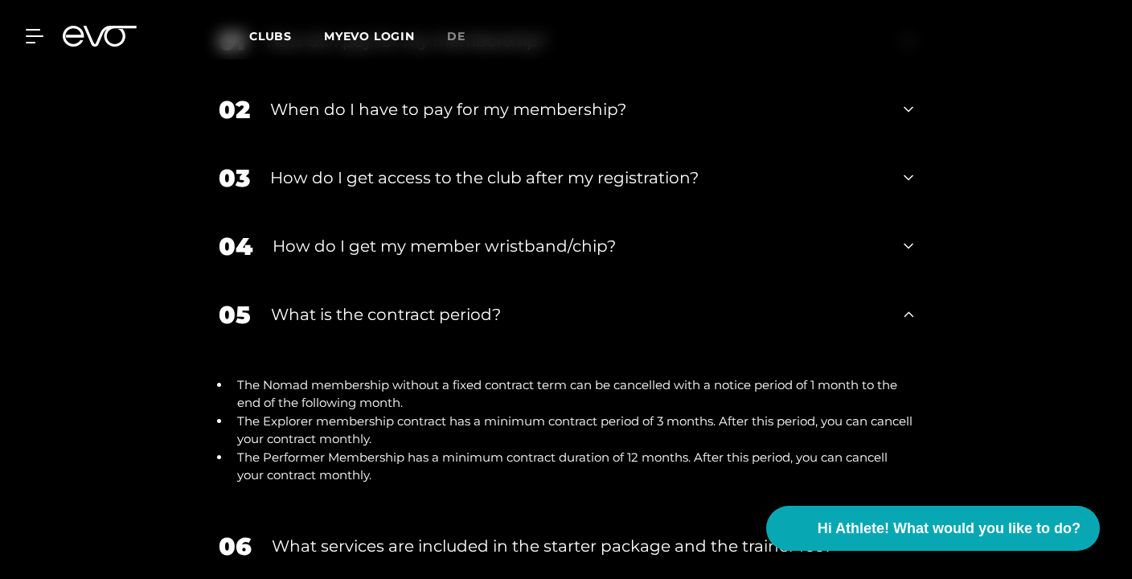
scroll to position [2640, 0]
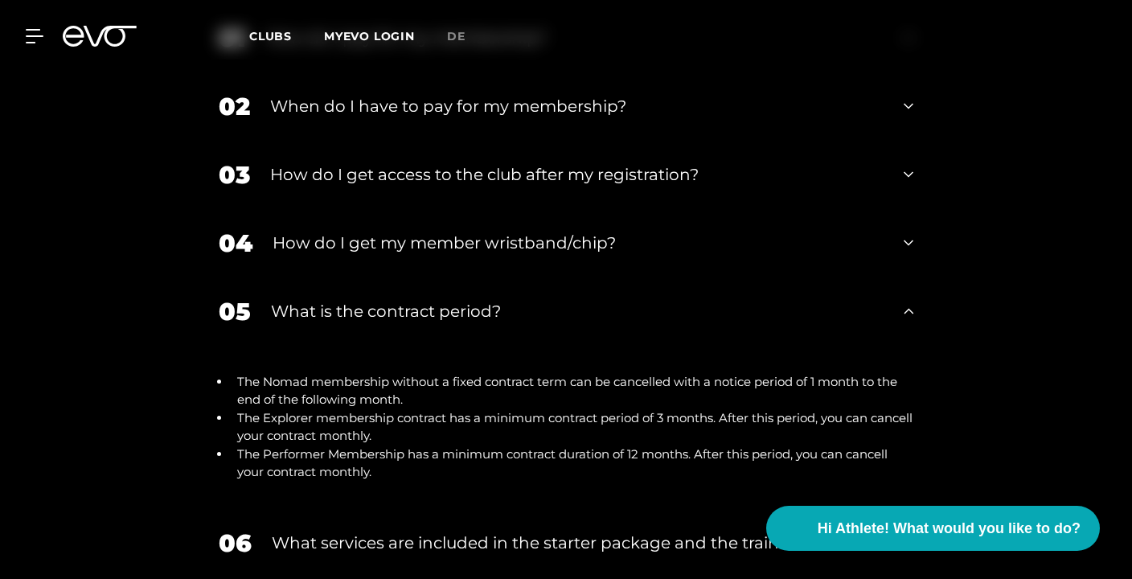
click at [480, 531] on div "What services are included in the starter package and the trainer fee?" at bounding box center [578, 543] width 612 height 24
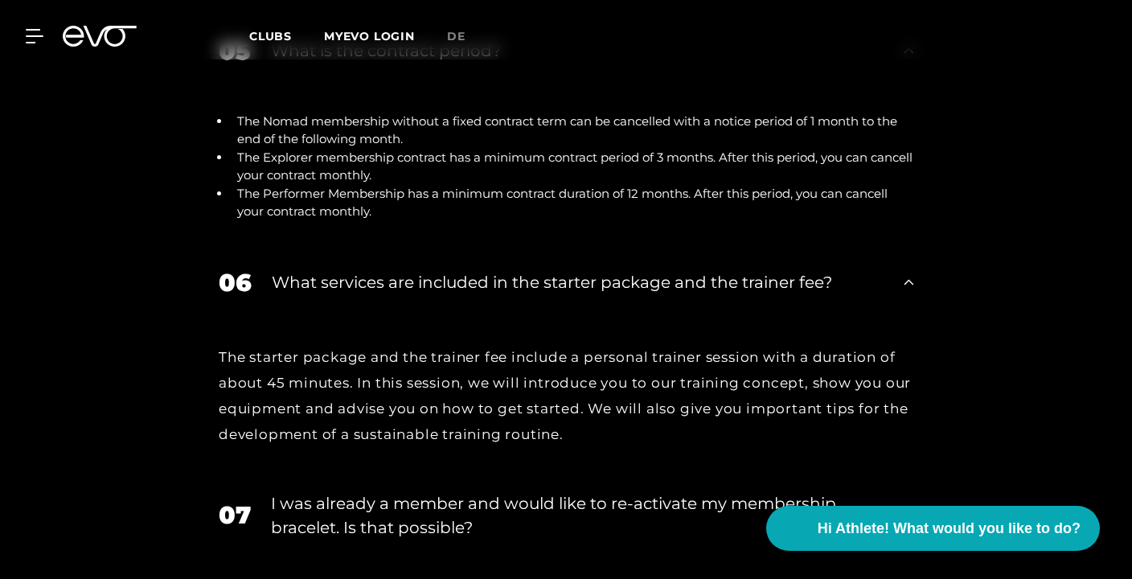
scroll to position [2908, 0]
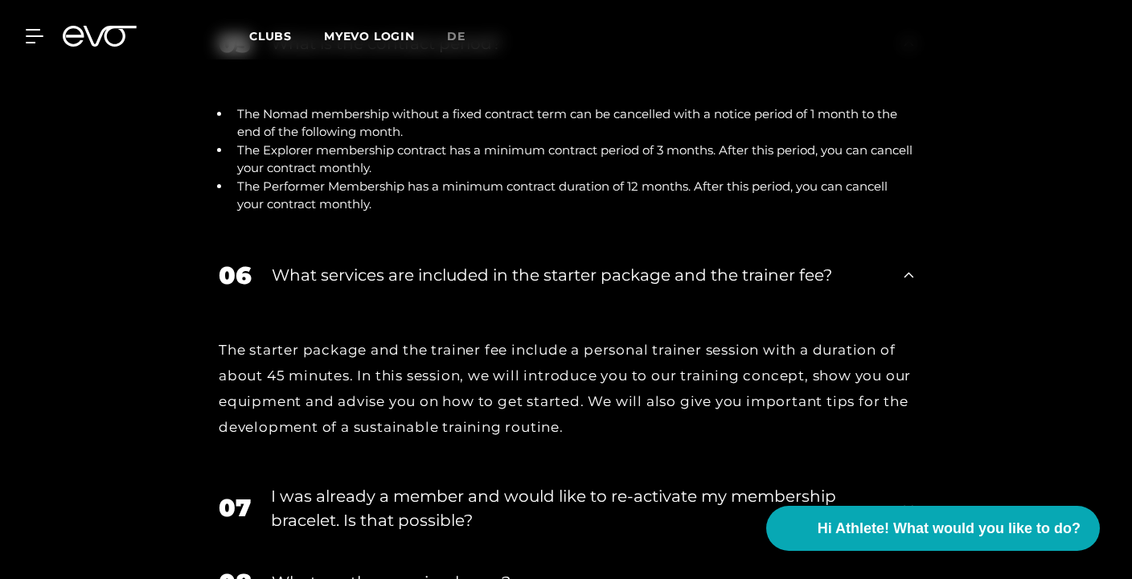
click at [498, 484] on div "I was already a member and would like to re-activate my membership bracelet. Is…" at bounding box center [577, 508] width 613 height 48
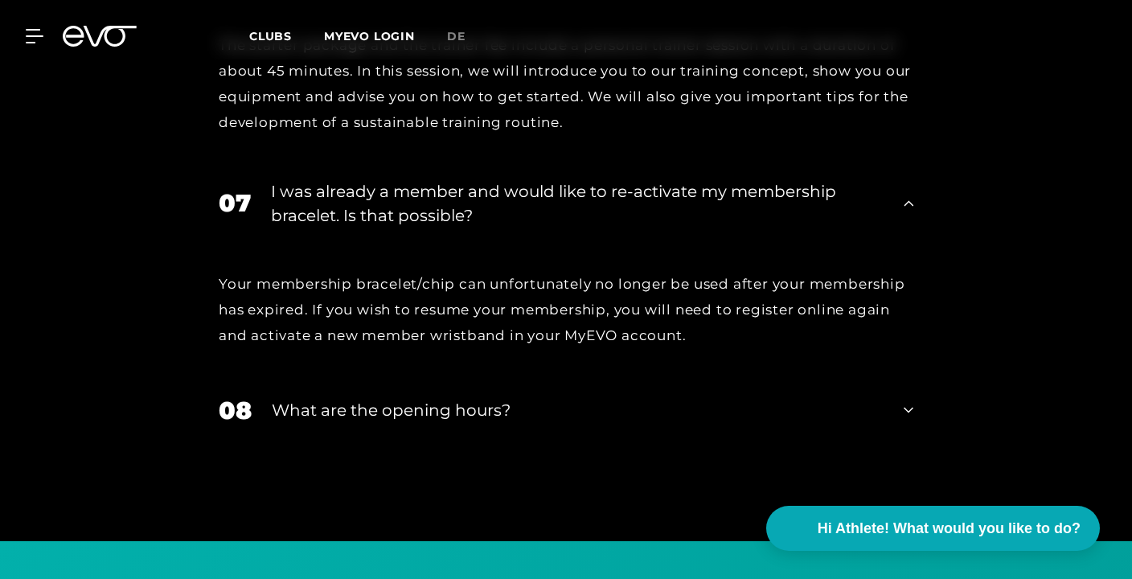
scroll to position [3223, 0]
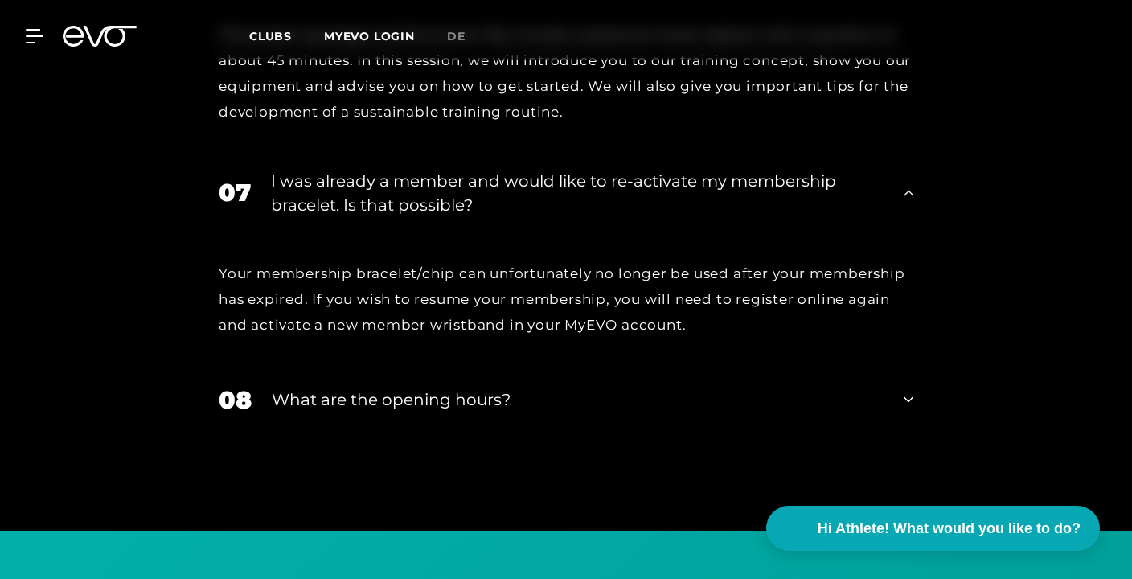
click at [496, 388] on div "What are the opening hours?" at bounding box center [578, 400] width 612 height 24
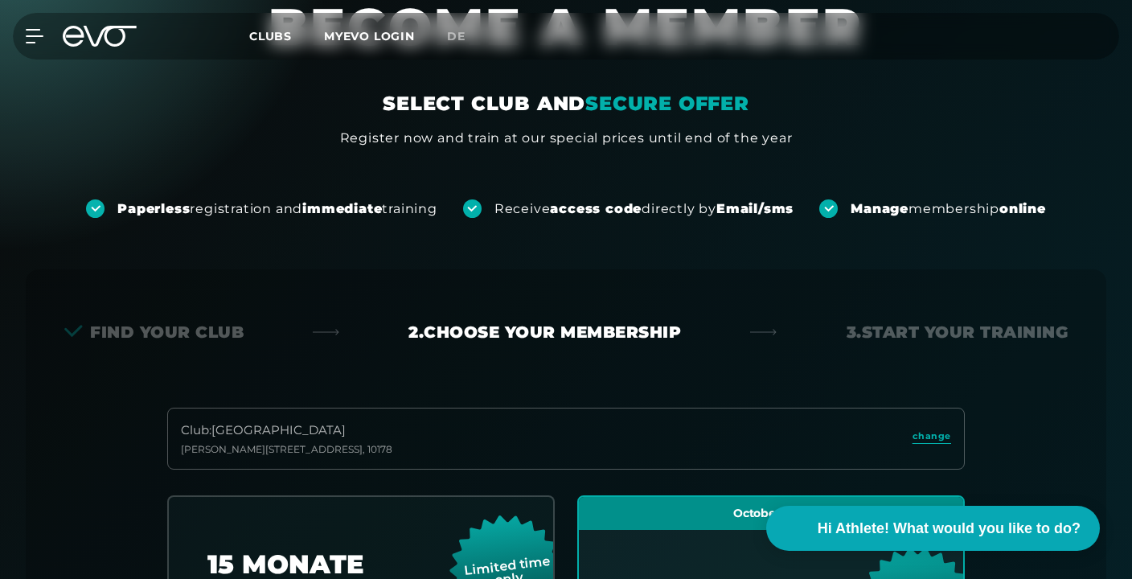
scroll to position [0, 0]
